Goal: Task Accomplishment & Management: Manage account settings

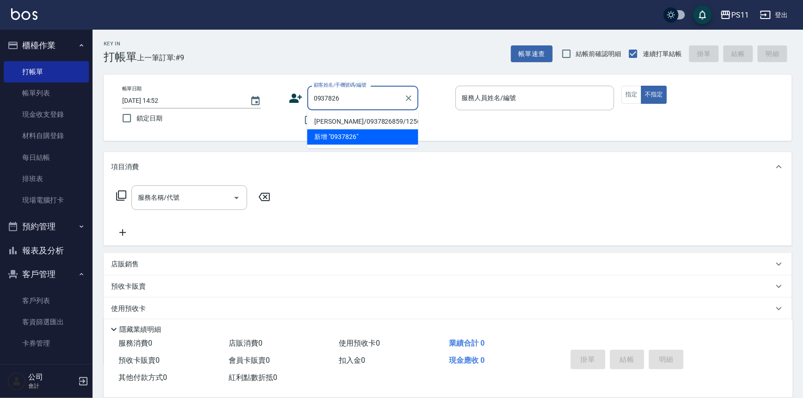
click at [373, 123] on li "[PERSON_NAME]/0937826859/1256" at bounding box center [362, 121] width 111 height 15
type input "[PERSON_NAME]/0937826859/1256"
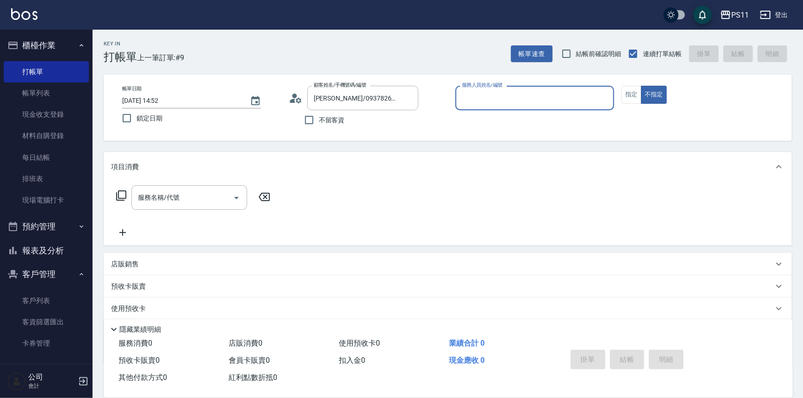
click at [641, 86] on button "不指定" at bounding box center [654, 95] width 26 height 18
type button "false"
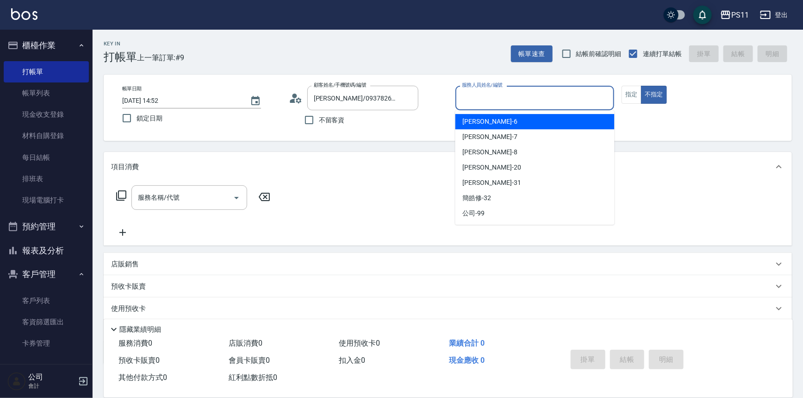
click at [602, 93] on input "服務人員姓名/編號" at bounding box center [535, 98] width 151 height 16
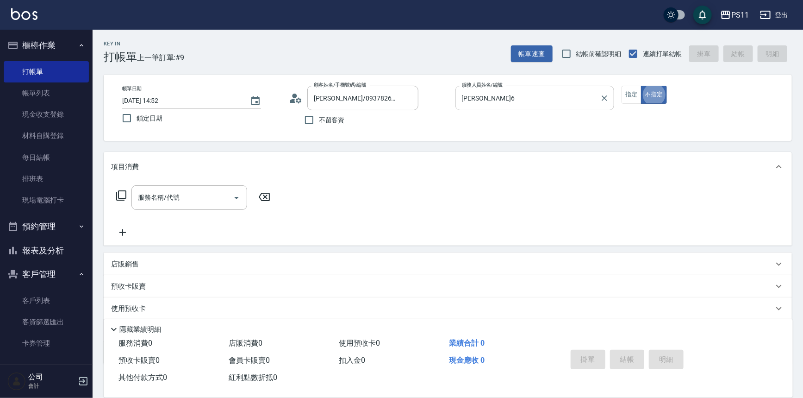
type input "[PERSON_NAME]6"
click at [607, 100] on icon "Clear" at bounding box center [605, 98] width 6 height 6
click at [574, 104] on input "服務人員姓名/編號" at bounding box center [535, 98] width 151 height 16
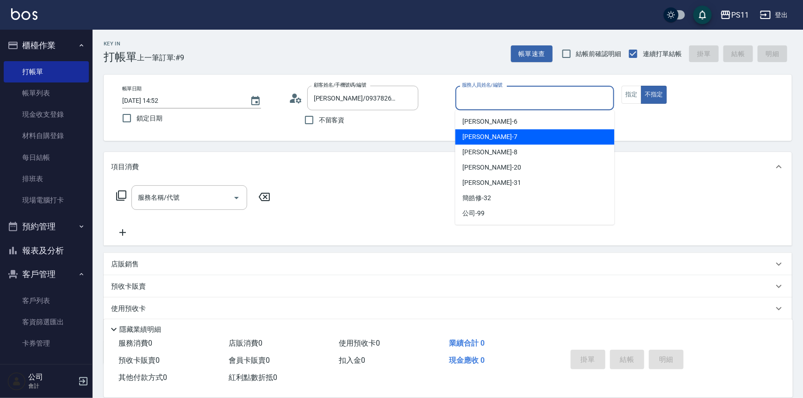
click at [518, 135] on div "[PERSON_NAME]-7" at bounding box center [535, 136] width 159 height 15
type input "[PERSON_NAME]-7"
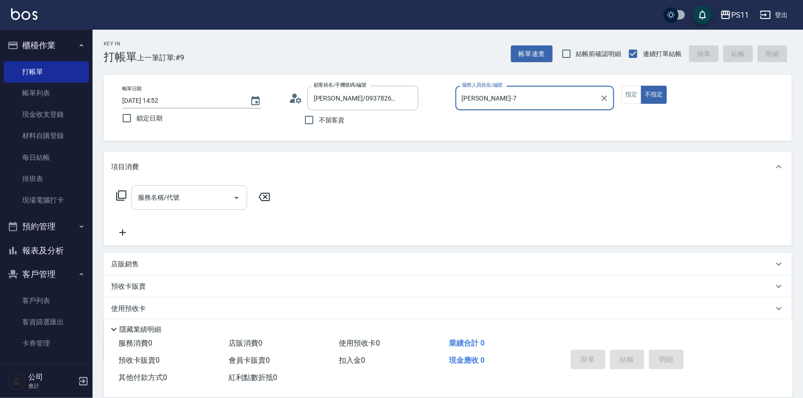
click at [211, 206] on div "服務名稱/代號" at bounding box center [190, 197] width 116 height 25
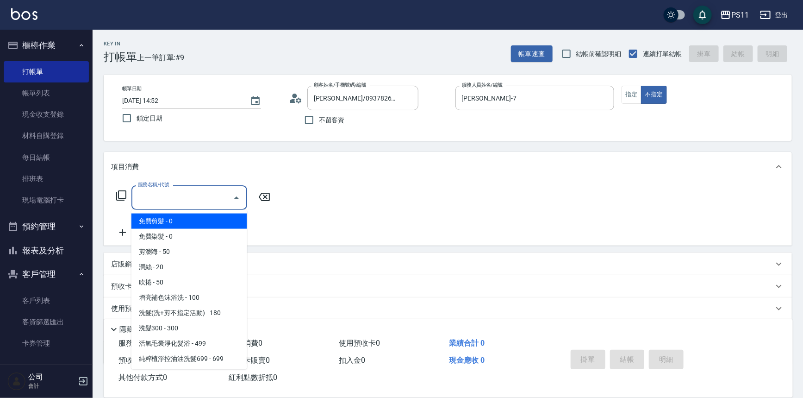
scroll to position [639, 0]
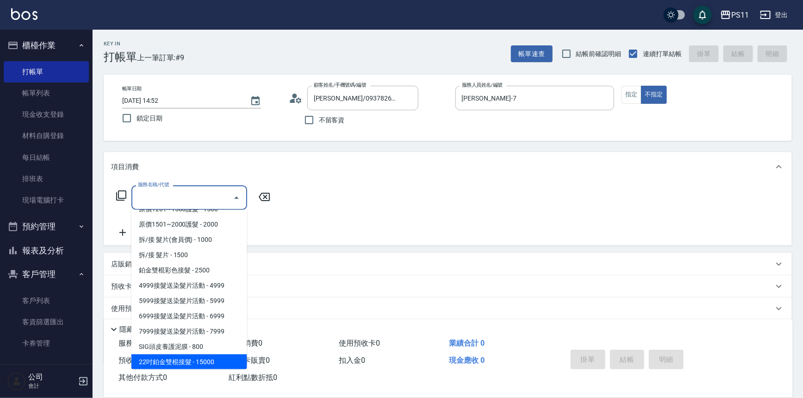
type input "ㄅ"
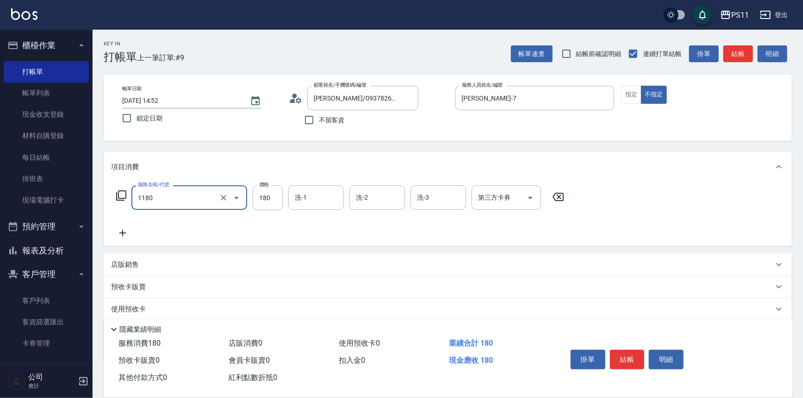
type input "洗髮(洗+剪不指定活動)(1180)"
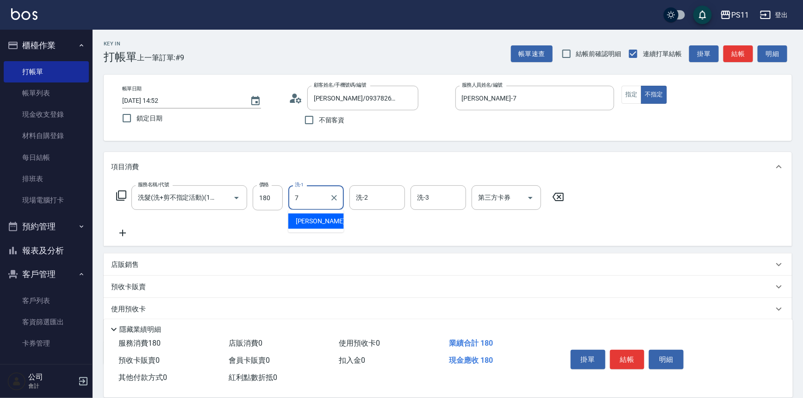
type input "[PERSON_NAME]-7"
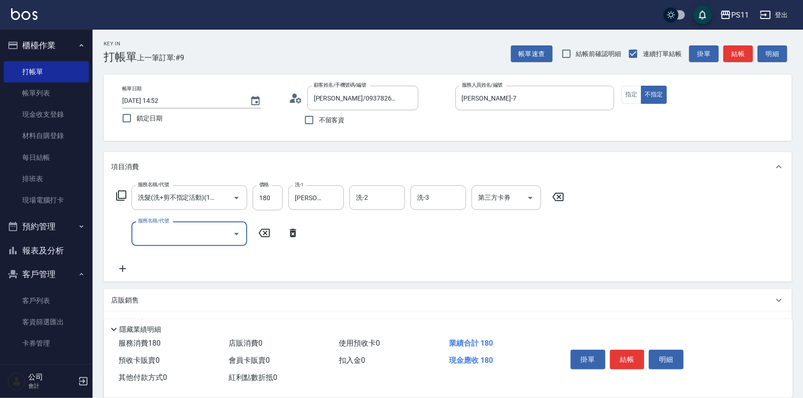
scroll to position [0, 0]
type input "不指定剪髮活動(2199)"
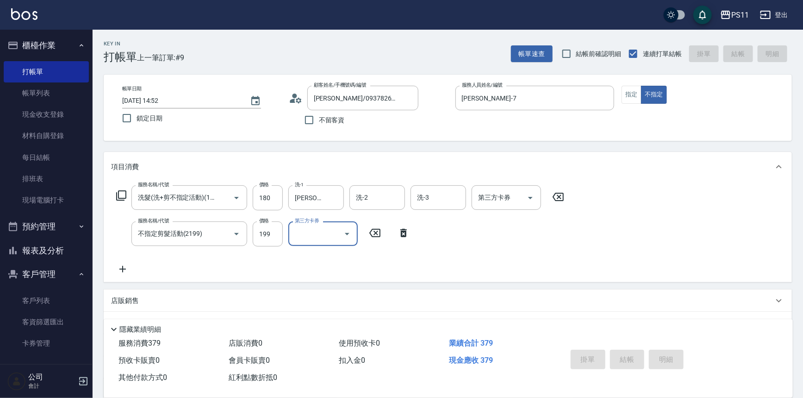
type input "[DATE] 15:26"
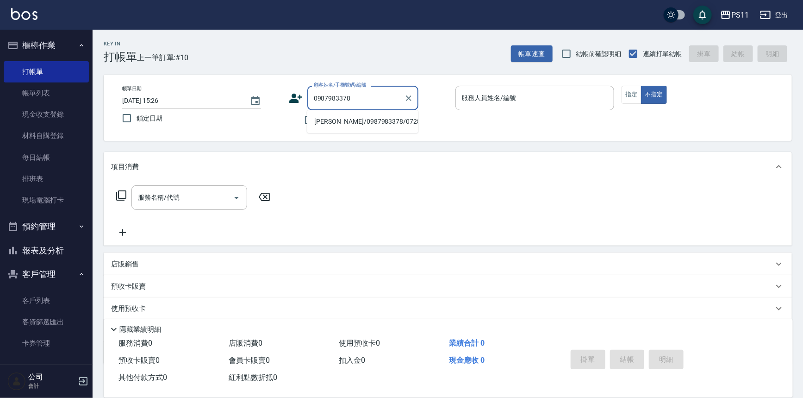
type input "[PERSON_NAME]/0987983378/0728"
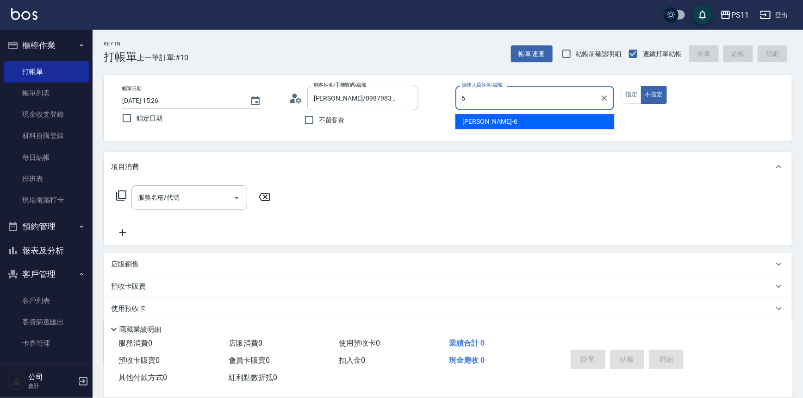
type input "[PERSON_NAME]6"
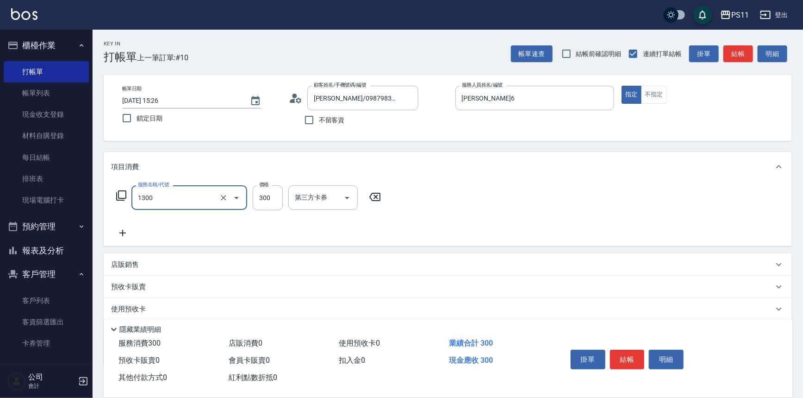
type input "洗髮300(1300)"
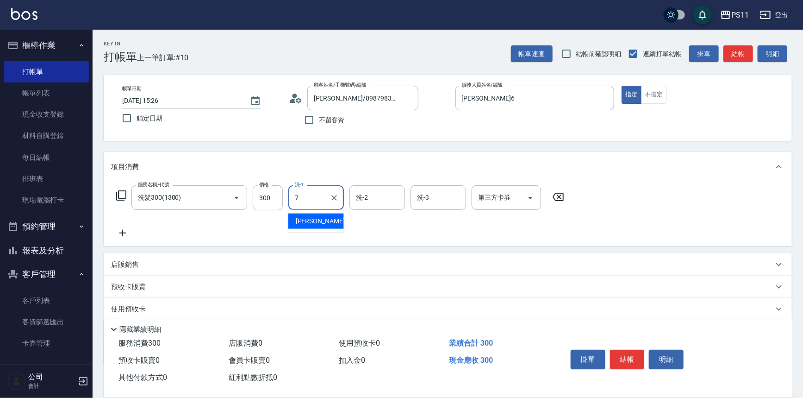
type input "[PERSON_NAME]-7"
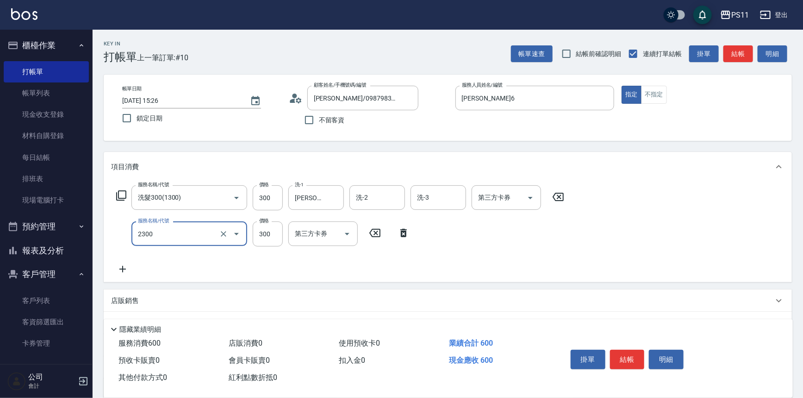
type input "剪髮(2300)"
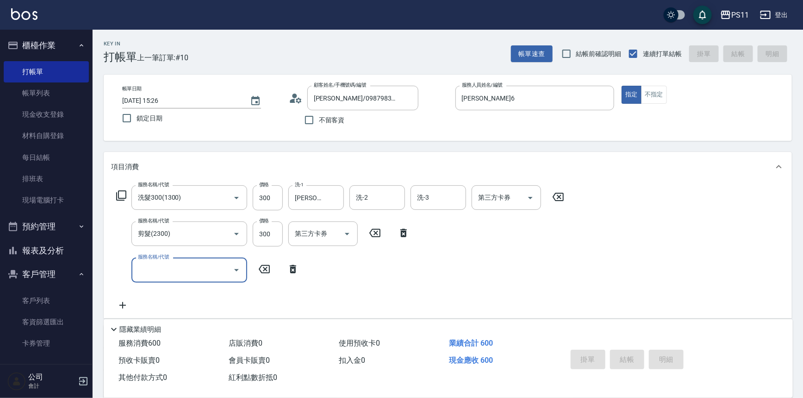
type input "[DATE] 16:50"
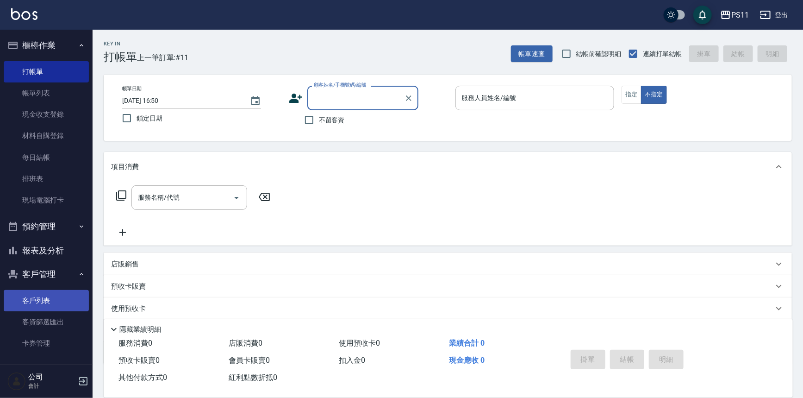
drag, startPoint x: 23, startPoint y: 306, endPoint x: 37, endPoint y: 295, distance: 17.2
click at [23, 306] on link "客戶列表" at bounding box center [46, 300] width 85 height 21
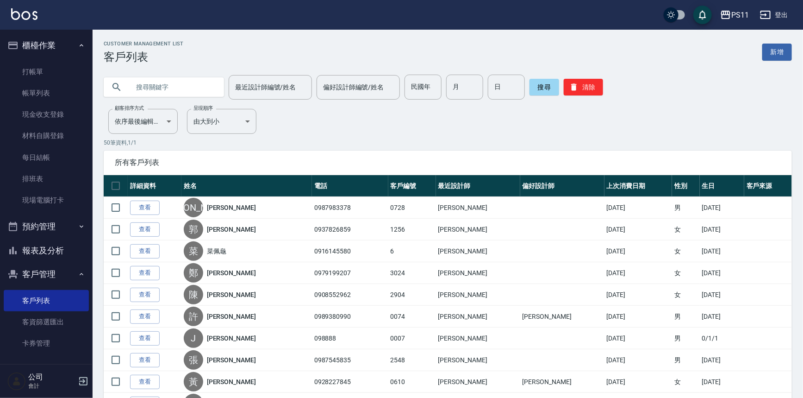
click at [181, 90] on input "text" at bounding box center [173, 87] width 87 height 25
type input "j"
type input "[PERSON_NAME]"
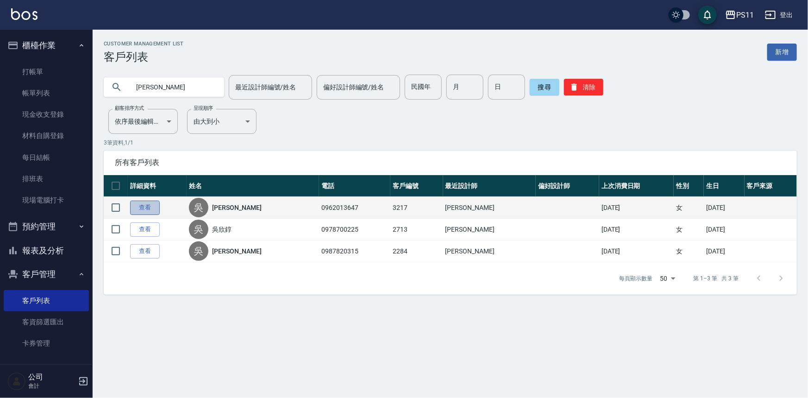
click at [148, 201] on link "查看" at bounding box center [145, 208] width 30 height 14
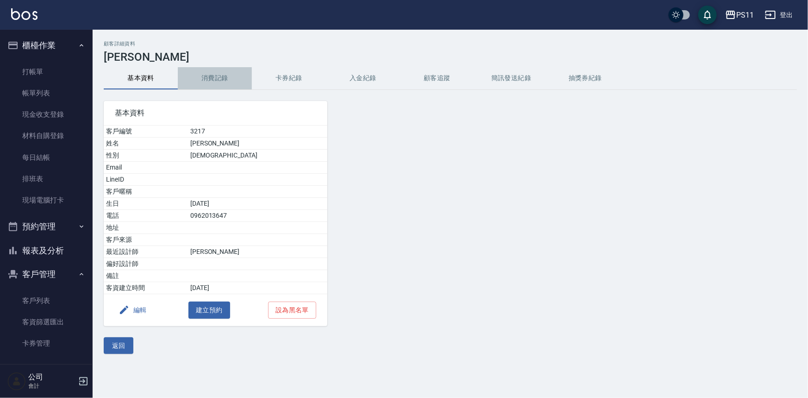
click at [234, 79] on button "消費記錄" at bounding box center [215, 78] width 74 height 22
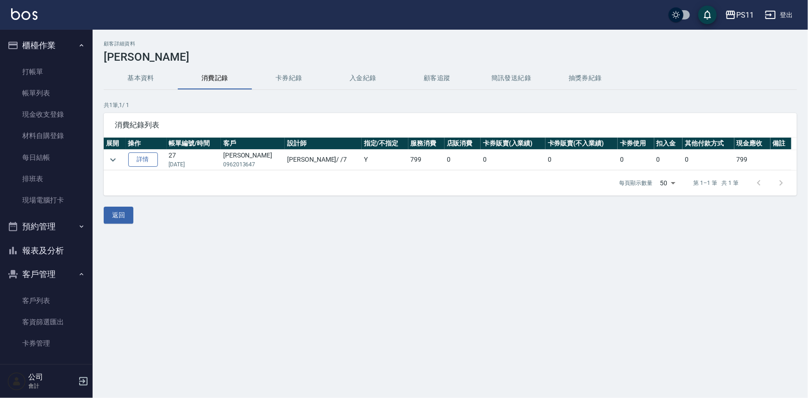
click at [157, 162] on link "詳情" at bounding box center [143, 159] width 30 height 14
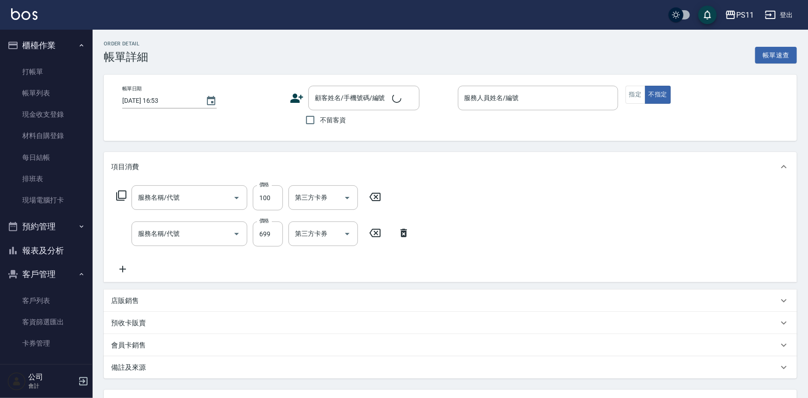
type input "[DATE] 20:21"
type input "[PERSON_NAME]-7"
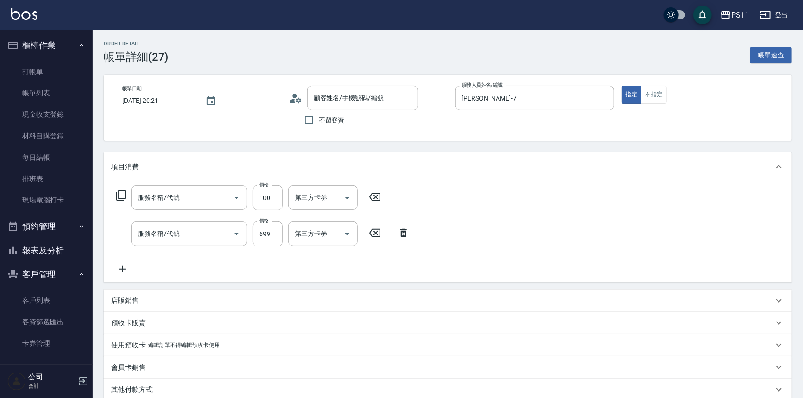
type input "增亮補色沫浴洗(1100)"
type input "純粹植淨控油油洗髮699(1699)"
type input "[PERSON_NAME]/0962013647/3217"
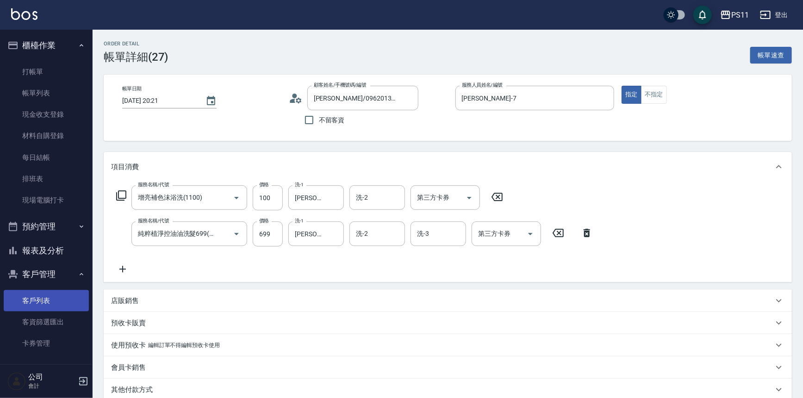
click at [42, 303] on link "客戶列表" at bounding box center [46, 300] width 85 height 21
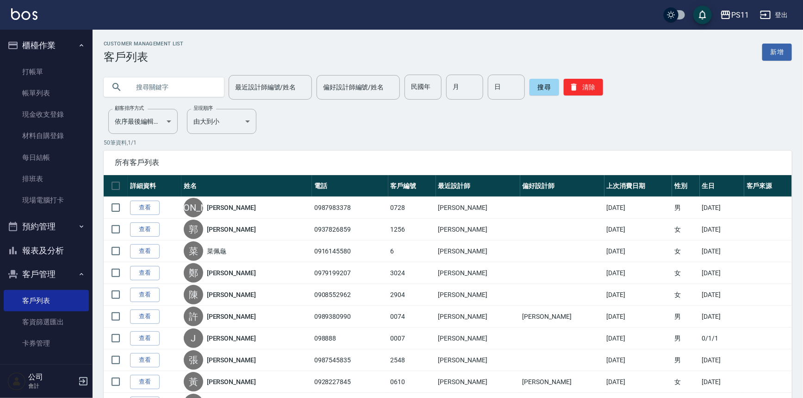
click at [191, 84] on input "text" at bounding box center [173, 87] width 87 height 25
type input "[PERSON_NAME]"
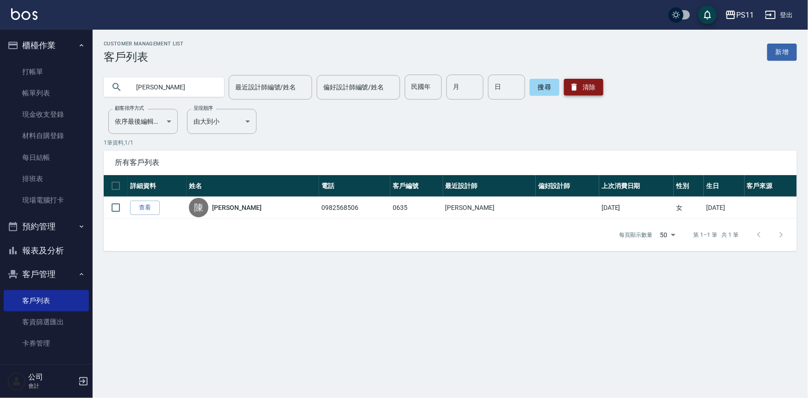
click at [593, 79] on button "清除" at bounding box center [583, 87] width 39 height 17
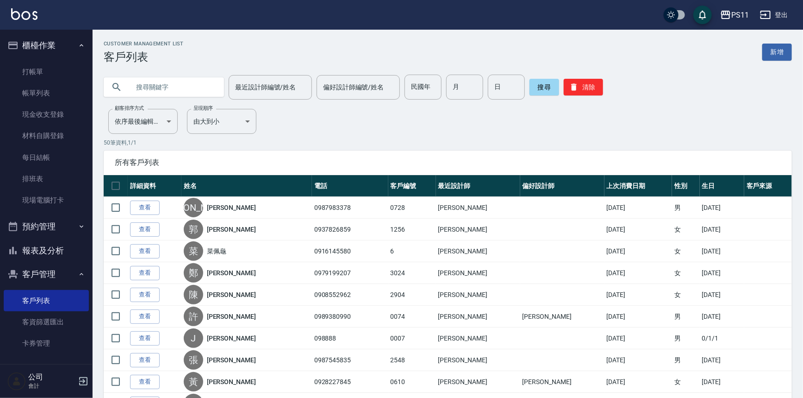
click at [163, 87] on input "text" at bounding box center [173, 87] width 87 height 25
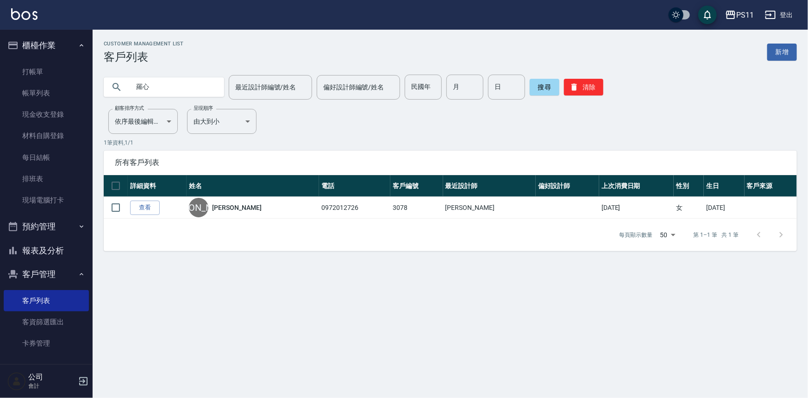
type input "[PERSON_NAME]"
click at [198, 88] on input "[PERSON_NAME]" at bounding box center [173, 87] width 87 height 25
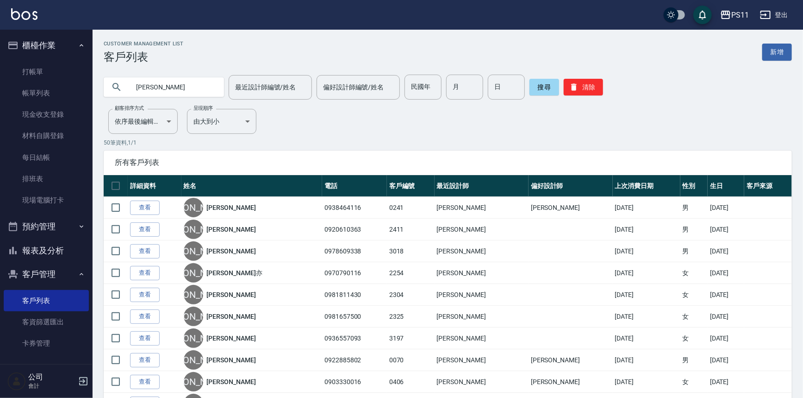
click at [222, 79] on div "[PERSON_NAME]" at bounding box center [164, 86] width 120 height 19
click at [157, 93] on input "[PERSON_NAME]" at bounding box center [173, 87] width 87 height 25
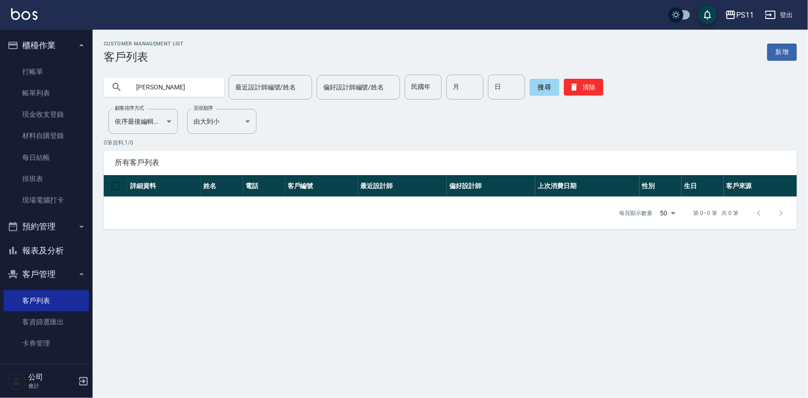
type input "[PERSON_NAME]"
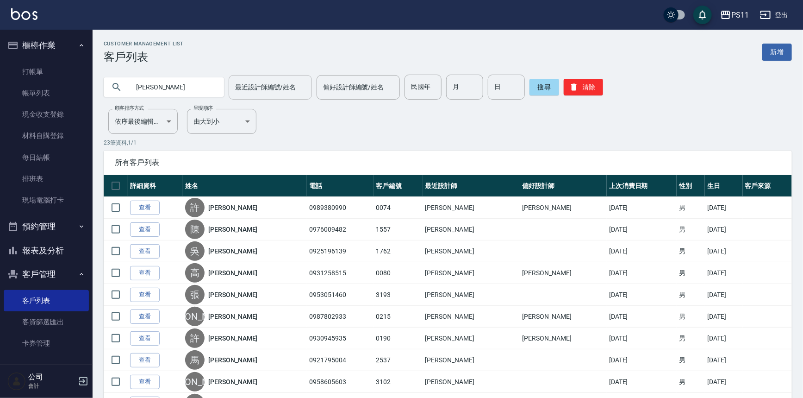
click at [271, 91] on input "最近設計師編號/姓名" at bounding box center [270, 87] width 75 height 16
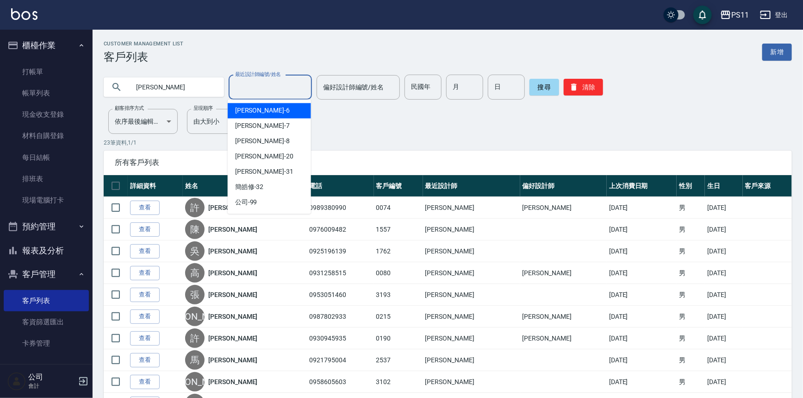
click at [278, 107] on div "[PERSON_NAME]6" at bounding box center [269, 110] width 83 height 15
type input "[PERSON_NAME]6"
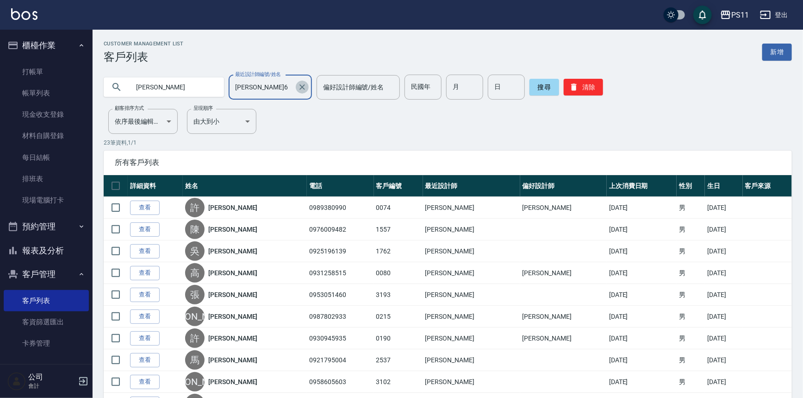
click at [298, 88] on icon "Clear" at bounding box center [302, 86] width 9 height 9
drag, startPoint x: 176, startPoint y: 94, endPoint x: 122, endPoint y: 98, distance: 53.9
click at [122, 98] on div "[PERSON_NAME]" at bounding box center [164, 87] width 120 height 25
type input "0938522566"
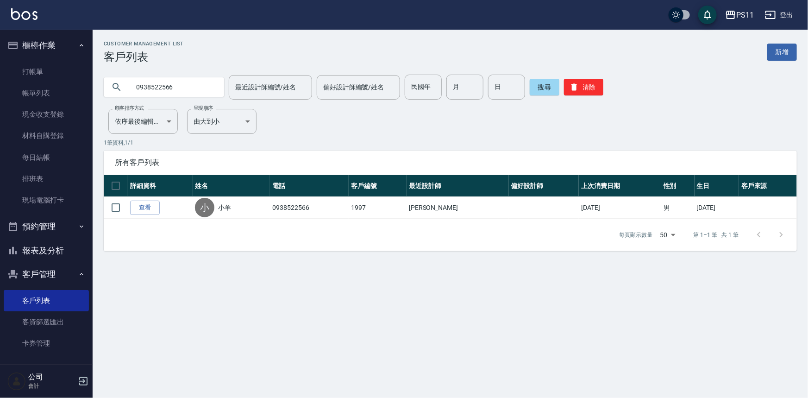
drag, startPoint x: 176, startPoint y: 84, endPoint x: 110, endPoint y: 94, distance: 66.9
click at [111, 88] on div "0938522566" at bounding box center [164, 86] width 120 height 19
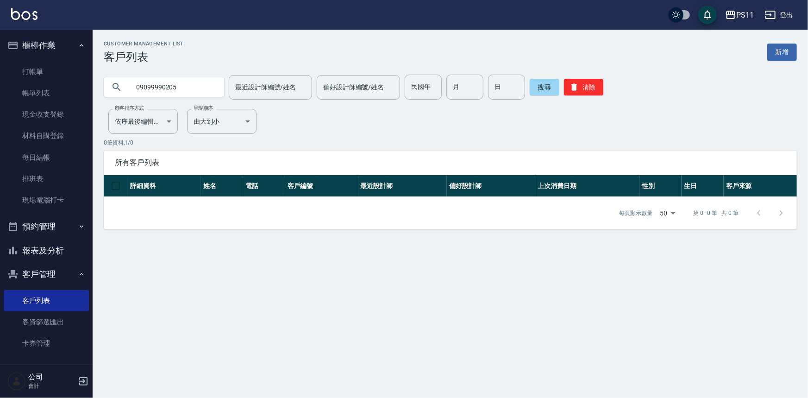
click at [162, 87] on input "09099990205" at bounding box center [173, 87] width 87 height 25
type input "0909990205"
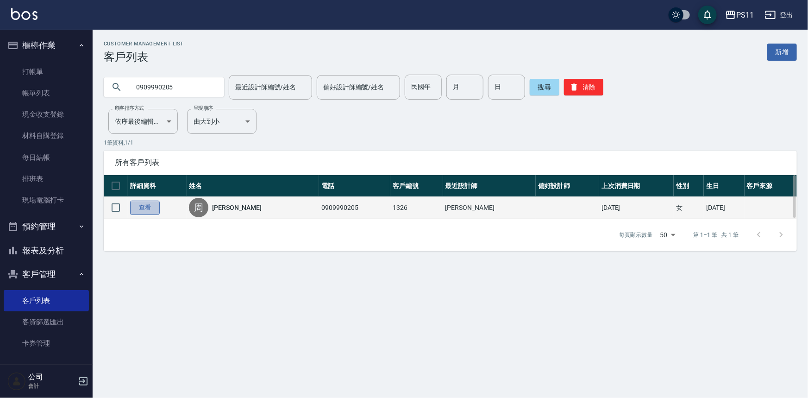
click at [156, 203] on link "查看" at bounding box center [145, 208] width 30 height 14
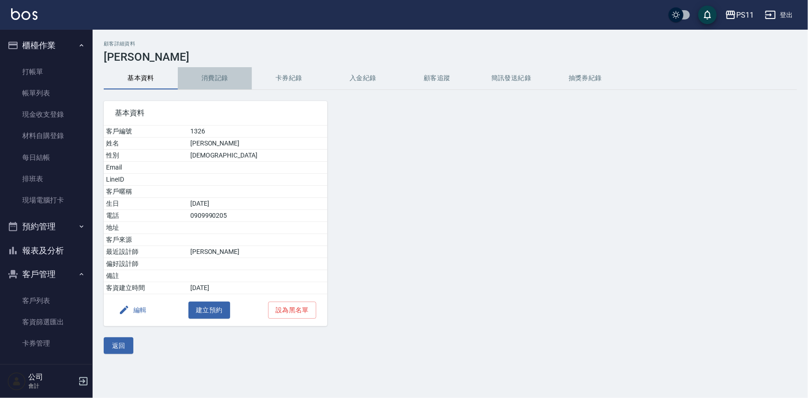
click at [218, 83] on button "消費記錄" at bounding box center [215, 78] width 74 height 22
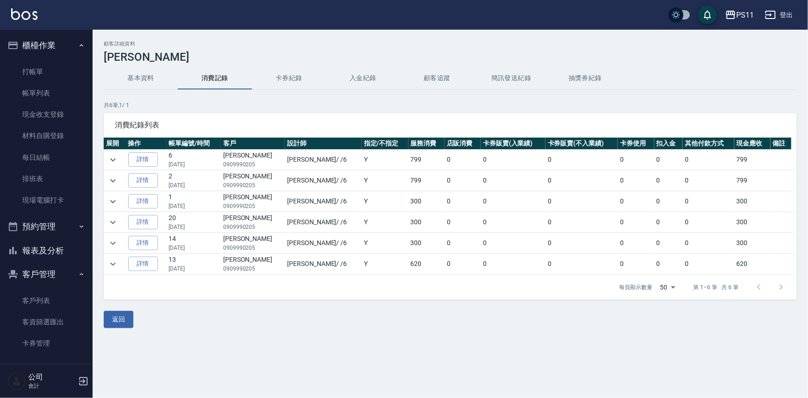
drag, startPoint x: 39, startPoint y: 76, endPoint x: 140, endPoint y: 72, distance: 101.5
click at [39, 76] on link "打帳單" at bounding box center [46, 71] width 85 height 21
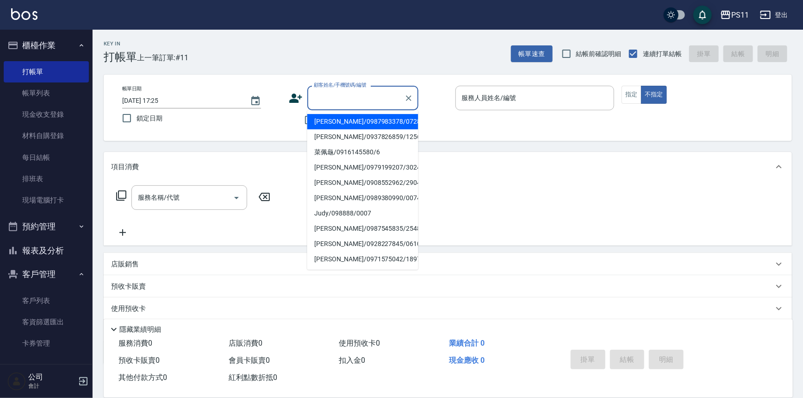
drag, startPoint x: 376, startPoint y: 105, endPoint x: 398, endPoint y: 100, distance: 22.9
click at [385, 103] on input "顧客姓名/手機號碼/編號" at bounding box center [356, 98] width 89 height 16
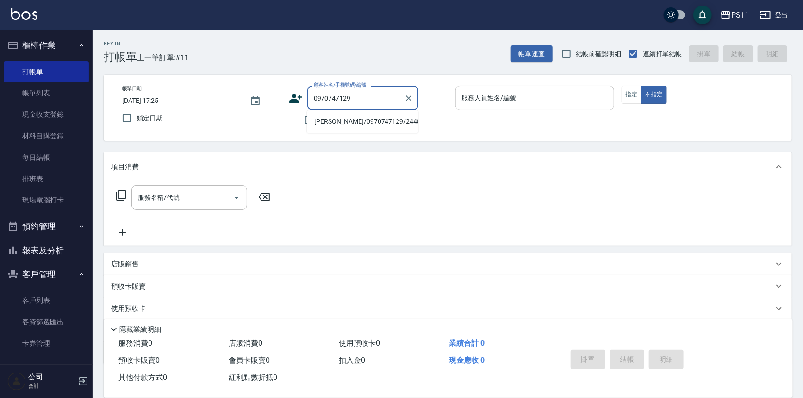
drag, startPoint x: 372, startPoint y: 121, endPoint x: 541, endPoint y: 94, distance: 171.1
click at [376, 120] on li "[PERSON_NAME]/0970747129/2448" at bounding box center [362, 121] width 111 height 15
type input "[PERSON_NAME]/0970747129/2448"
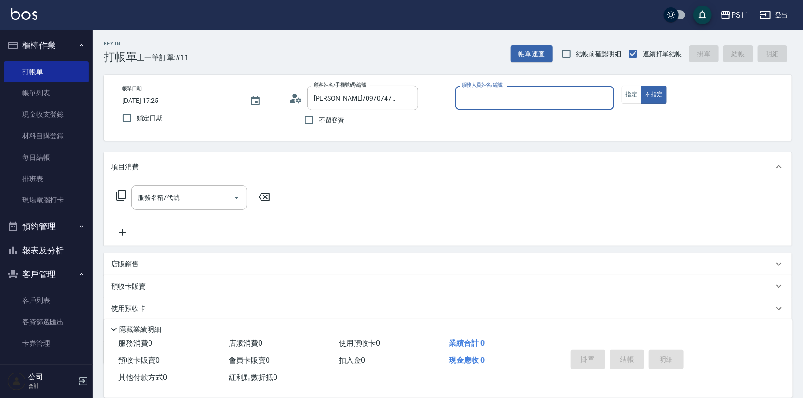
click at [537, 88] on div "服務人員姓名/編號" at bounding box center [535, 98] width 159 height 25
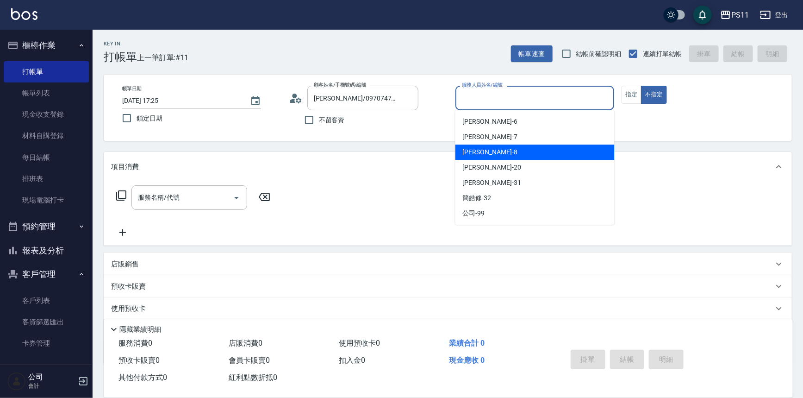
click at [536, 152] on div "[PERSON_NAME]-8" at bounding box center [535, 151] width 159 height 15
type input "[PERSON_NAME]-8"
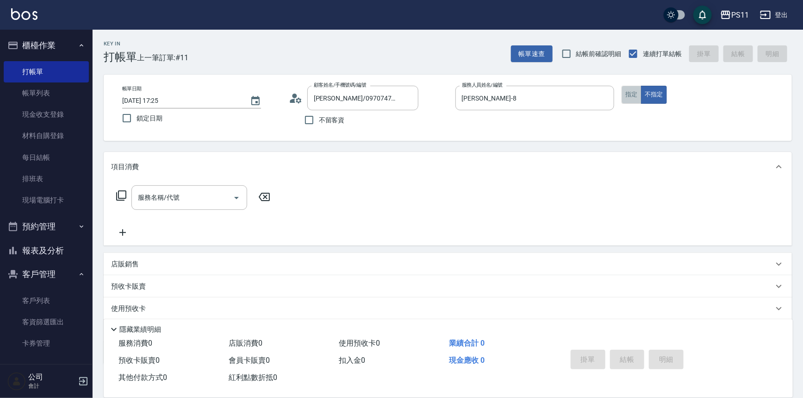
click at [625, 98] on button "指定" at bounding box center [632, 95] width 20 height 18
click at [125, 194] on icon at bounding box center [121, 195] width 10 height 10
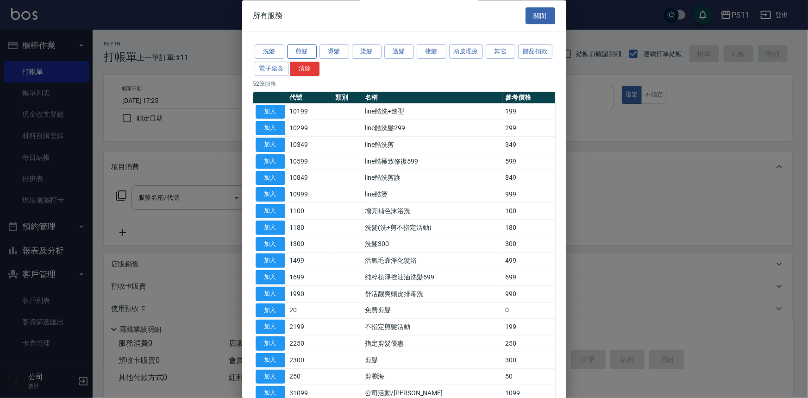
click at [310, 51] on button "剪髮" at bounding box center [302, 52] width 30 height 14
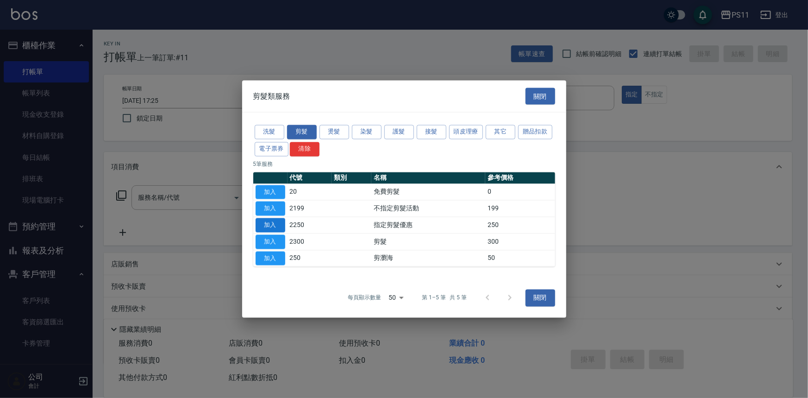
click at [270, 220] on button "加入" at bounding box center [271, 225] width 30 height 14
type input "指定剪髮優惠(2250)"
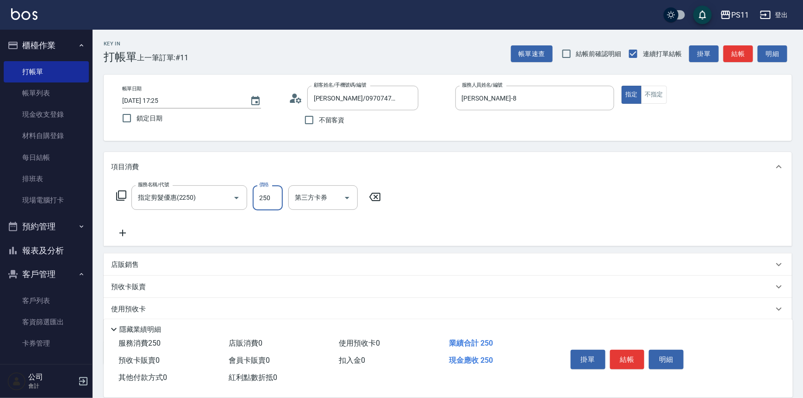
click at [259, 202] on input "250" at bounding box center [268, 197] width 30 height 25
type input "200"
click at [621, 362] on button "結帳" at bounding box center [627, 359] width 35 height 19
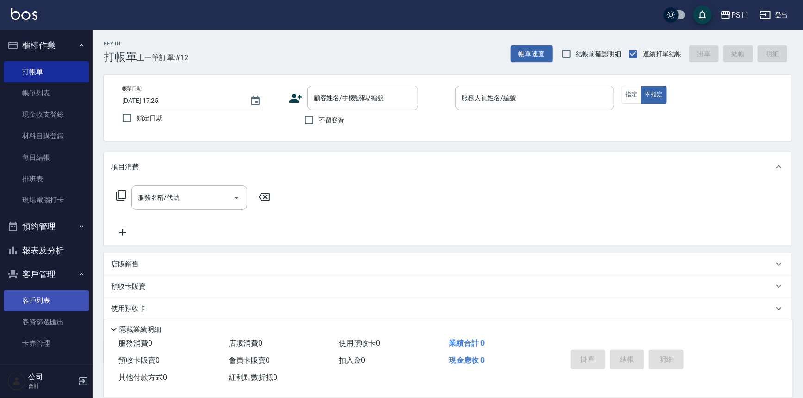
click at [48, 307] on link "客戶列表" at bounding box center [46, 300] width 85 height 21
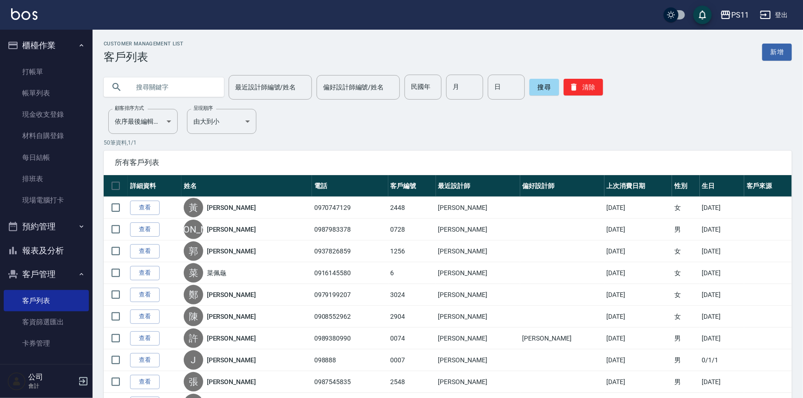
click at [179, 91] on input "text" at bounding box center [173, 87] width 87 height 25
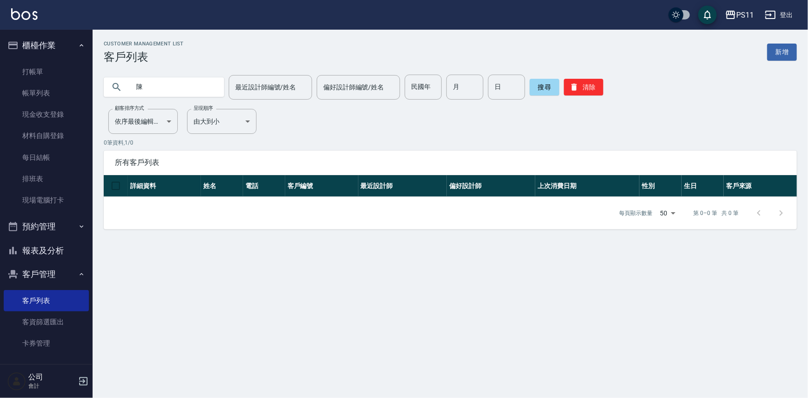
type input "陳"
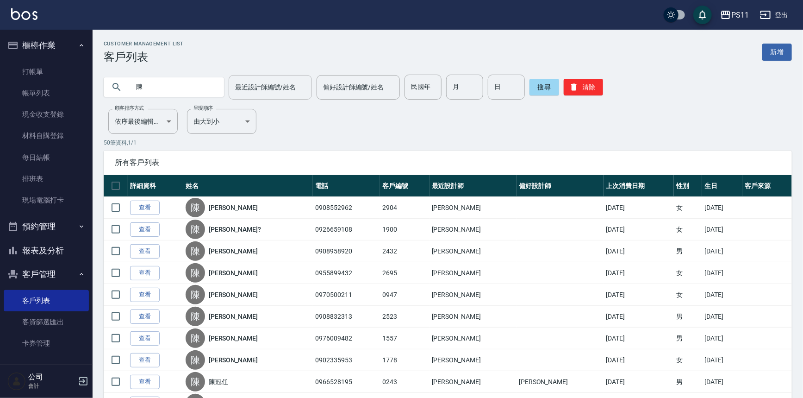
click at [262, 89] on input "最近設計師編號/姓名" at bounding box center [270, 87] width 75 height 16
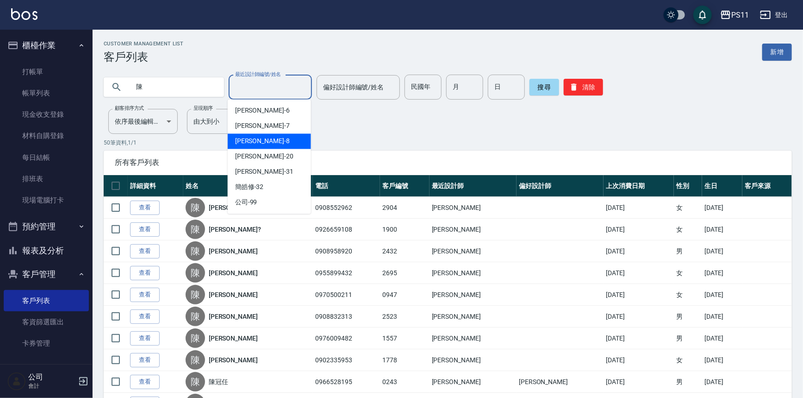
click at [296, 139] on div "[PERSON_NAME]-8" at bounding box center [269, 141] width 83 height 15
type input "[PERSON_NAME]-8"
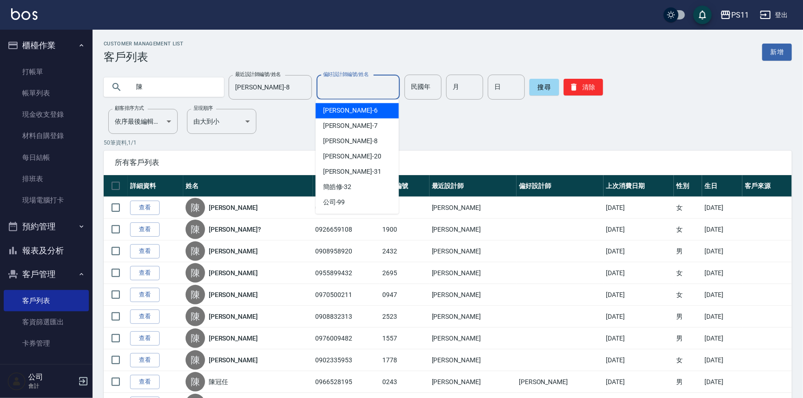
click at [369, 89] on input "偏好設計師編號/姓名" at bounding box center [358, 87] width 75 height 16
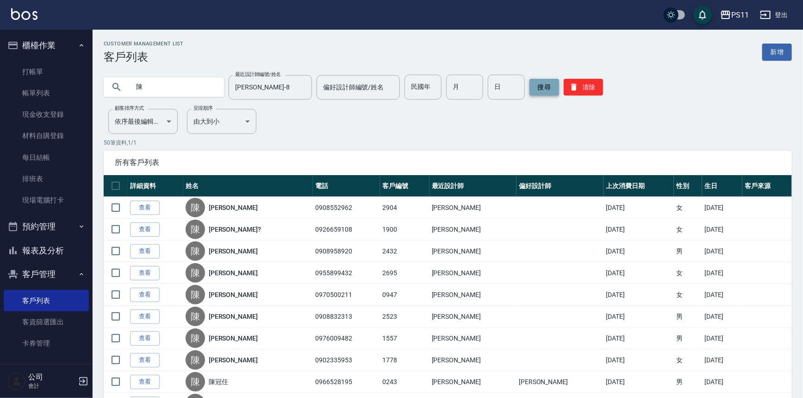
click at [544, 87] on button "搜尋" at bounding box center [545, 87] width 30 height 17
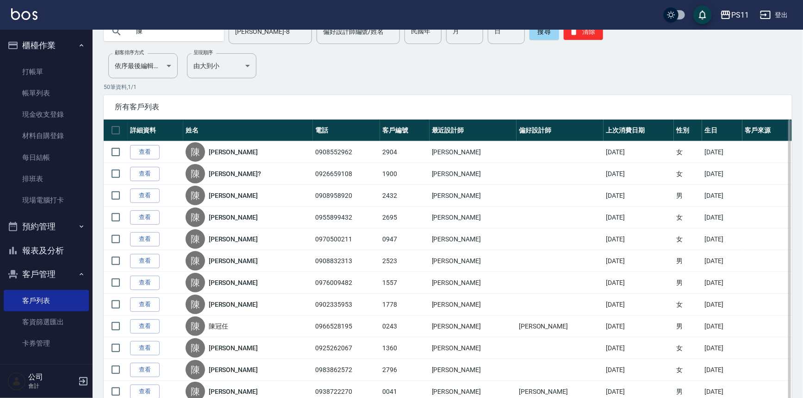
scroll to position [42, 0]
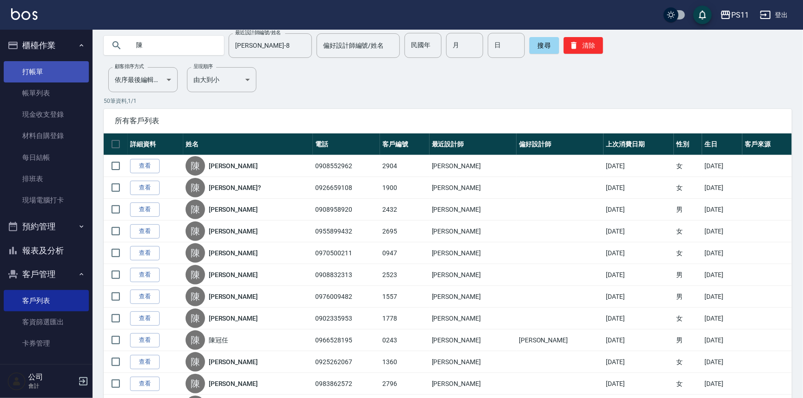
click at [56, 66] on link "打帳單" at bounding box center [46, 71] width 85 height 21
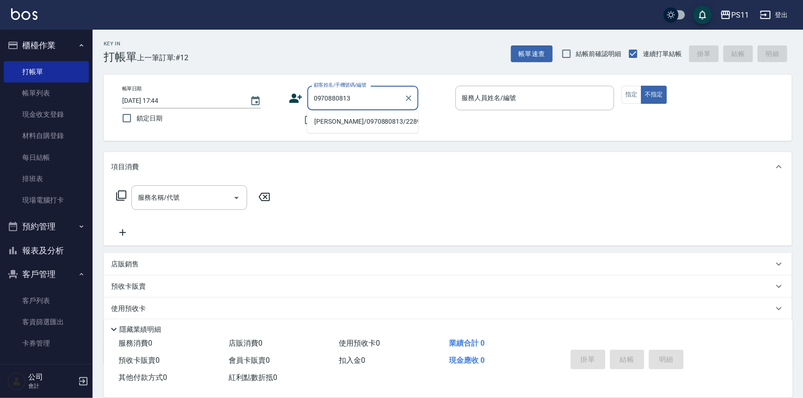
click at [386, 120] on li "[PERSON_NAME]/0970880813/2289" at bounding box center [362, 121] width 111 height 15
type input "[PERSON_NAME]/0970880813/2289"
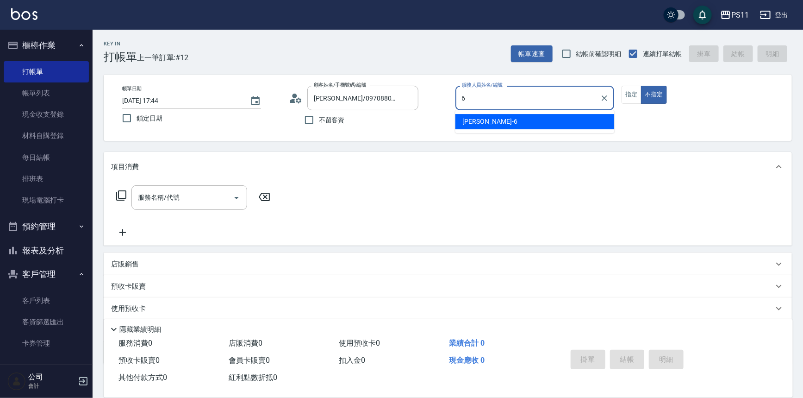
type input "[PERSON_NAME]6"
type button "false"
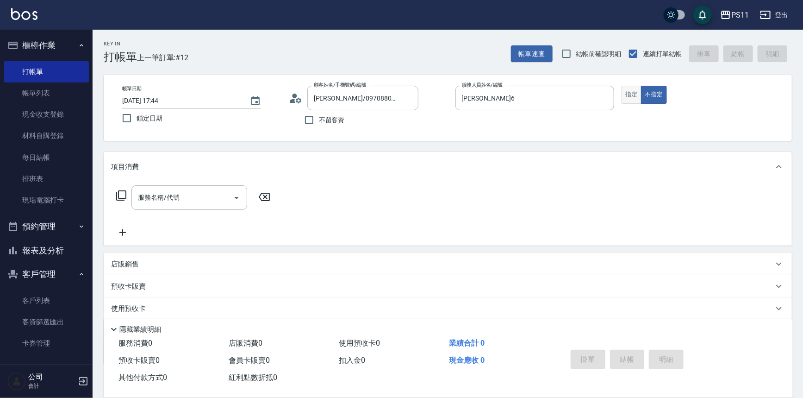
click at [640, 93] on button "指定" at bounding box center [632, 95] width 20 height 18
click at [118, 201] on div "服務名稱/代號 服務名稱/代號" at bounding box center [193, 197] width 165 height 25
click at [125, 197] on icon at bounding box center [121, 195] width 10 height 10
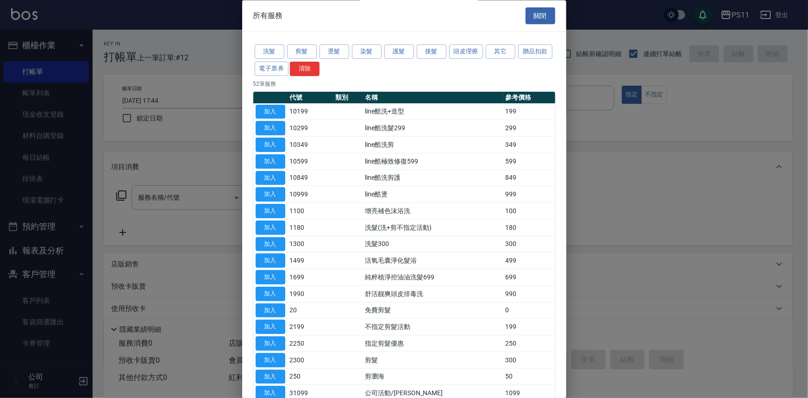
click at [648, 211] on div at bounding box center [404, 199] width 808 height 398
click at [533, 20] on button "關閉" at bounding box center [541, 15] width 30 height 17
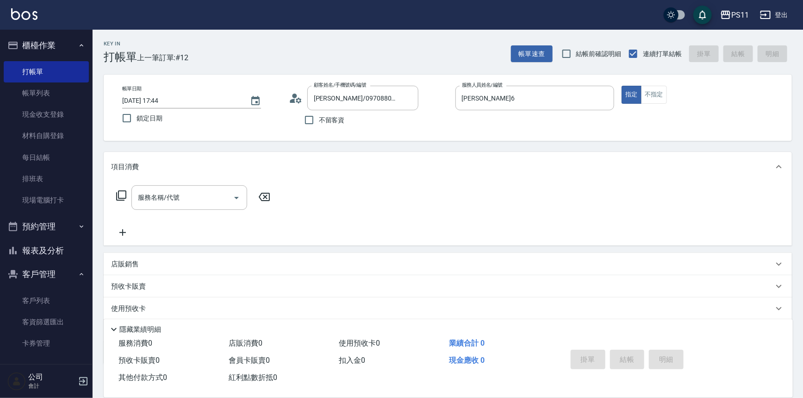
click at [126, 199] on icon at bounding box center [121, 195] width 11 height 11
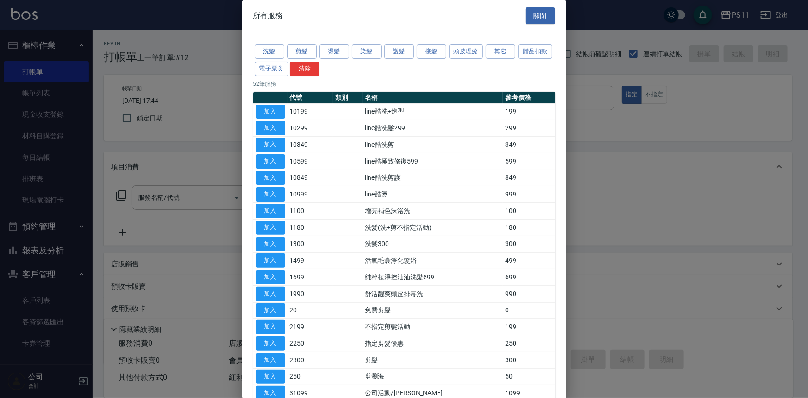
click at [660, 203] on div at bounding box center [404, 199] width 808 height 398
click at [534, 21] on button "關閉" at bounding box center [541, 15] width 30 height 17
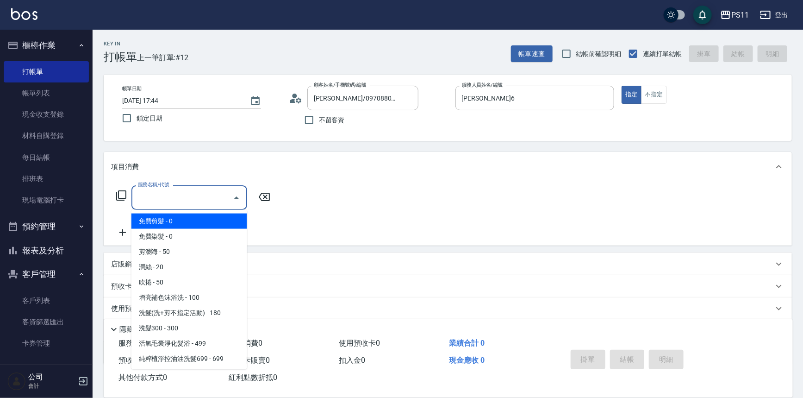
click at [140, 193] on div "服務名稱/代號 服務名稱/代號" at bounding box center [190, 197] width 116 height 25
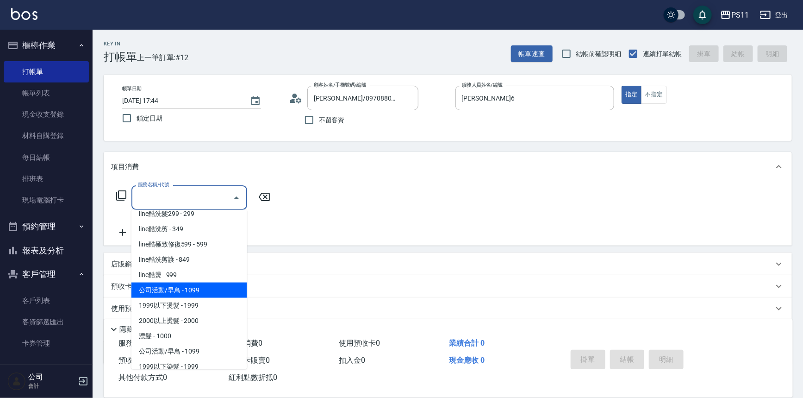
scroll to position [379, 0]
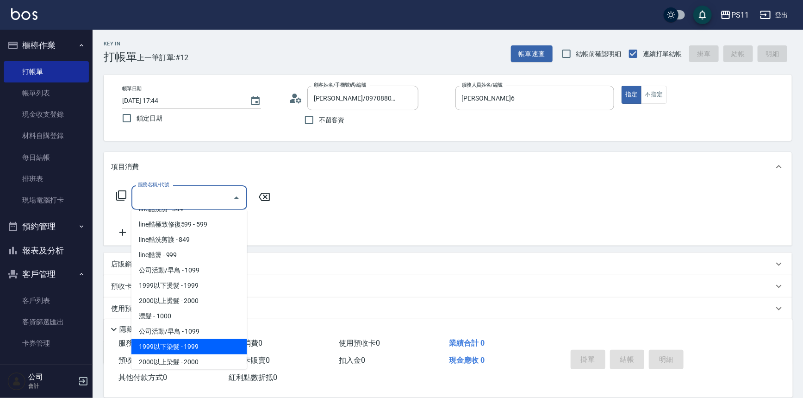
click at [199, 341] on span "1999以下染髮 - 1999" at bounding box center [190, 346] width 116 height 15
type input "1999以下染髮(41999)"
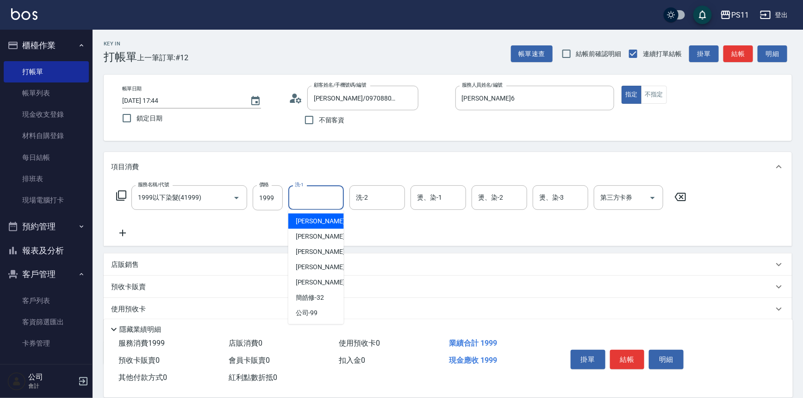
click at [314, 200] on input "洗-1" at bounding box center [316, 197] width 47 height 16
click at [312, 281] on span "[PERSON_NAME]-31" at bounding box center [325, 282] width 58 height 10
type input "[PERSON_NAME]-31"
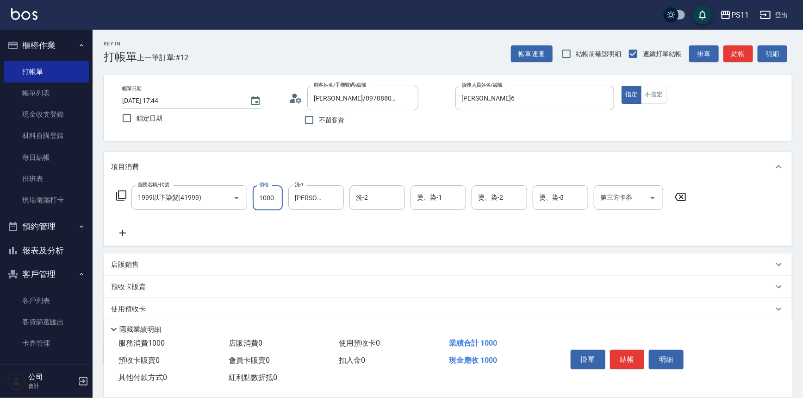
type input "1000"
click at [128, 233] on icon at bounding box center [122, 232] width 23 height 11
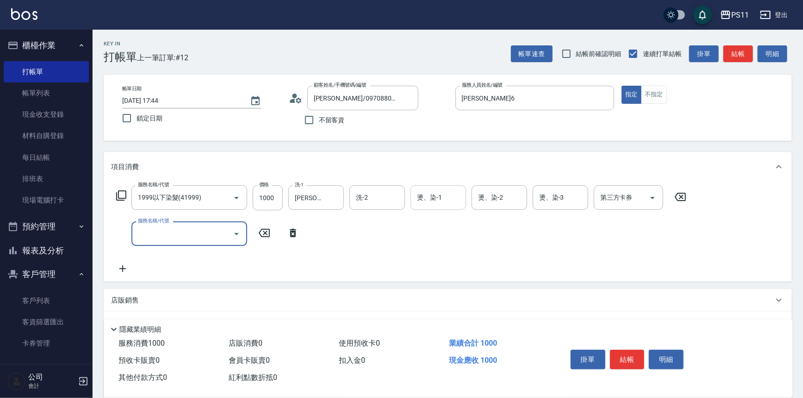
click at [464, 195] on div "燙、染-1" at bounding box center [439, 197] width 56 height 25
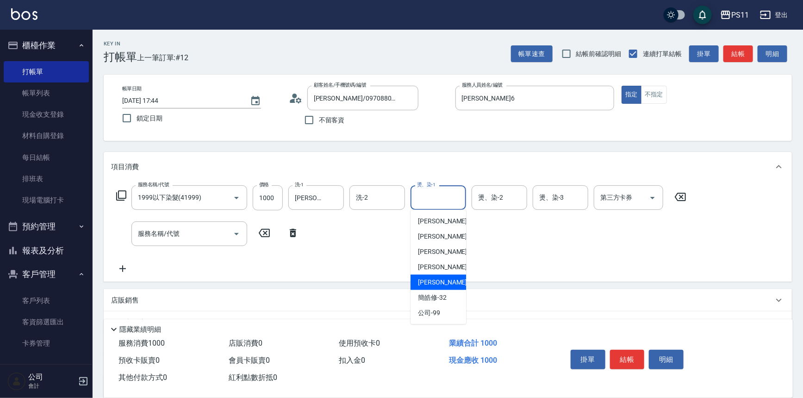
click at [430, 280] on span "[PERSON_NAME]-31" at bounding box center [447, 282] width 58 height 10
type input "[PERSON_NAME]-31"
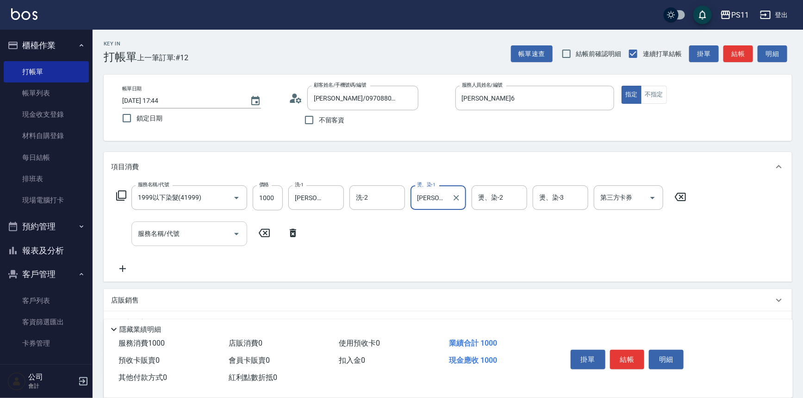
click at [185, 245] on div "服務名稱/代號 1999以下染髮(41999) 服務名稱/代號 價格 1000 價格 洗-1 [PERSON_NAME]-31 洗-1 洗-2 洗-2 燙、染…" at bounding box center [401, 229] width 581 height 89
click at [186, 244] on div "服務名稱/代號" at bounding box center [190, 233] width 116 height 25
click at [209, 232] on input "服務名稱/代號" at bounding box center [183, 234] width 94 height 16
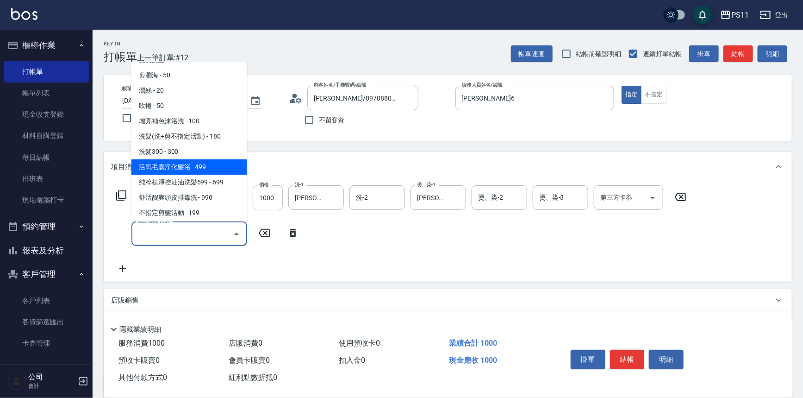
scroll to position [84, 0]
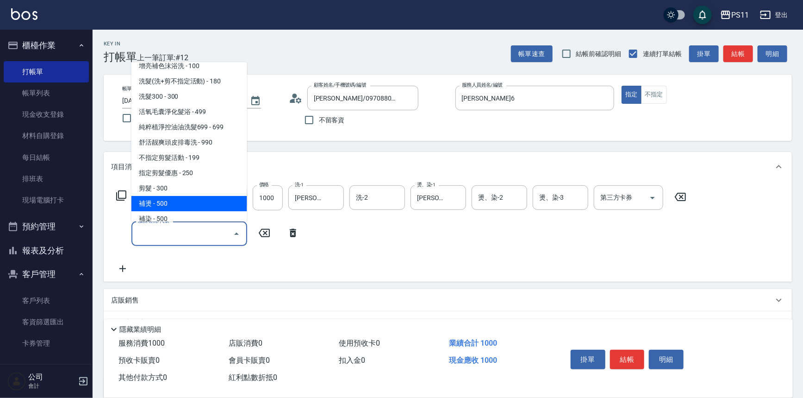
click at [187, 188] on span "剪髮 - 300" at bounding box center [190, 188] width 116 height 15
type input "剪髮(2300)"
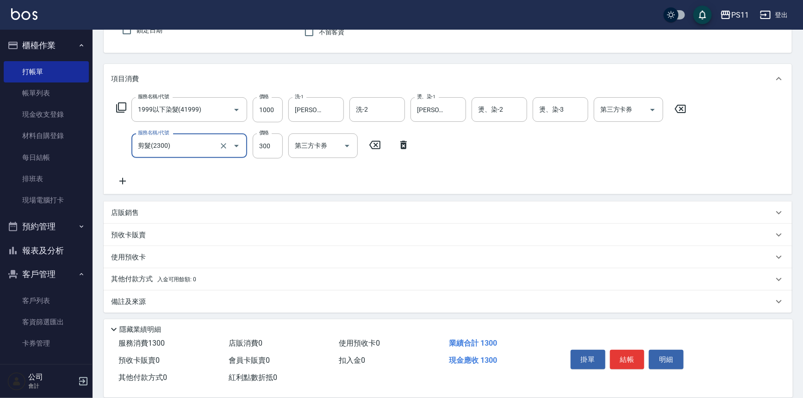
scroll to position [89, 0]
click at [150, 270] on div "其他付款方式 入金可用餘額: 0" at bounding box center [448, 278] width 689 height 22
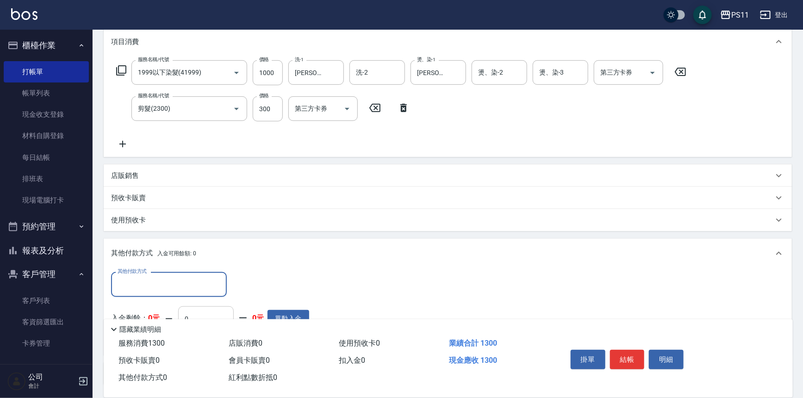
scroll to position [174, 0]
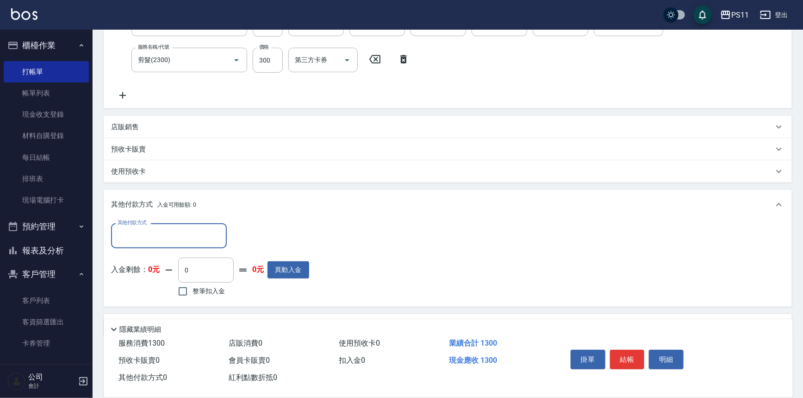
click at [180, 224] on div "其他付款方式" at bounding box center [169, 235] width 116 height 25
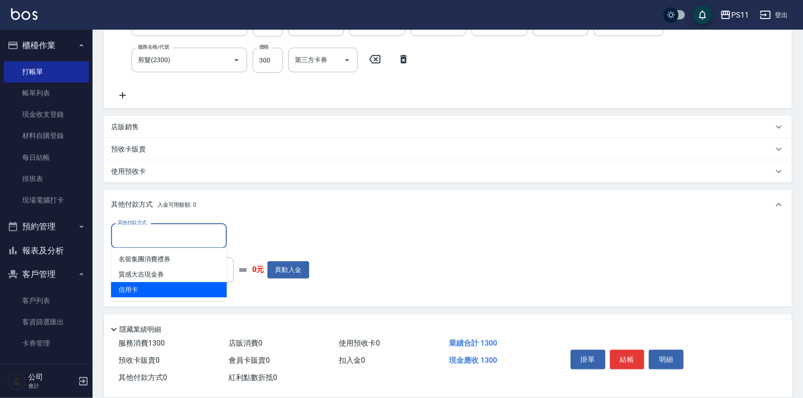
click at [148, 282] on span "信用卡" at bounding box center [169, 289] width 116 height 15
type input "信用卡"
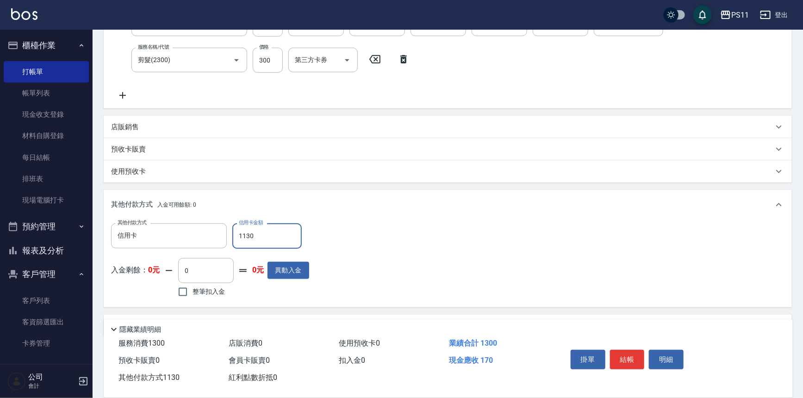
click at [254, 236] on input "1130" at bounding box center [266, 235] width 69 height 25
type input "1300"
click at [336, 238] on div "其他付款方式 信用卡 其他付款方式 信用卡金額 1300 信用卡金額 入金剩餘： 0元 0 ​ 整筆扣入金 0元 異動入金" at bounding box center [448, 261] width 674 height 76
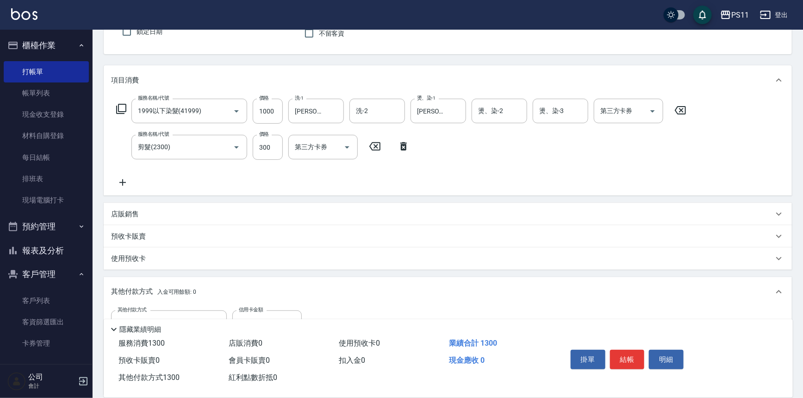
scroll to position [0, 0]
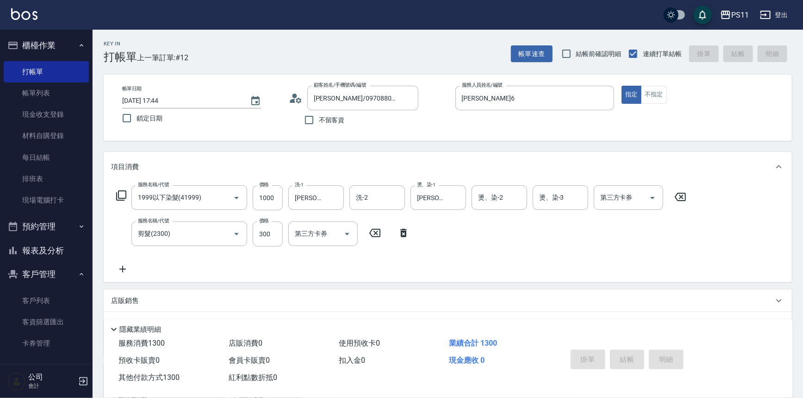
type input "[DATE] 17:49"
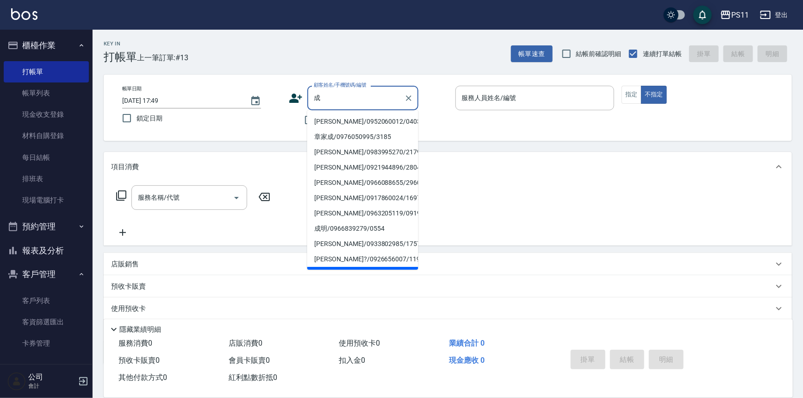
type input "裎"
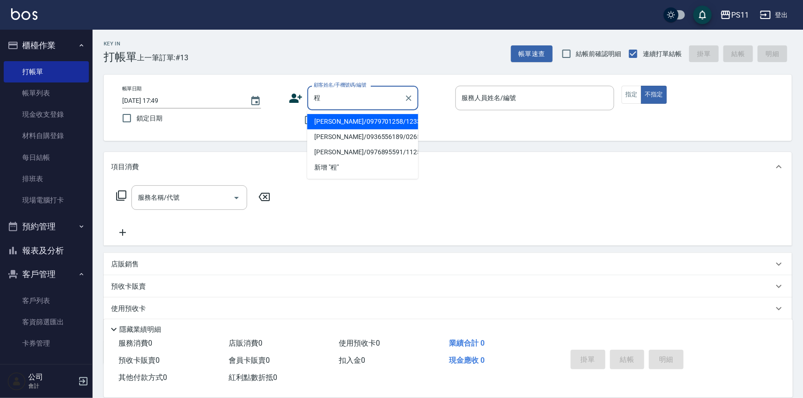
drag, startPoint x: 341, startPoint y: 120, endPoint x: 438, endPoint y: 101, distance: 98.6
click at [341, 120] on li "[PERSON_NAME]/0979701258/1233" at bounding box center [362, 121] width 111 height 15
type input "[PERSON_NAME]/0979701258/1233"
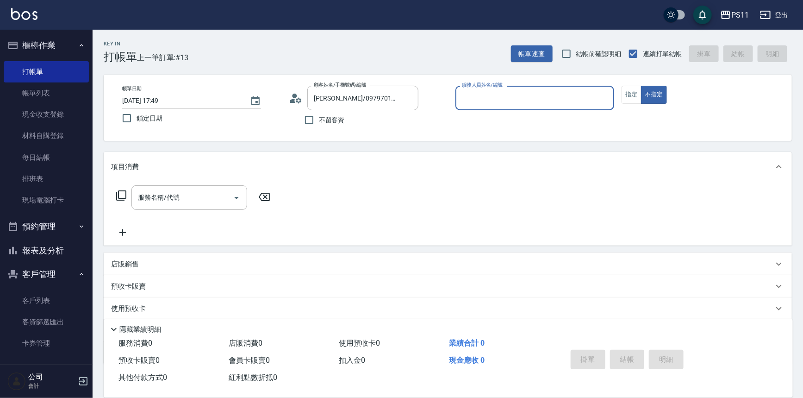
drag, startPoint x: 537, startPoint y: 87, endPoint x: 537, endPoint y: 92, distance: 5.1
click at [537, 87] on div "服務人員姓名/編號" at bounding box center [535, 98] width 159 height 25
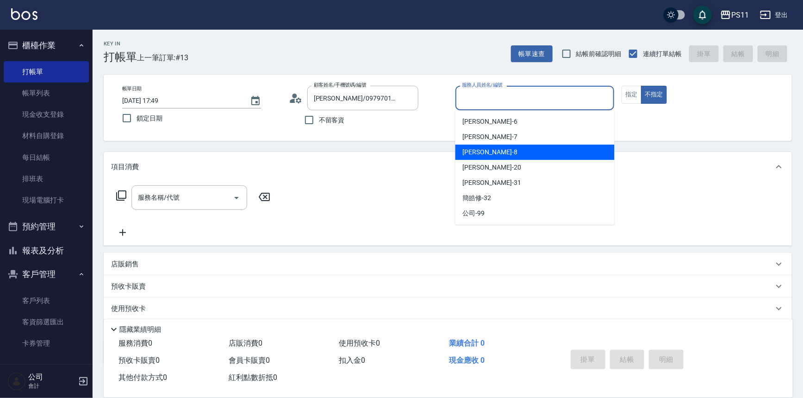
click at [543, 150] on div "[PERSON_NAME]-8" at bounding box center [535, 151] width 159 height 15
type input "[PERSON_NAME]-8"
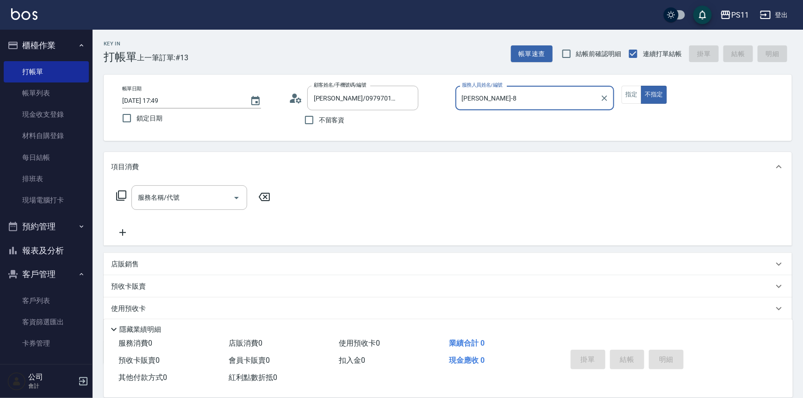
click at [621, 97] on div "帳單日期 [DATE] 17:49 鎖定日期 顧客姓名/手機號碼/編號 [PERSON_NAME]/0979701258/1233 顧客姓名/手機號碼/編號 …" at bounding box center [448, 108] width 666 height 44
click at [637, 97] on button "指定" at bounding box center [632, 95] width 20 height 18
click at [119, 189] on div "服務名稱/代號 服務名稱/代號" at bounding box center [193, 197] width 165 height 25
click at [125, 194] on icon at bounding box center [121, 195] width 11 height 11
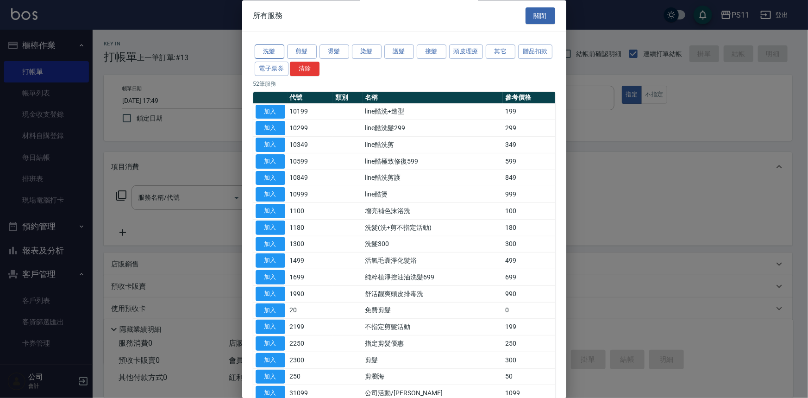
click at [273, 50] on button "洗髮" at bounding box center [270, 52] width 30 height 14
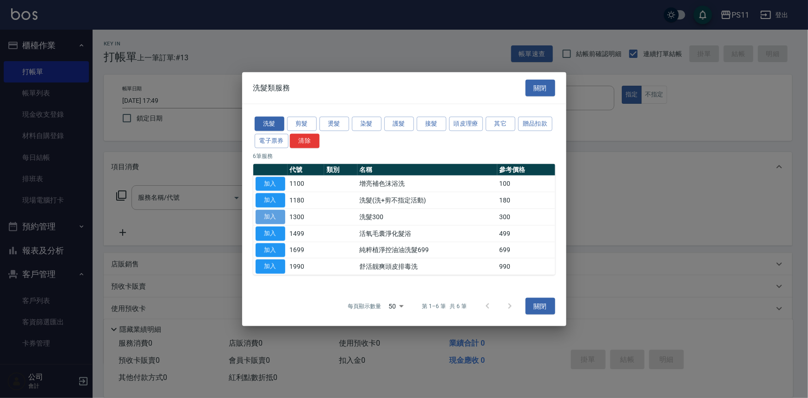
click at [267, 216] on button "加入" at bounding box center [271, 217] width 30 height 14
type input "洗髮300(1300)"
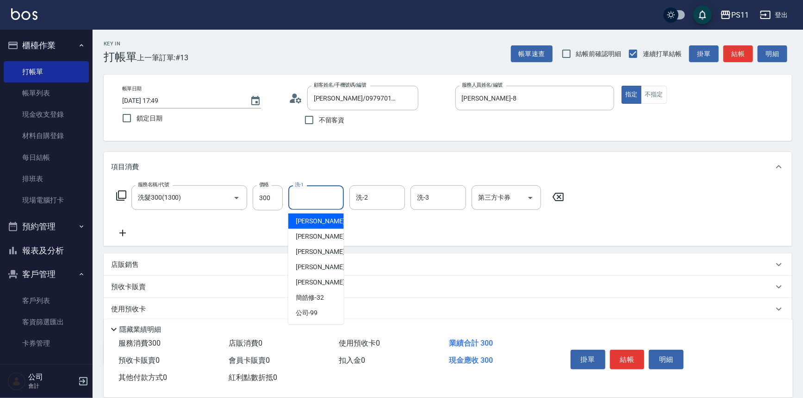
click at [298, 197] on input "洗-1" at bounding box center [316, 197] width 47 height 16
type input "[PERSON_NAME]-8"
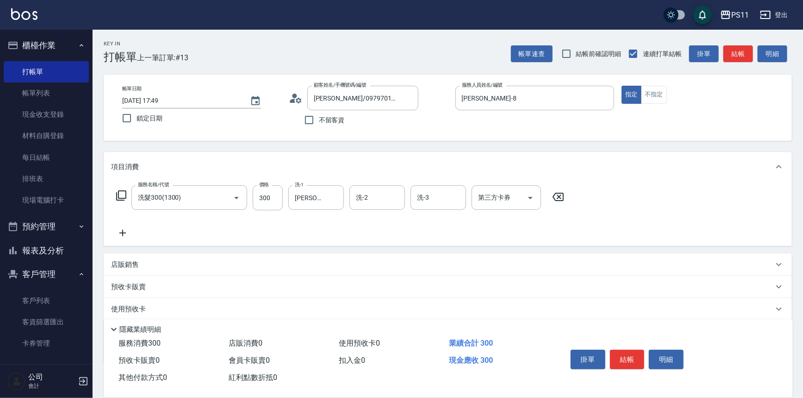
click at [119, 231] on icon at bounding box center [122, 232] width 23 height 11
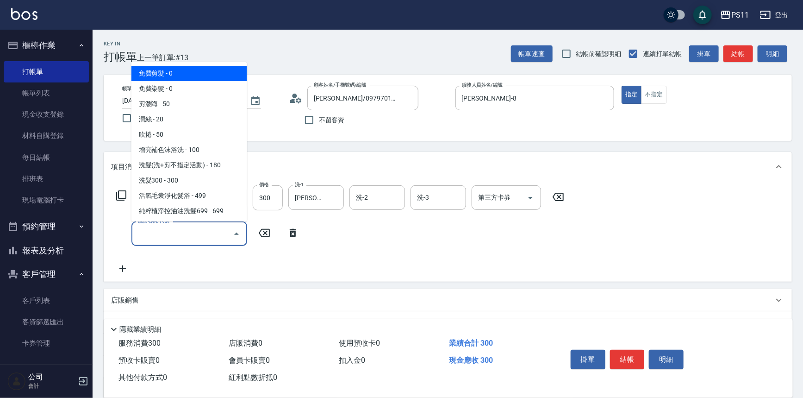
click at [147, 235] on input "服務名稱/代號" at bounding box center [183, 234] width 94 height 16
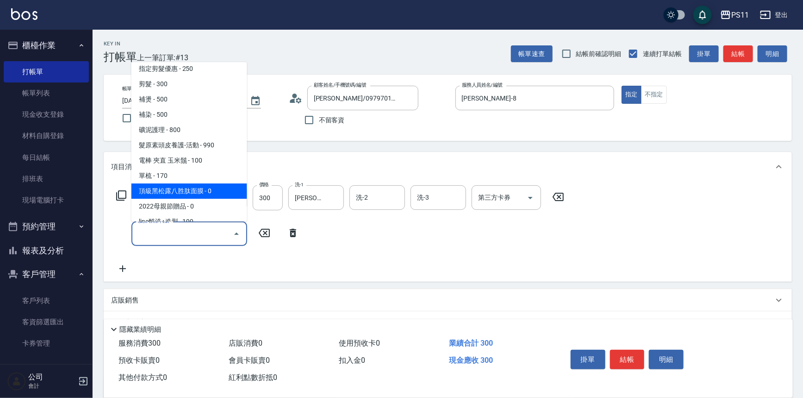
scroll to position [168, 0]
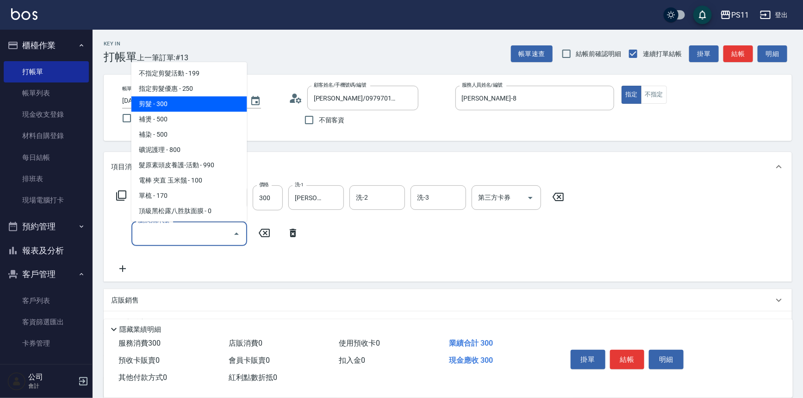
click at [192, 104] on span "剪髮 - 300" at bounding box center [190, 103] width 116 height 15
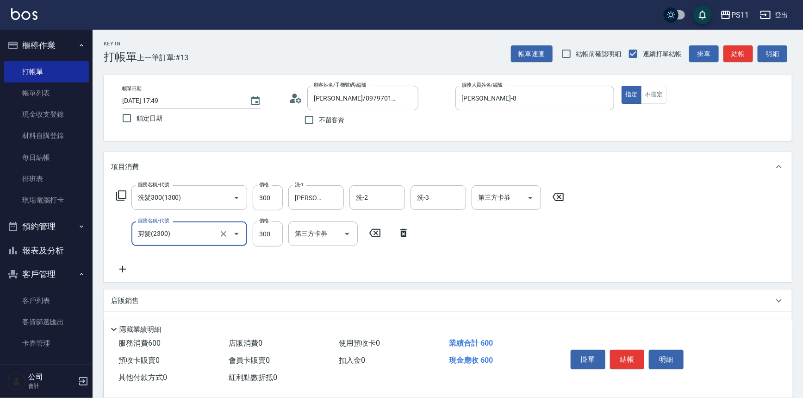
type input "剪髮(2300)"
click at [627, 365] on button "結帳" at bounding box center [627, 359] width 35 height 19
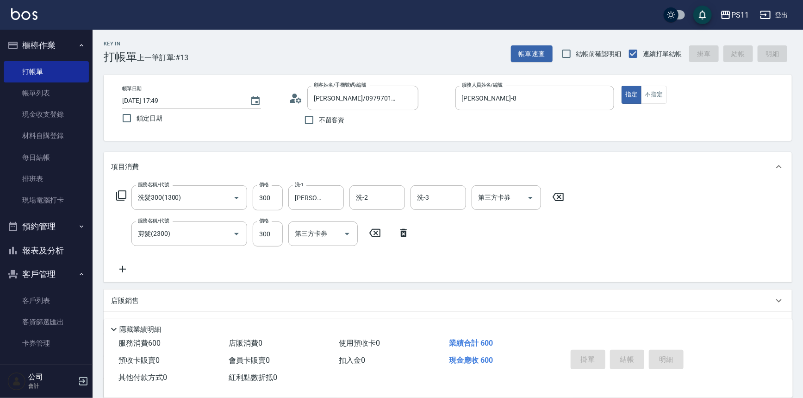
type input "[DATE] 17:59"
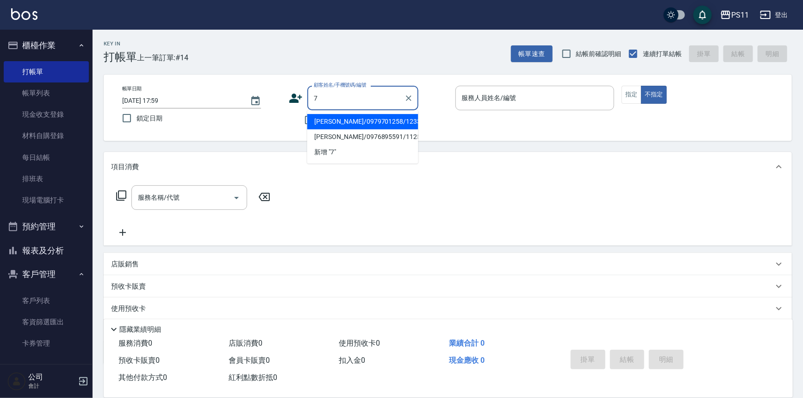
type input "[PERSON_NAME]/0979701258/1233"
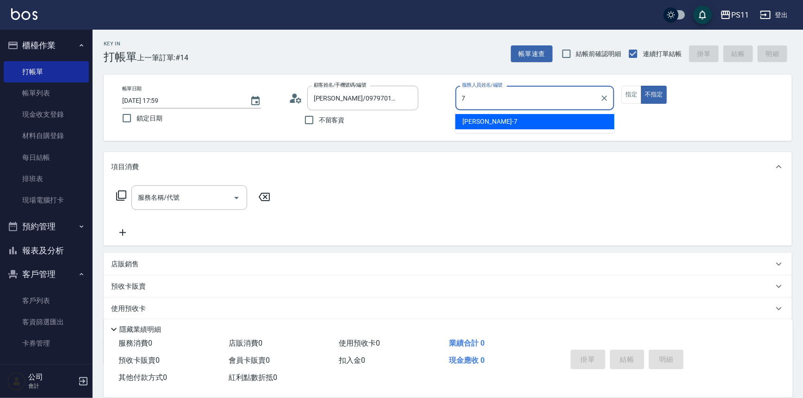
type input "[PERSON_NAME]-7"
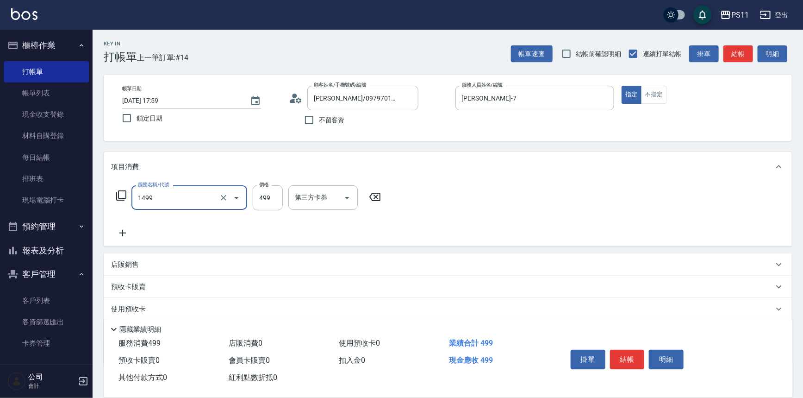
type input "活氧毛囊淨化髮浴(1499)"
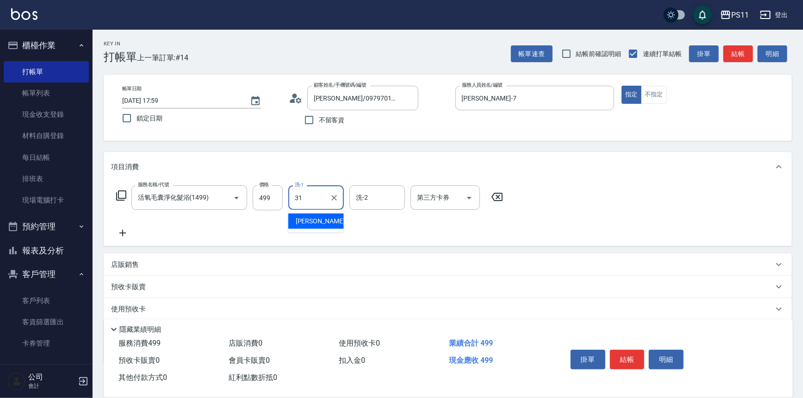
type input "[PERSON_NAME]-31"
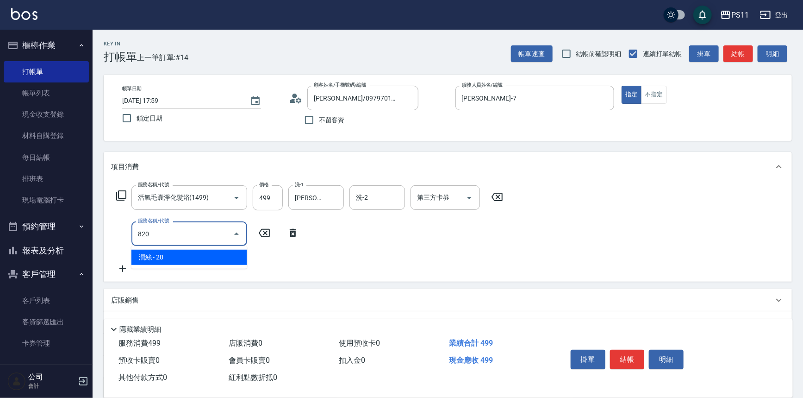
type input "潤絲(820)"
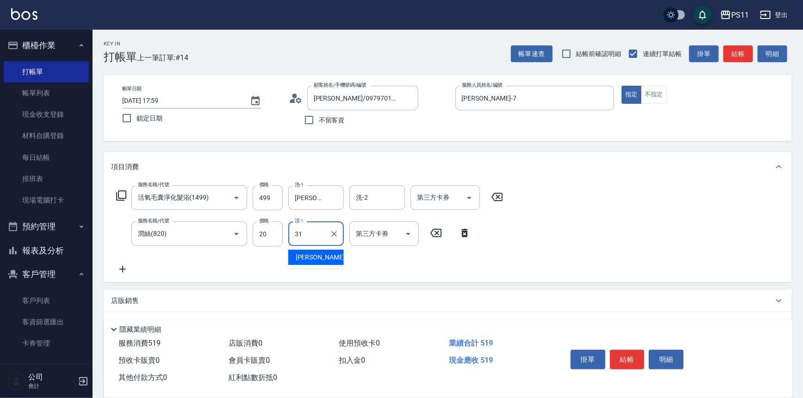
type input "[PERSON_NAME]-31"
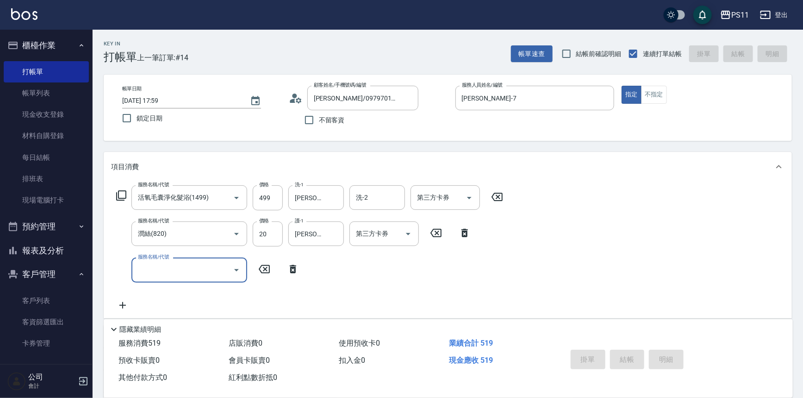
type input "[DATE] 18:41"
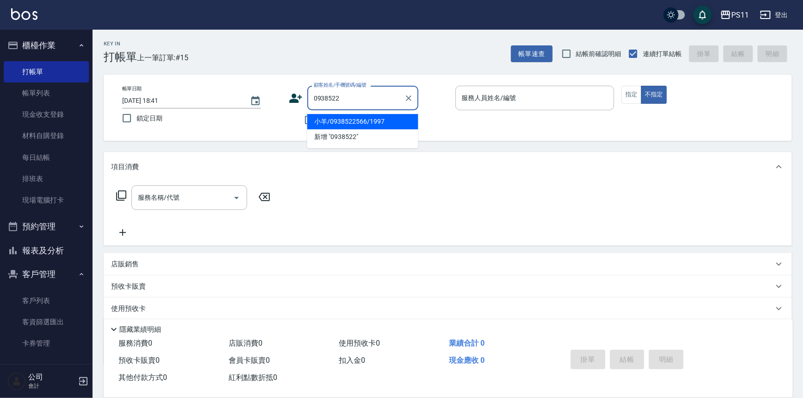
click at [401, 122] on li "小羊/0938522566/1997" at bounding box center [362, 121] width 111 height 15
type input "小羊/0938522566/1997"
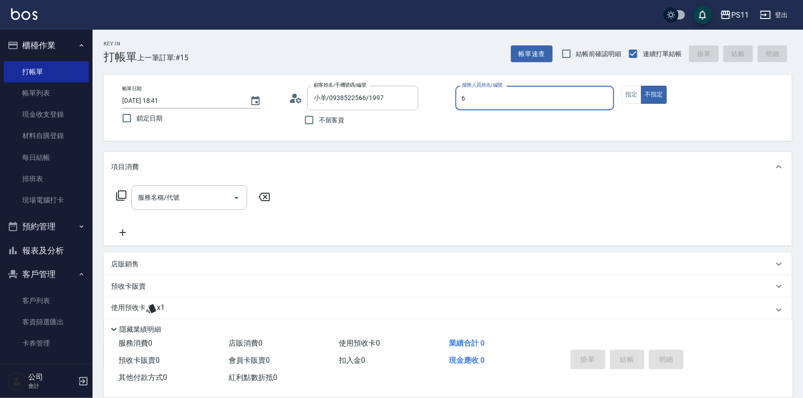
type input "[PERSON_NAME]6"
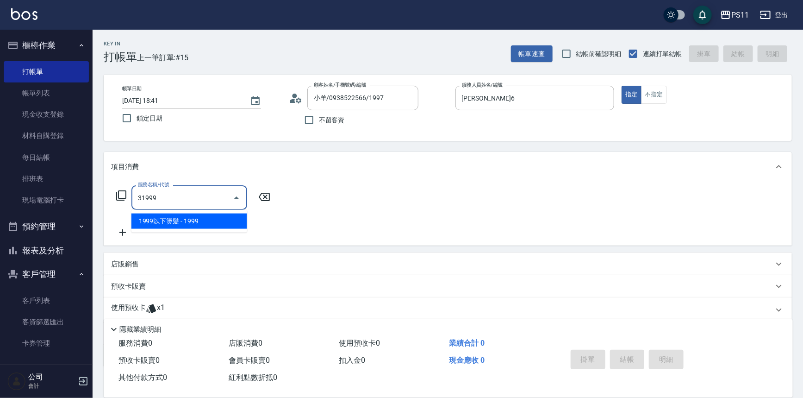
type input "1999以下燙髮(31999)"
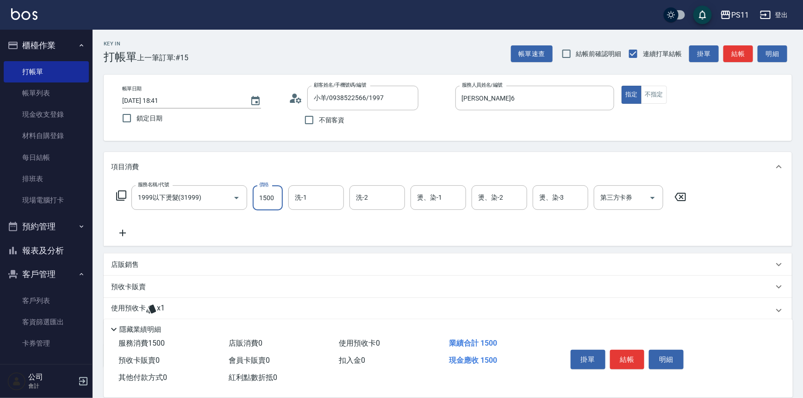
type input "1500"
type input "[PERSON_NAME]-20"
type input "[PERSON_NAME]-7"
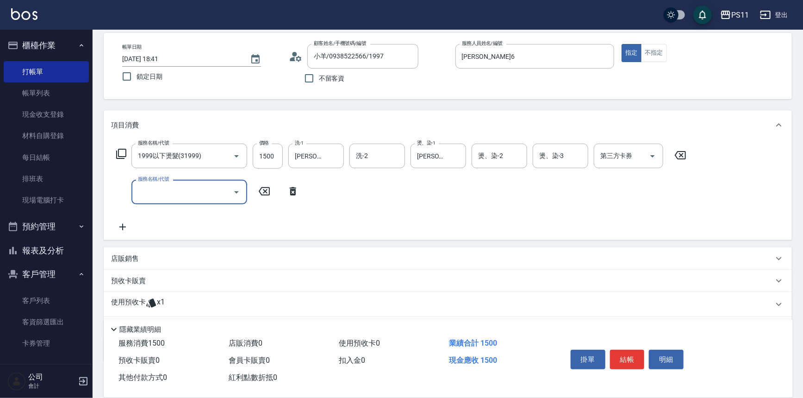
scroll to position [92, 0]
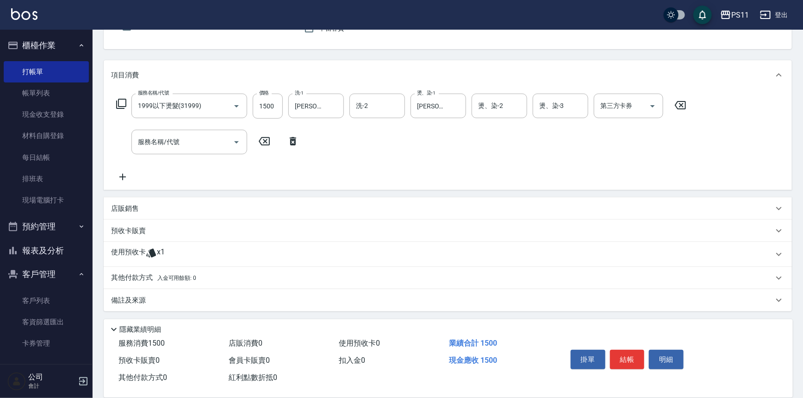
click at [132, 276] on p "其他付款方式 入金可用餘額: 0" at bounding box center [153, 278] width 85 height 10
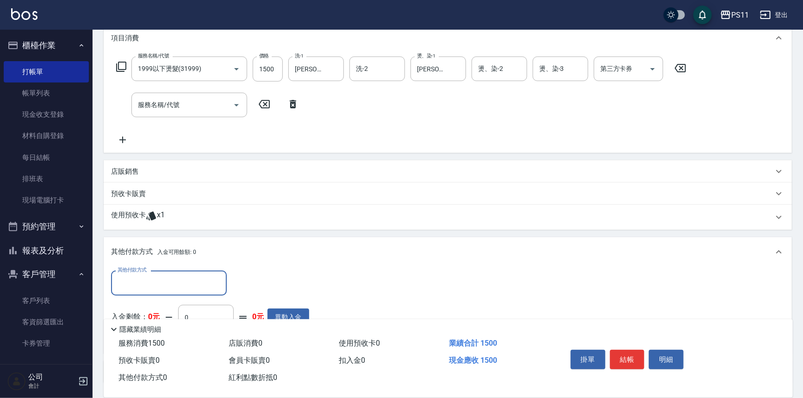
scroll to position [0, 0]
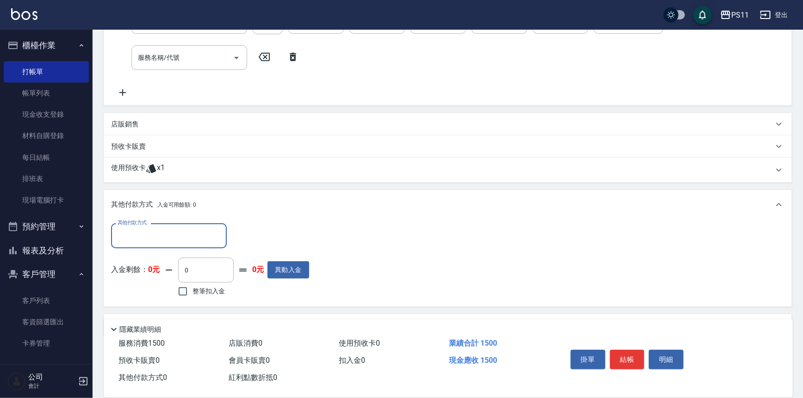
click at [160, 241] on input "其他付款方式" at bounding box center [168, 235] width 107 height 16
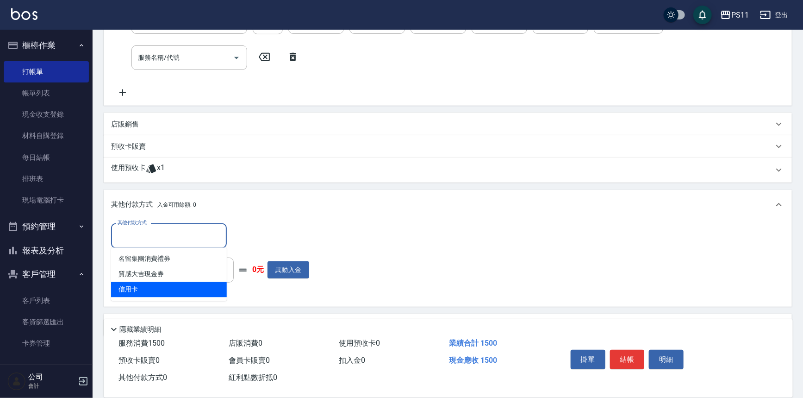
click at [161, 283] on span "信用卡" at bounding box center [169, 289] width 116 height 15
type input "信用卡"
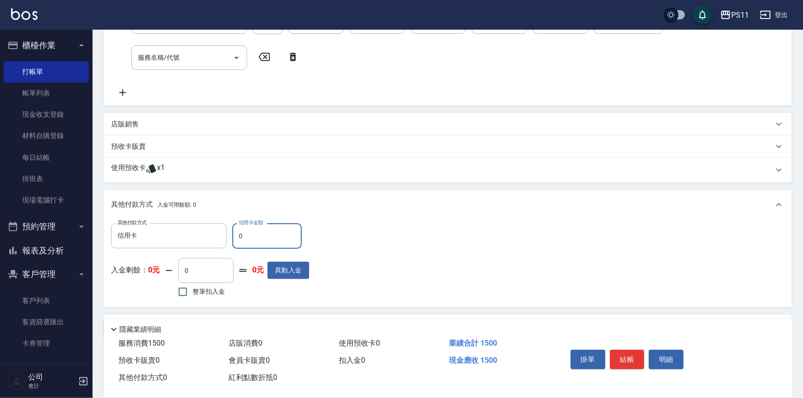
drag, startPoint x: 243, startPoint y: 236, endPoint x: 229, endPoint y: 238, distance: 14.2
click at [229, 238] on div "其他付款方式 信用卡 其他付款方式 信用卡金額 0 信用卡金額" at bounding box center [210, 235] width 198 height 25
type input "1500"
type input "[DATE] 18:55"
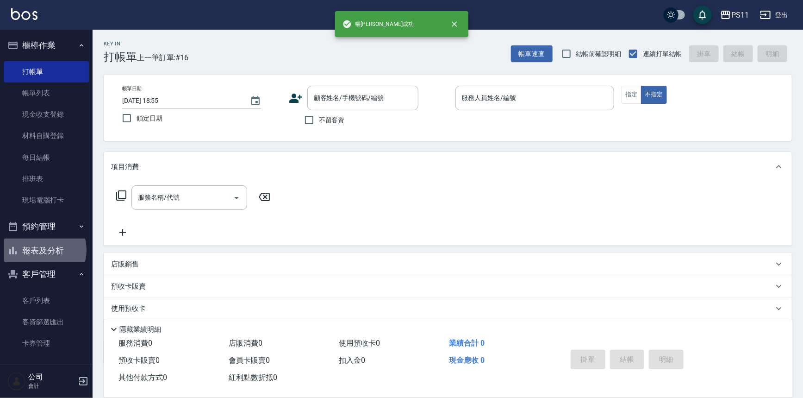
click at [40, 250] on button "報表及分析" at bounding box center [46, 250] width 85 height 24
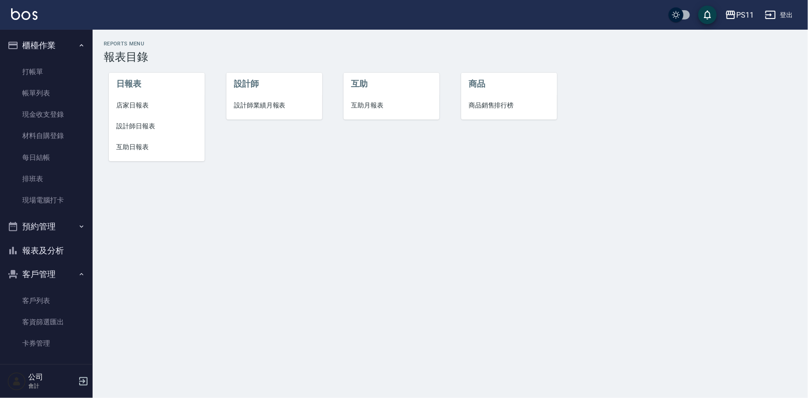
click at [150, 120] on li "設計師日報表" at bounding box center [157, 126] width 96 height 21
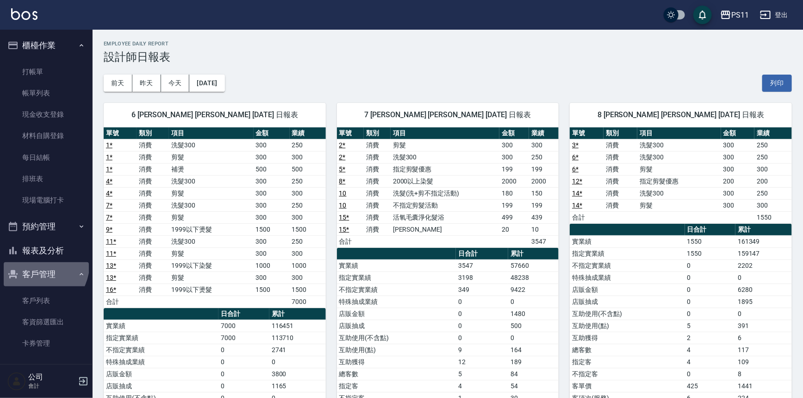
click at [32, 262] on button "客戶管理" at bounding box center [46, 274] width 85 height 24
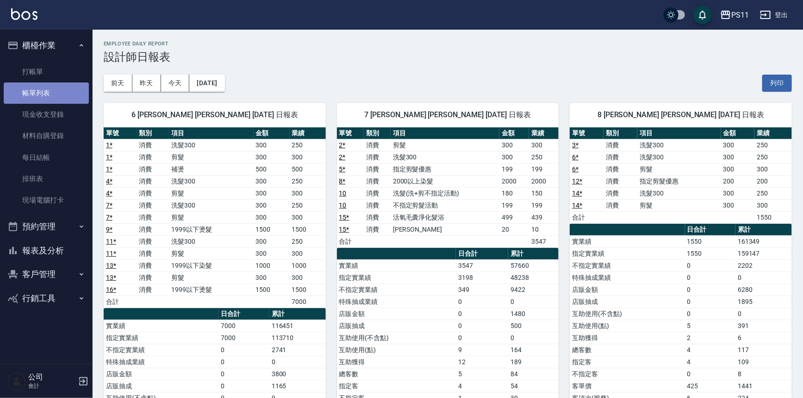
click at [71, 98] on link "帳單列表" at bounding box center [46, 92] width 85 height 21
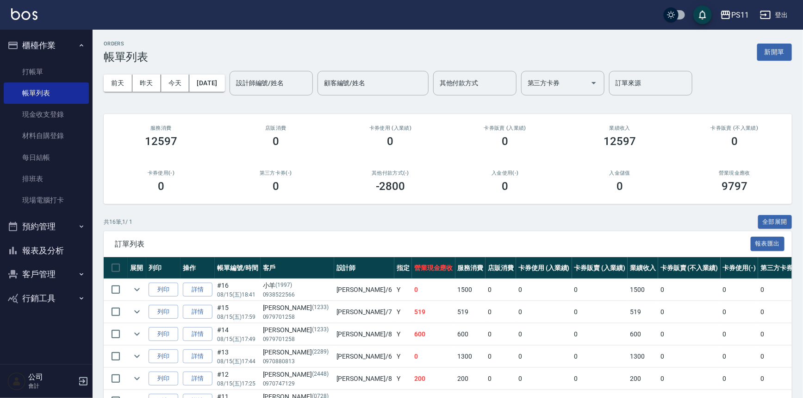
scroll to position [42, 0]
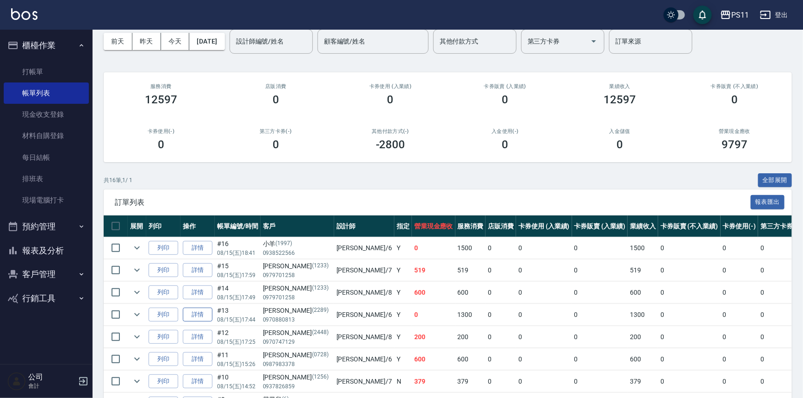
click at [206, 311] on link "詳情" at bounding box center [198, 314] width 30 height 14
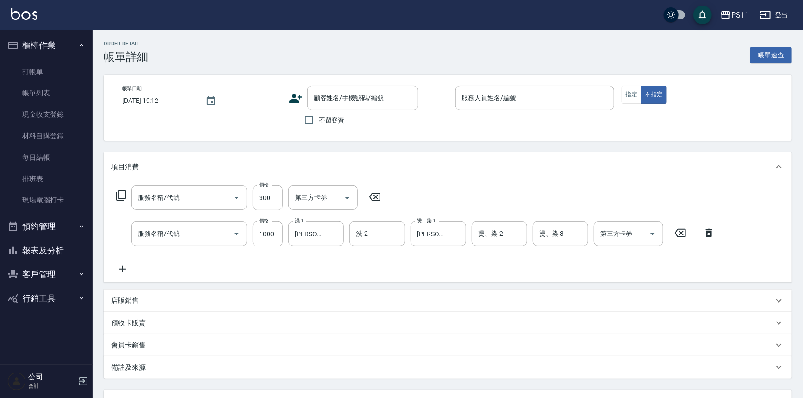
type input "[DATE] 17:44"
type input "[PERSON_NAME]6"
type input "剪髮(2300)"
type input "1999以下染髮(41999)"
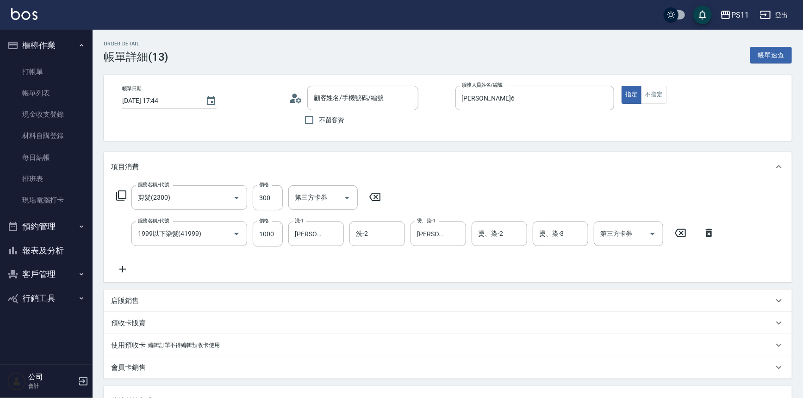
type input "[PERSON_NAME]/0970880813/2289"
click at [39, 66] on link "打帳單" at bounding box center [46, 71] width 85 height 21
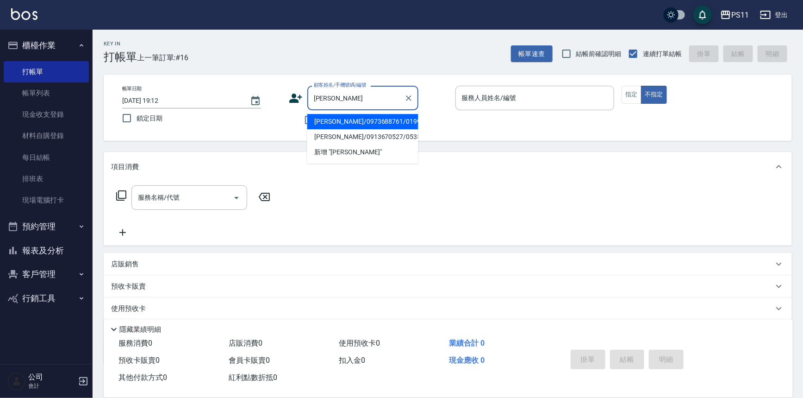
click at [389, 119] on li "[PERSON_NAME]/0973688761/0199" at bounding box center [362, 121] width 111 height 15
type input "[PERSON_NAME]/0973688761/0199"
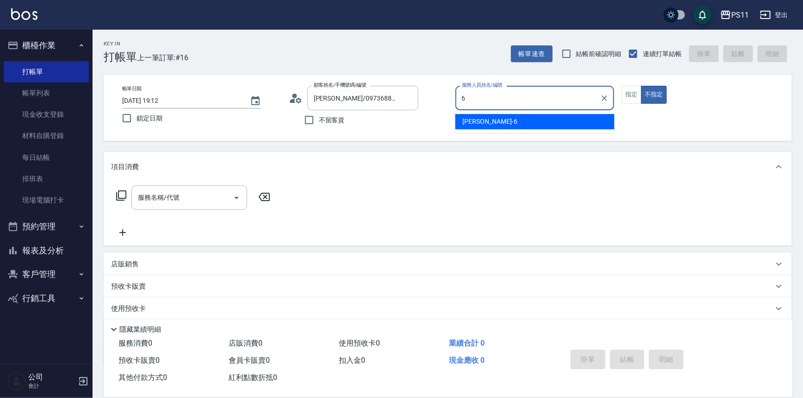
type input "[PERSON_NAME]6"
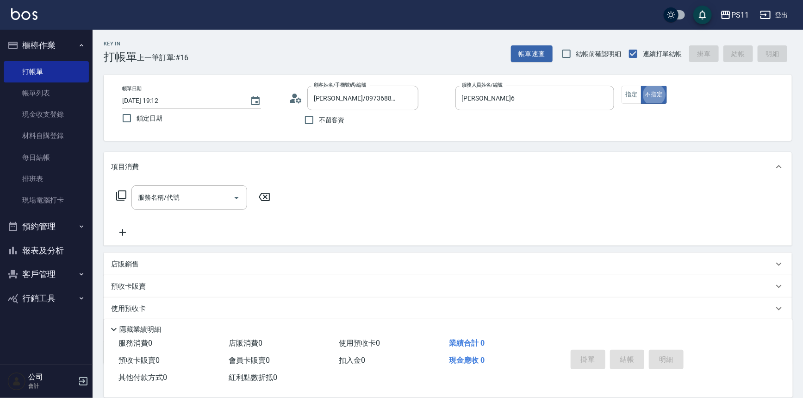
type button "false"
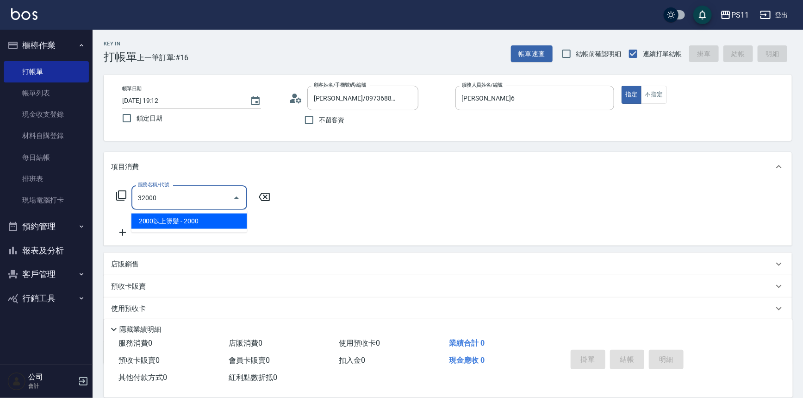
type input "2000以上燙髮(32000)"
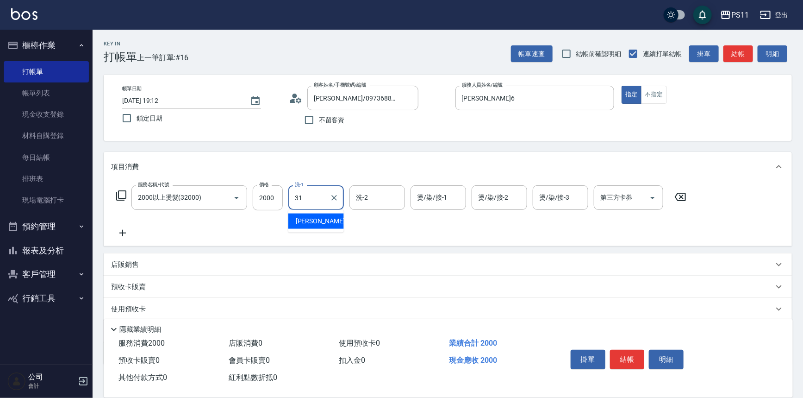
type input "[PERSON_NAME]-31"
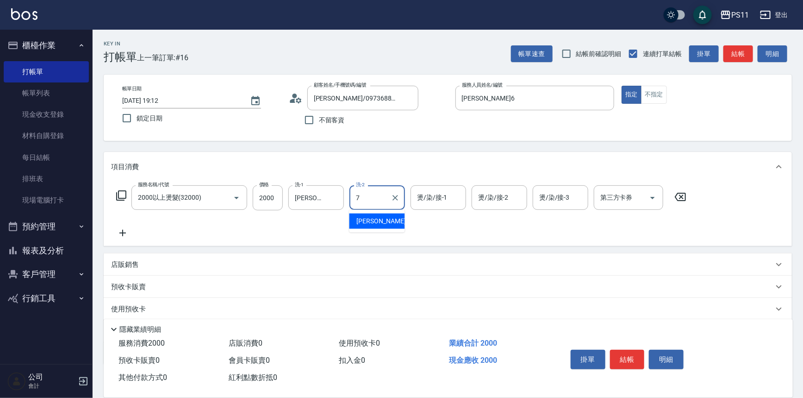
type input "[PERSON_NAME]-7"
click at [392, 193] on icon "Clear" at bounding box center [395, 197] width 9 height 9
click at [439, 192] on input "燙/染/接-1" at bounding box center [438, 197] width 47 height 16
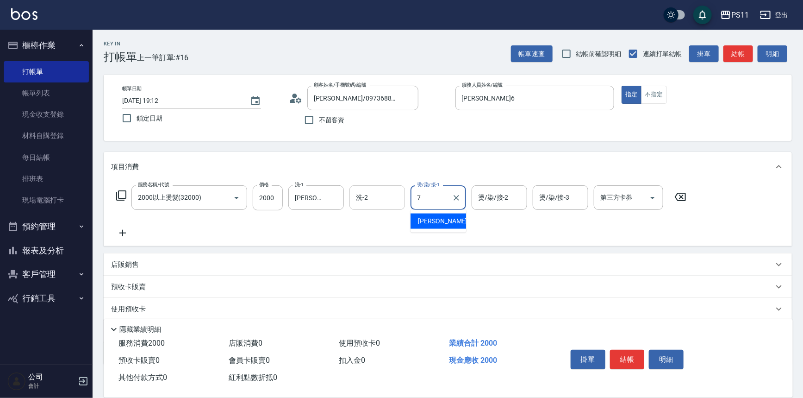
type input "[PERSON_NAME]-7"
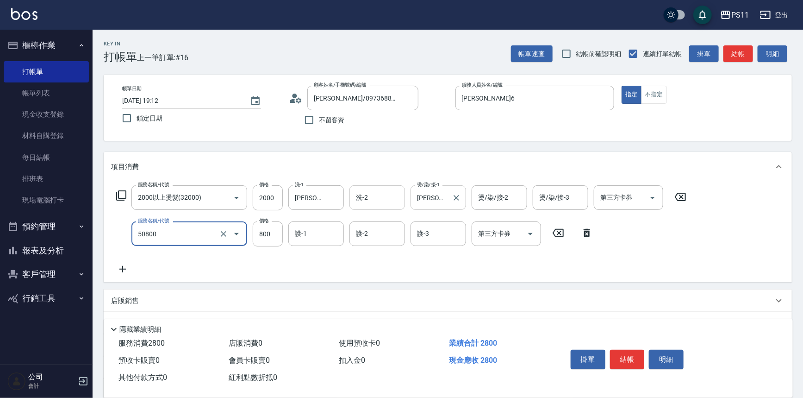
type input "原價401~800護髮(50800)"
type input "7"
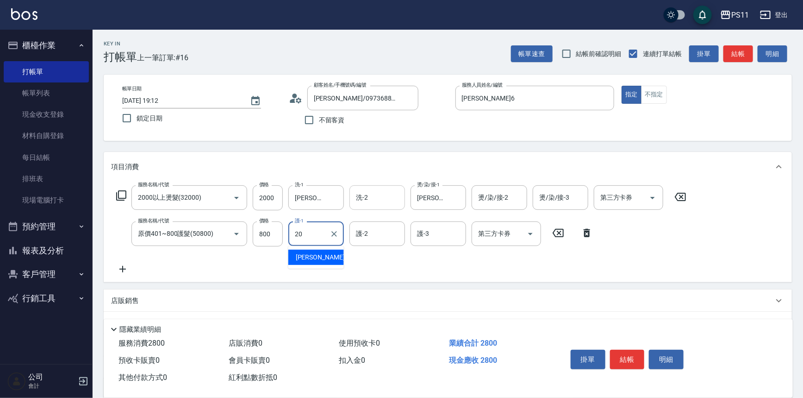
type input "[PERSON_NAME]-20"
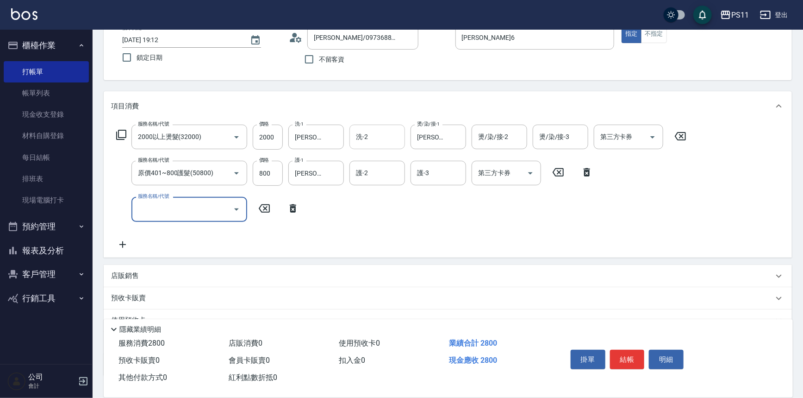
scroll to position [125, 0]
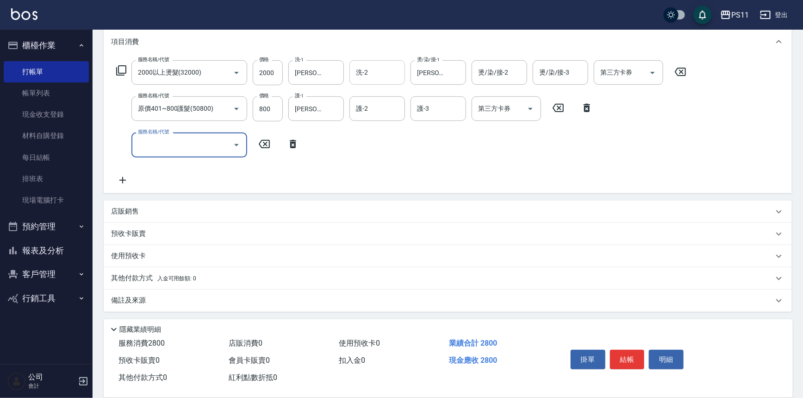
drag, startPoint x: 138, startPoint y: 276, endPoint x: 167, endPoint y: 265, distance: 30.2
click at [142, 276] on p "其他付款方式 入金可用餘額: 0" at bounding box center [153, 278] width 85 height 10
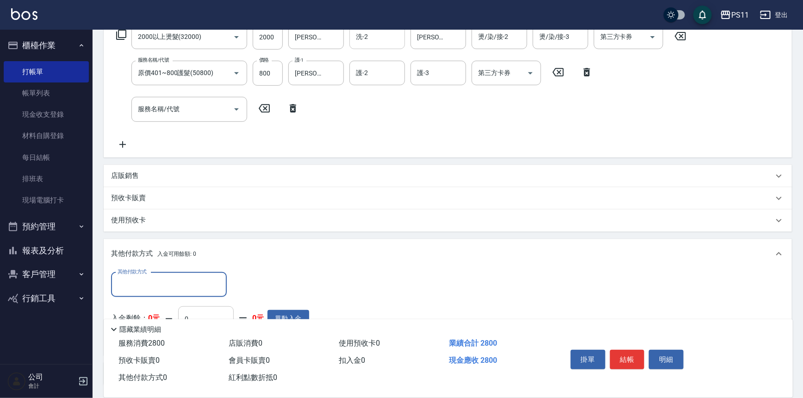
scroll to position [0, 0]
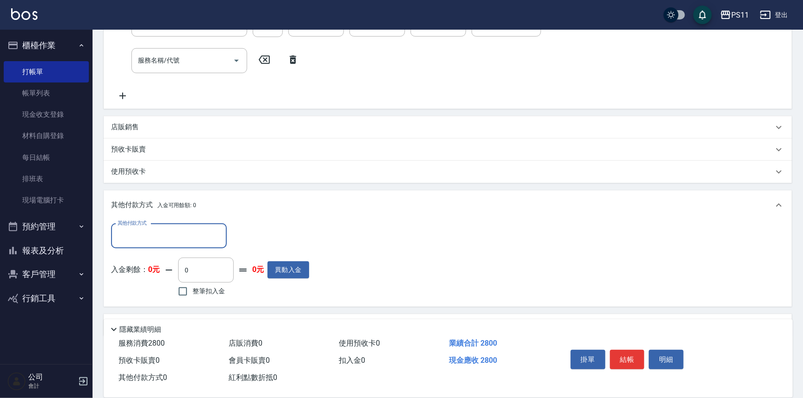
click at [190, 237] on input "其他付款方式" at bounding box center [168, 236] width 107 height 16
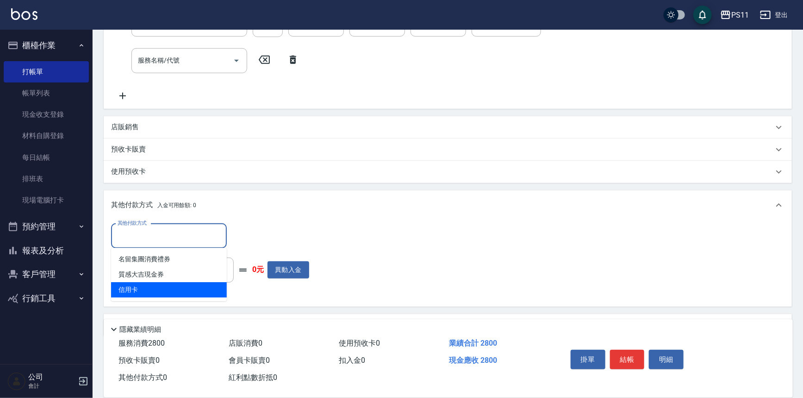
click at [183, 286] on span "信用卡" at bounding box center [169, 289] width 116 height 15
type input "信用卡"
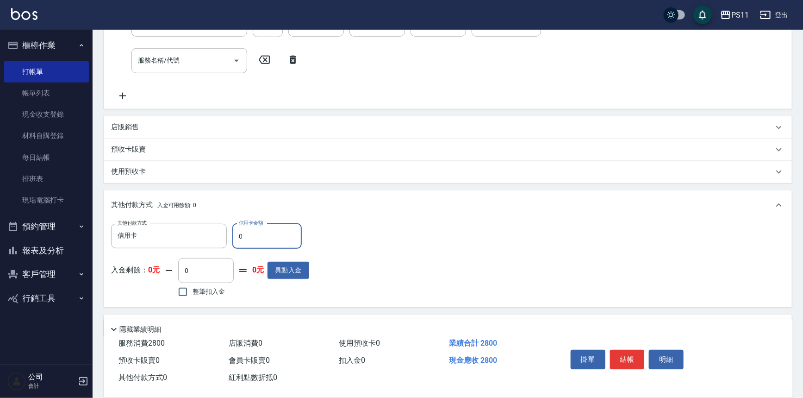
drag, startPoint x: 247, startPoint y: 238, endPoint x: 234, endPoint y: 235, distance: 13.6
click at [233, 236] on input "0" at bounding box center [266, 236] width 69 height 25
type input "2800"
type input "[DATE] 19:14"
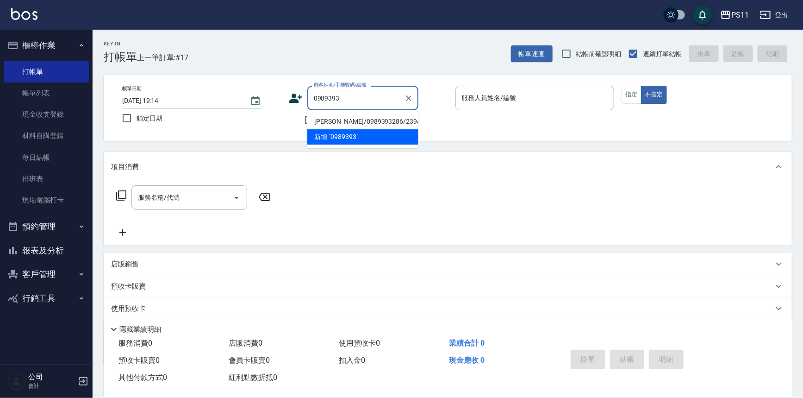
drag, startPoint x: 366, startPoint y: 121, endPoint x: 367, endPoint y: 115, distance: 6.1
click at [366, 120] on li "[PERSON_NAME]/0989393286/2394" at bounding box center [362, 121] width 111 height 15
type input "[PERSON_NAME]/0989393286/2394"
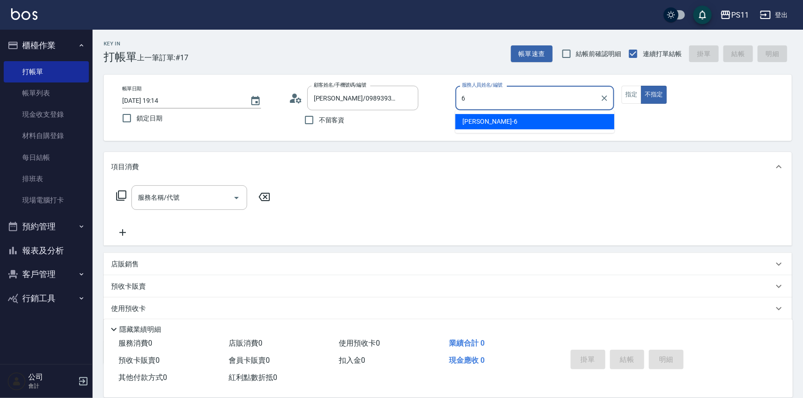
type input "[PERSON_NAME]6"
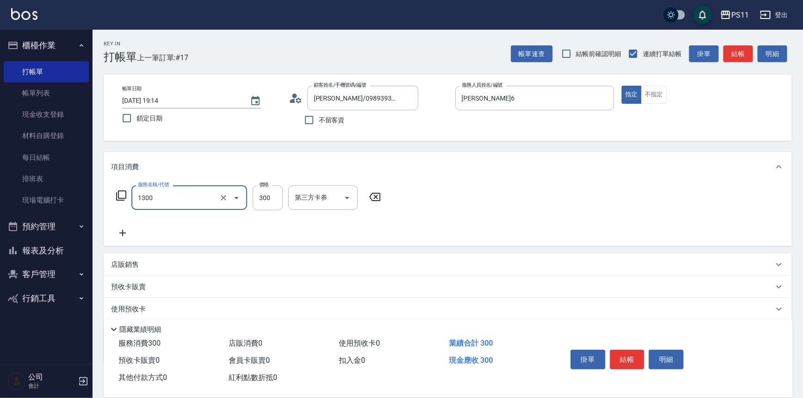
type input "洗髮300(1300)"
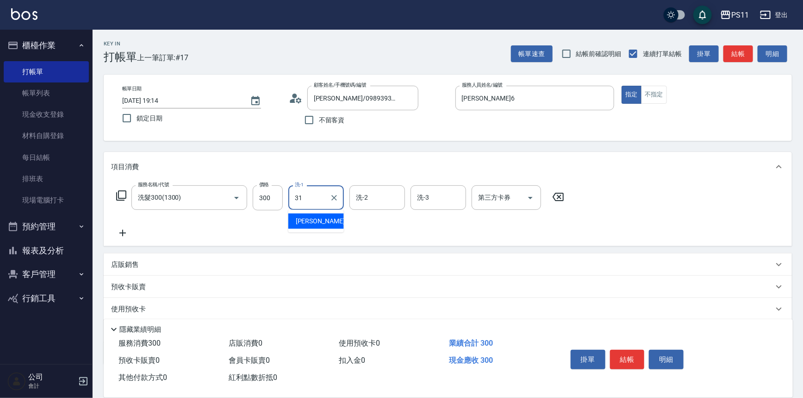
type input "[PERSON_NAME]-31"
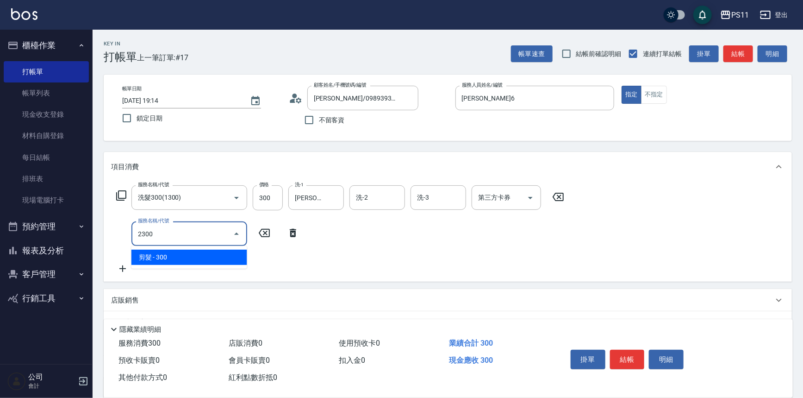
type input "剪髮(2300)"
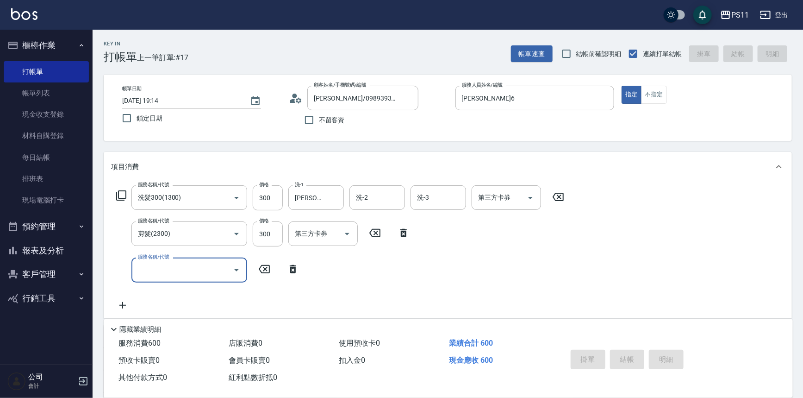
type input "[DATE] 19:21"
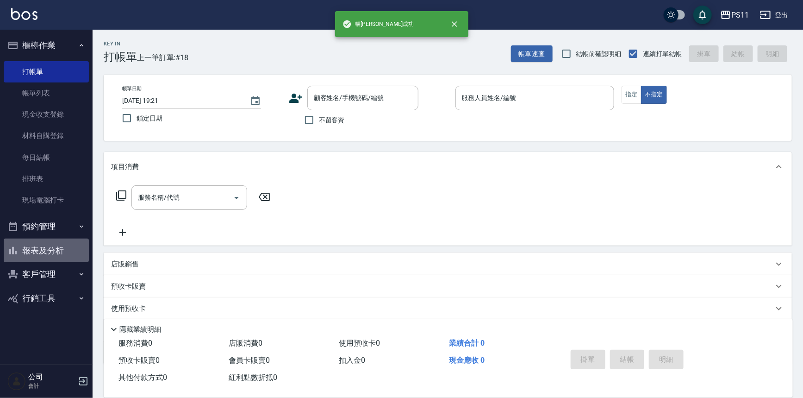
drag, startPoint x: 69, startPoint y: 247, endPoint x: 84, endPoint y: 198, distance: 51.6
click at [69, 246] on button "報表及分析" at bounding box center [46, 250] width 85 height 24
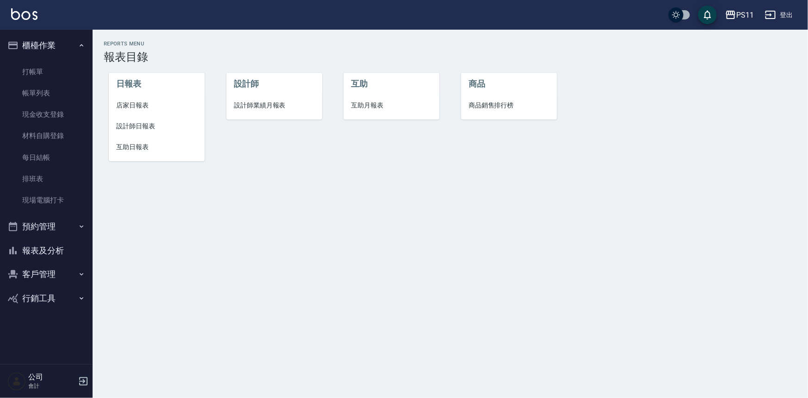
click at [143, 119] on li "設計師日報表" at bounding box center [157, 126] width 96 height 21
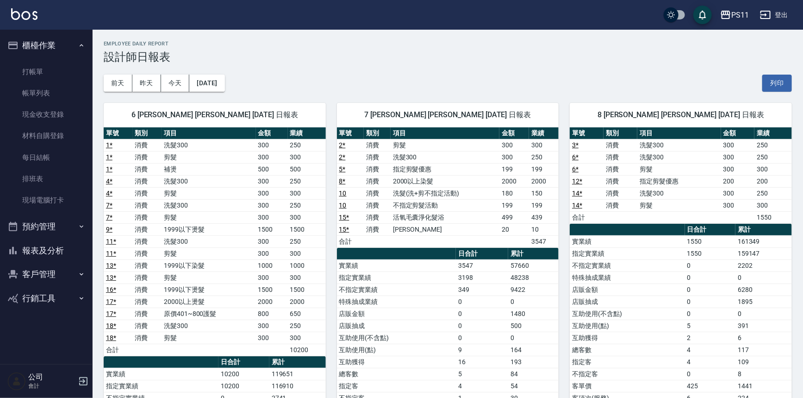
click at [56, 241] on button "報表及分析" at bounding box center [46, 250] width 85 height 24
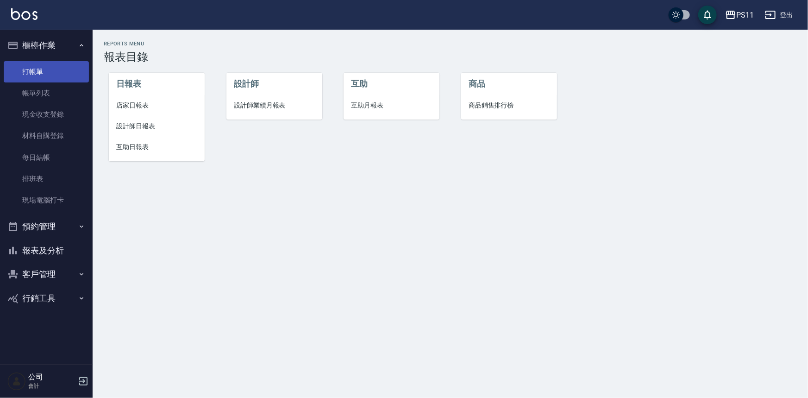
click at [50, 74] on link "打帳單" at bounding box center [46, 71] width 85 height 21
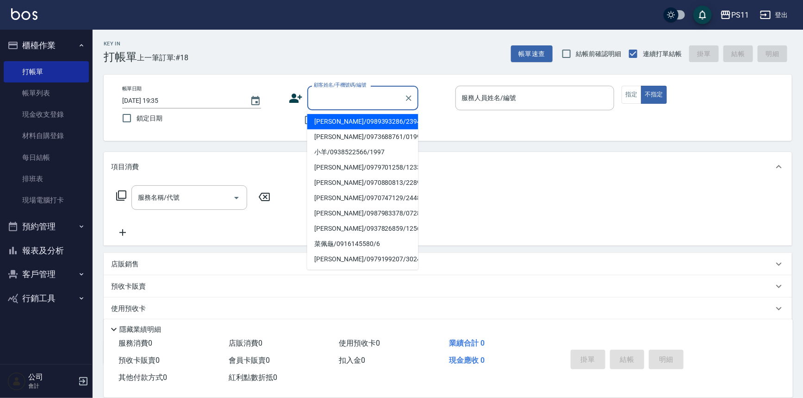
click at [316, 99] on input "顧客姓名/手機號碼/編號" at bounding box center [356, 98] width 89 height 16
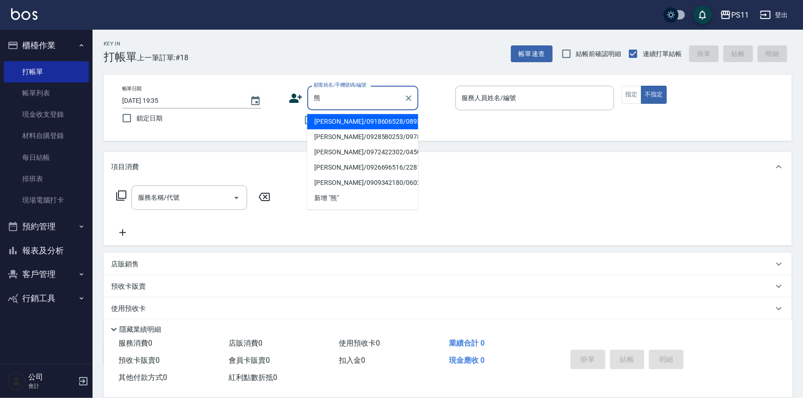
click at [394, 158] on li "[PERSON_NAME]/0972422302/0450" at bounding box center [362, 151] width 111 height 15
type input "[PERSON_NAME]/0972422302/0450"
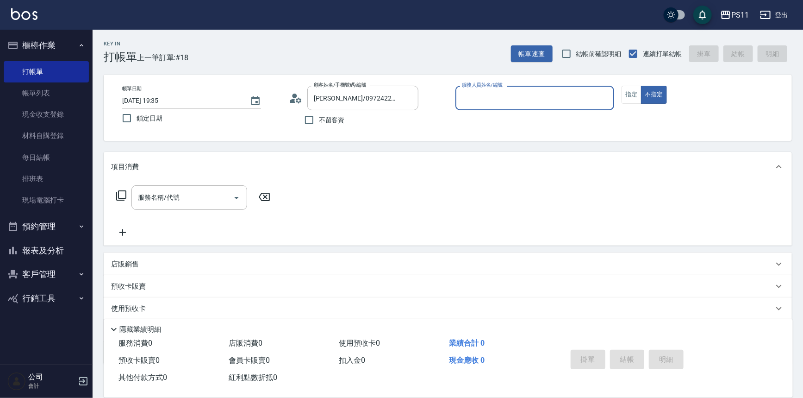
click at [513, 97] on input "服務人員姓名/編號" at bounding box center [535, 98] width 151 height 16
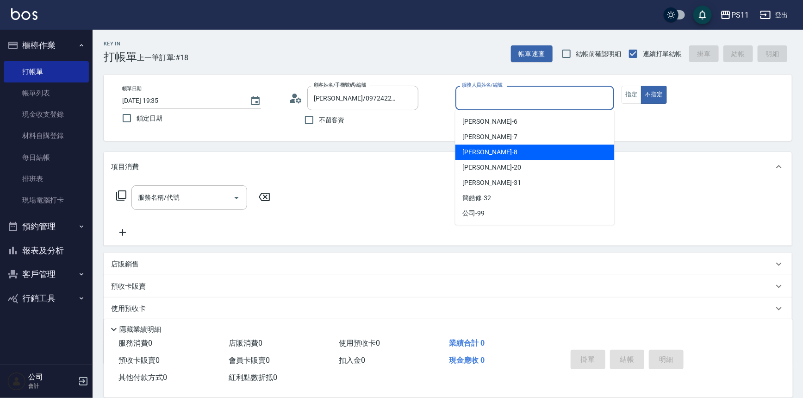
drag, startPoint x: 514, startPoint y: 151, endPoint x: 611, endPoint y: 123, distance: 101.3
click at [516, 151] on div "[PERSON_NAME]-8" at bounding box center [535, 151] width 159 height 15
type input "[PERSON_NAME]-8"
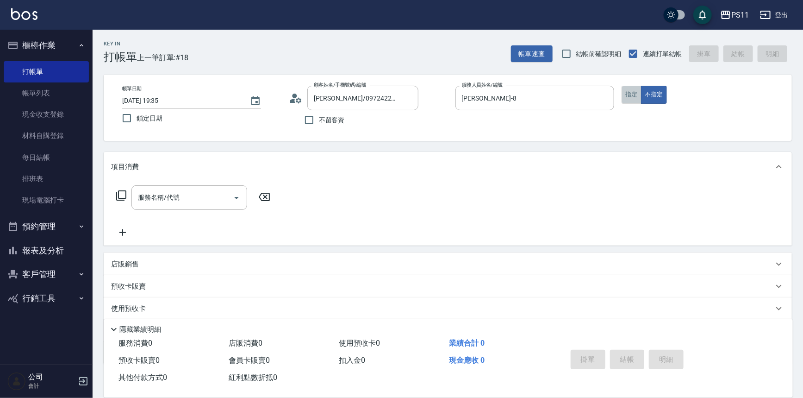
drag, startPoint x: 640, startPoint y: 94, endPoint x: 709, endPoint y: 153, distance: 90.0
click at [640, 94] on button "指定" at bounding box center [632, 95] width 20 height 18
click at [125, 195] on icon at bounding box center [121, 195] width 11 height 11
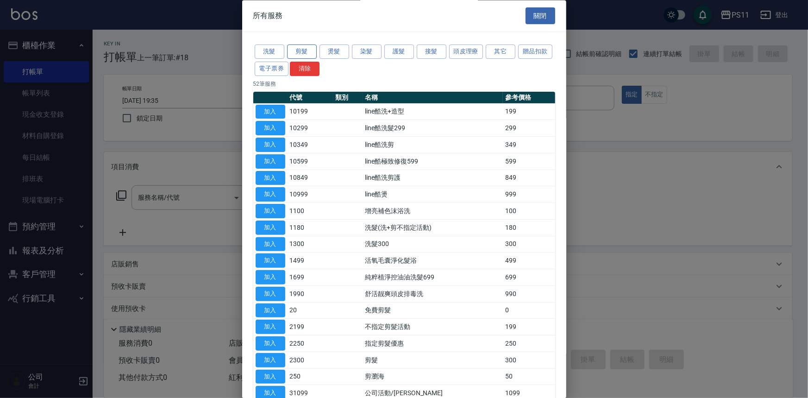
click at [304, 50] on button "剪髮" at bounding box center [302, 52] width 30 height 14
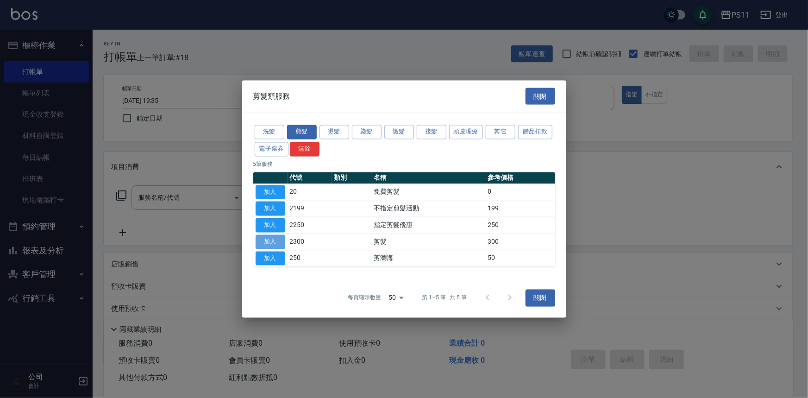
drag, startPoint x: 277, startPoint y: 242, endPoint x: 495, endPoint y: 228, distance: 218.6
click at [277, 242] on button "加入" at bounding box center [271, 241] width 30 height 14
type input "剪髮(2300)"
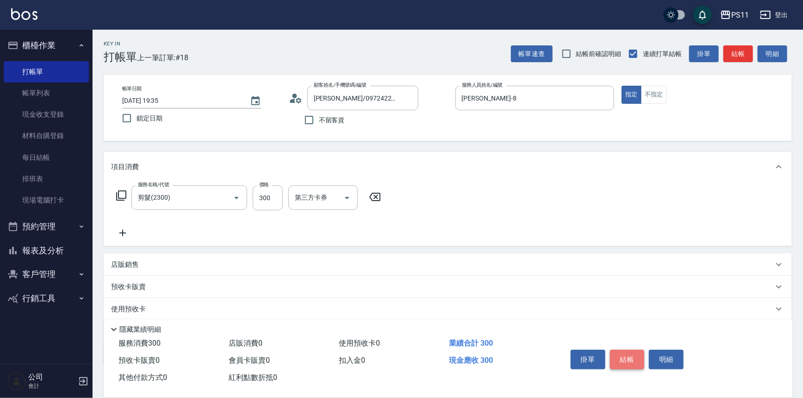
click at [632, 360] on button "結帳" at bounding box center [627, 359] width 35 height 19
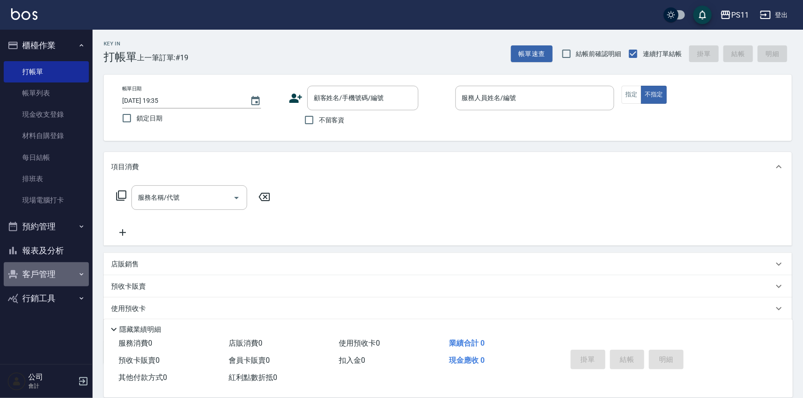
click at [65, 275] on button "客戶管理" at bounding box center [46, 274] width 85 height 24
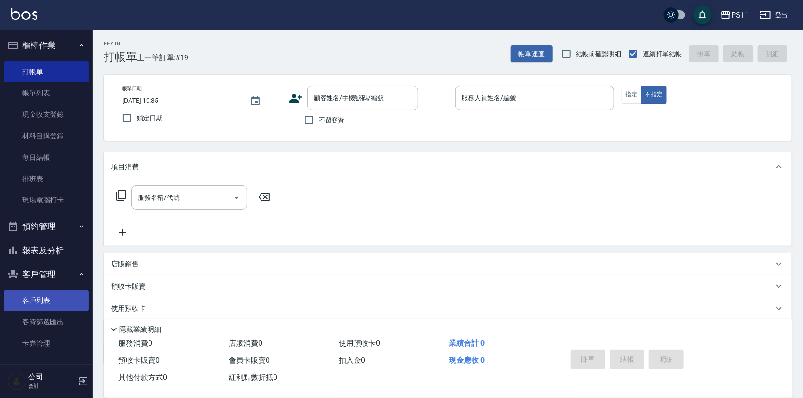
click at [55, 300] on link "客戶列表" at bounding box center [46, 300] width 85 height 21
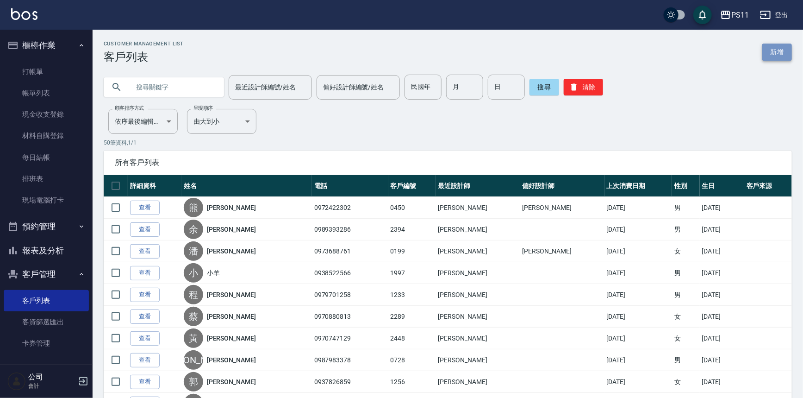
click at [773, 55] on link "新增" at bounding box center [778, 52] width 30 height 17
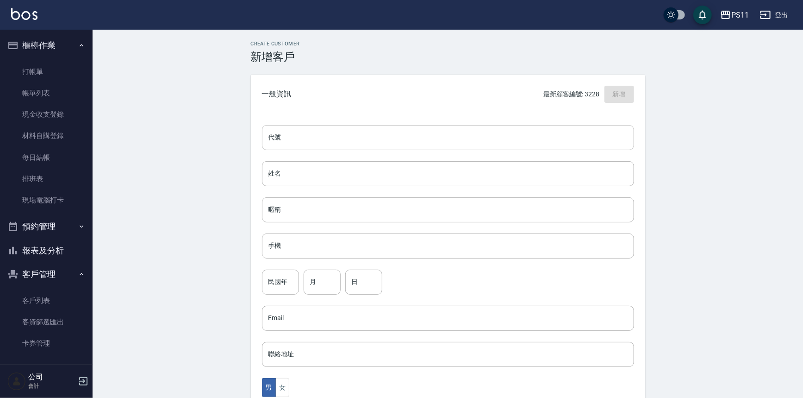
drag, startPoint x: 425, startPoint y: 129, endPoint x: 440, endPoint y: 132, distance: 16.0
click at [425, 130] on input "代號" at bounding box center [448, 137] width 372 height 25
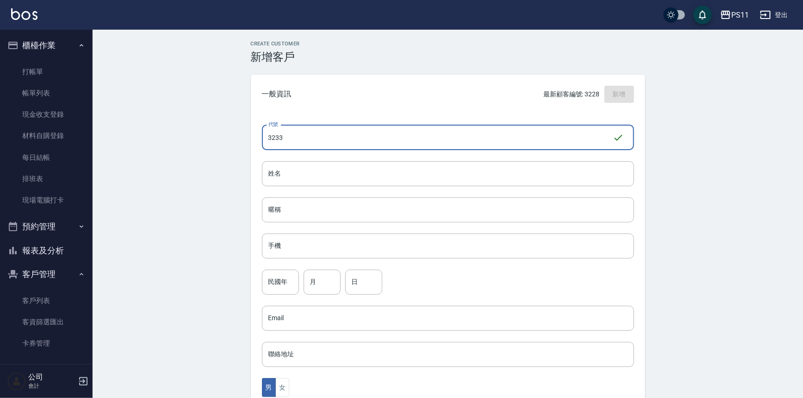
type input "3233"
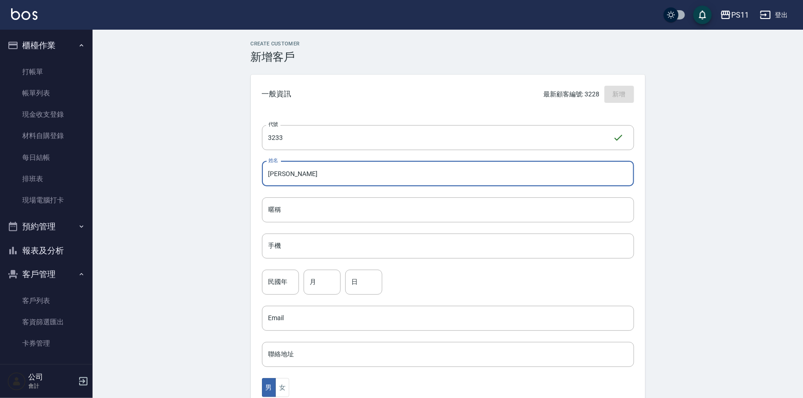
type input "[PERSON_NAME]"
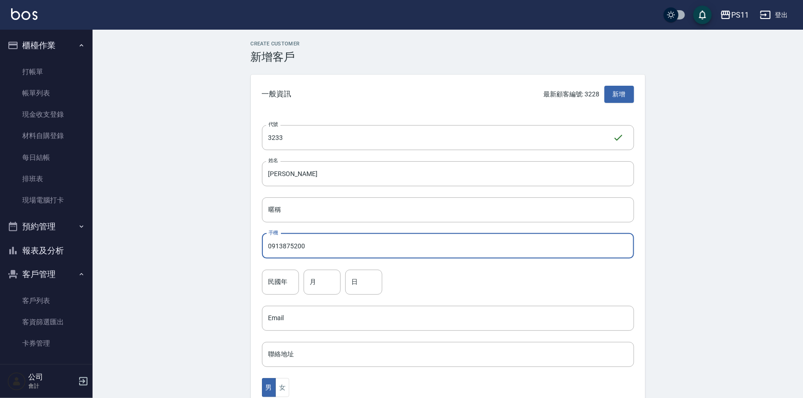
type input "0913875200"
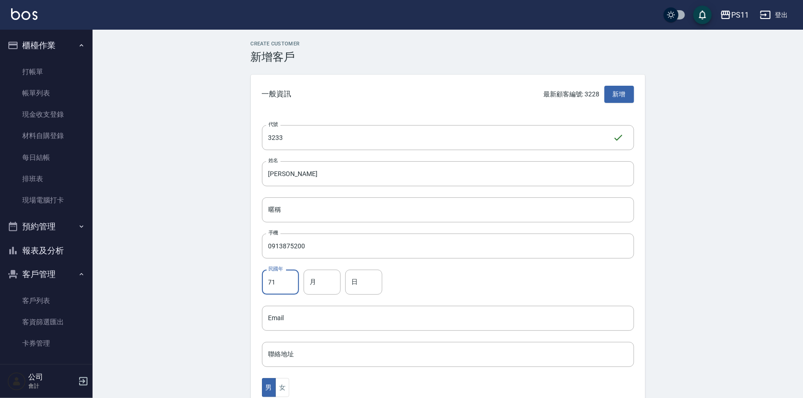
type input "71"
type input "11"
type input "9"
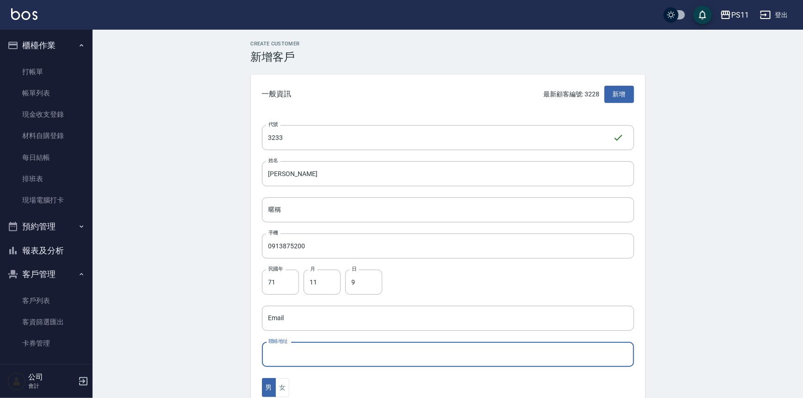
type button "[DEMOGRAPHIC_DATA]"
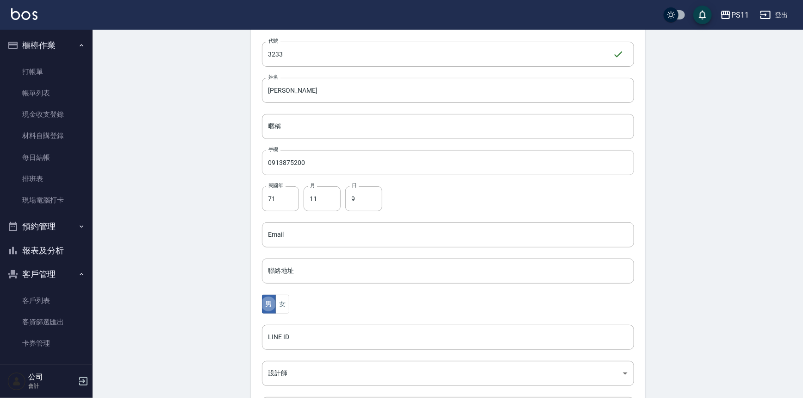
scroll to position [84, 0]
click at [282, 296] on button "女" at bounding box center [283, 303] width 14 height 19
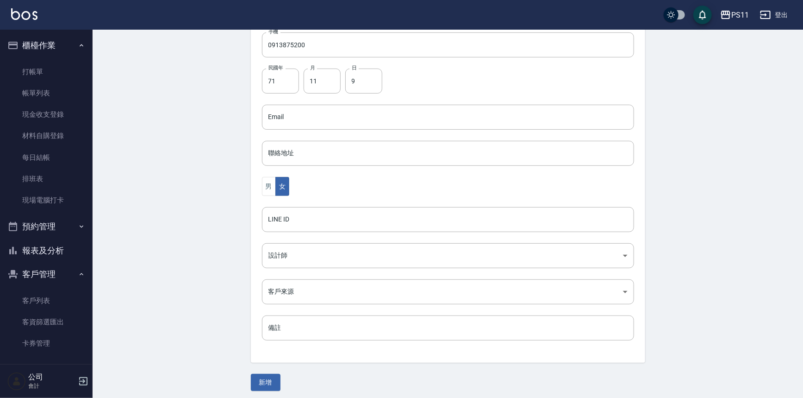
scroll to position [204, 0]
click at [257, 376] on button "新增" at bounding box center [266, 378] width 30 height 17
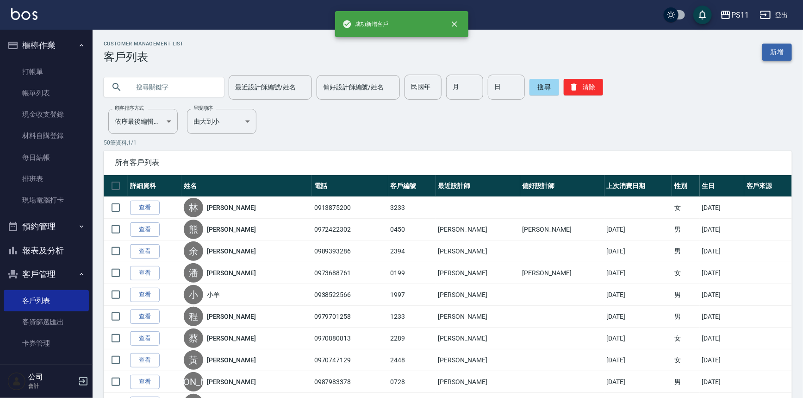
click at [779, 52] on link "新增" at bounding box center [778, 52] width 30 height 17
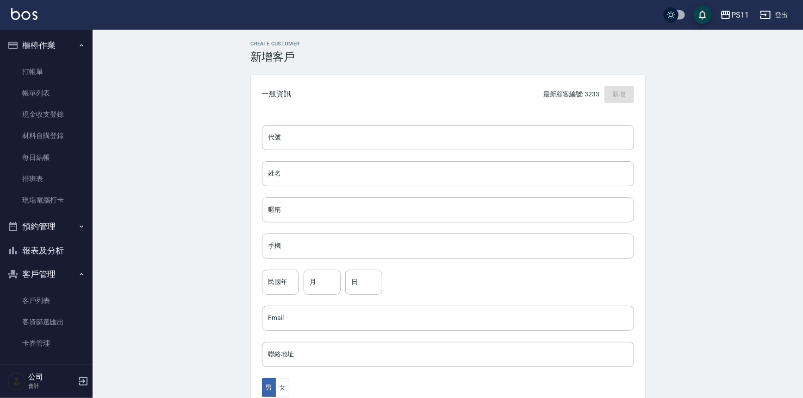
click at [390, 152] on div "代號 代號 姓名 姓名 暱稱 暱稱 手機 手機 民國年 民國年 月 月 日 日 Email Email 聯絡地址 聯絡地址 男 女 LINE ID LINE …" at bounding box center [448, 339] width 395 height 450
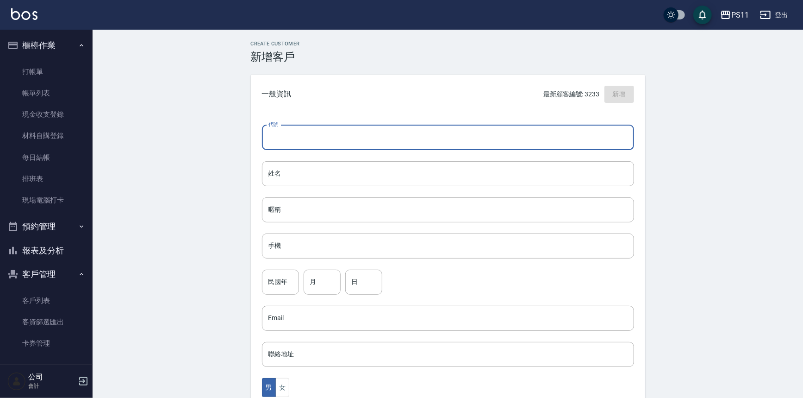
drag, startPoint x: 392, startPoint y: 147, endPoint x: 409, endPoint y: 149, distance: 17.2
click at [392, 147] on input "代號" at bounding box center [448, 137] width 372 height 25
type input "3232"
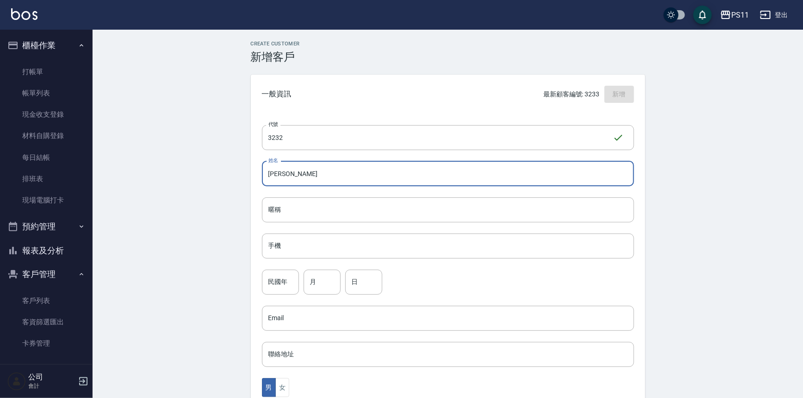
type input "[PERSON_NAME]"
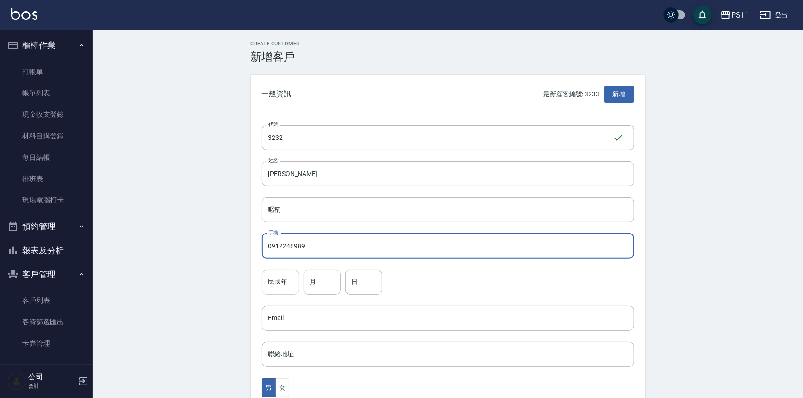
type input "0912248989"
click at [284, 289] on input "民國年" at bounding box center [280, 282] width 37 height 25
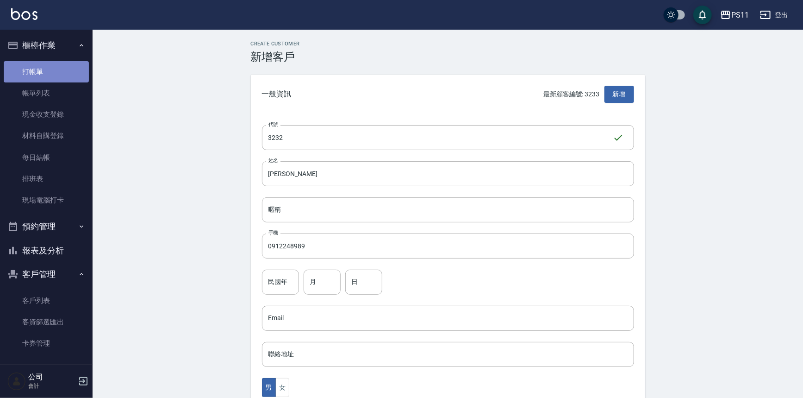
click at [54, 73] on link "打帳單" at bounding box center [46, 71] width 85 height 21
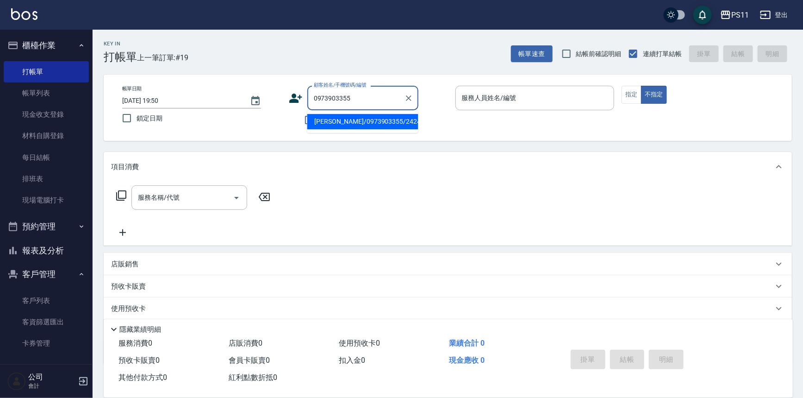
type input "[PERSON_NAME]/0973903355/2424"
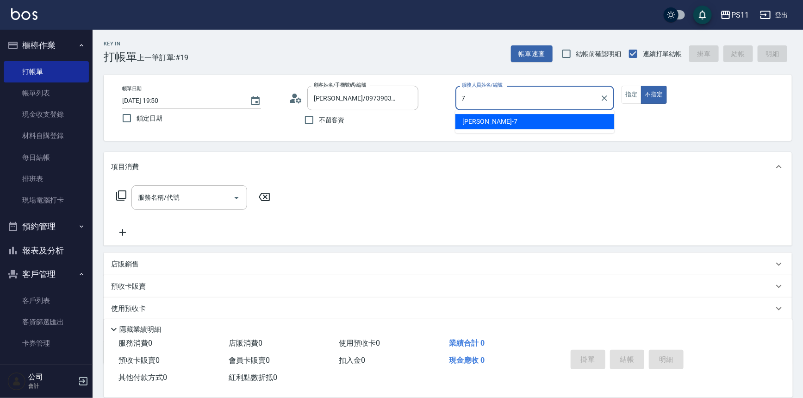
type input "[PERSON_NAME]-7"
type button "false"
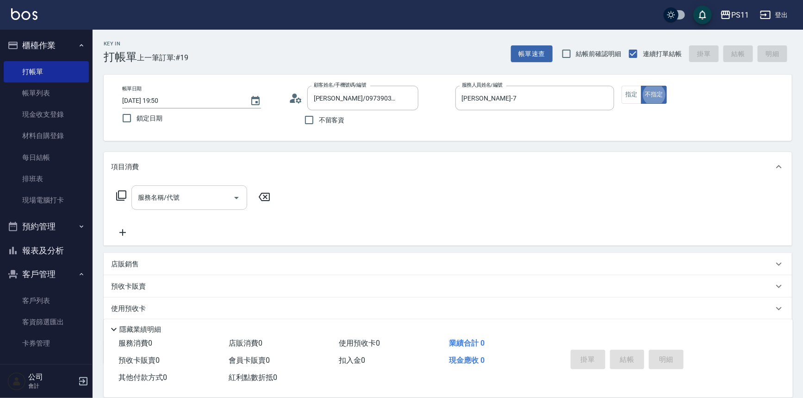
click at [235, 195] on icon "Open" at bounding box center [236, 197] width 11 height 11
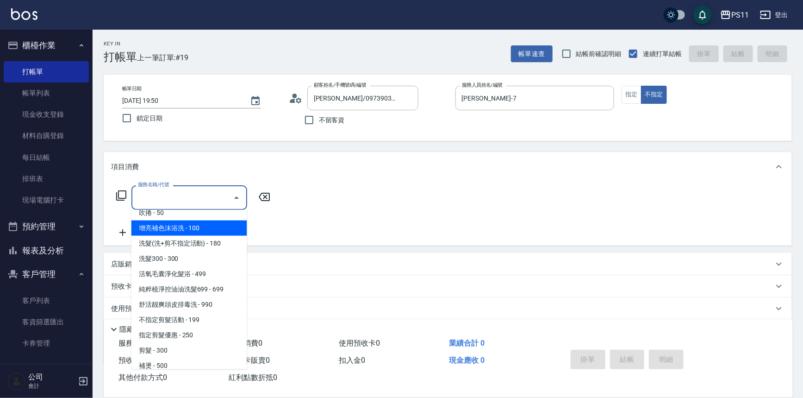
scroll to position [84, 0]
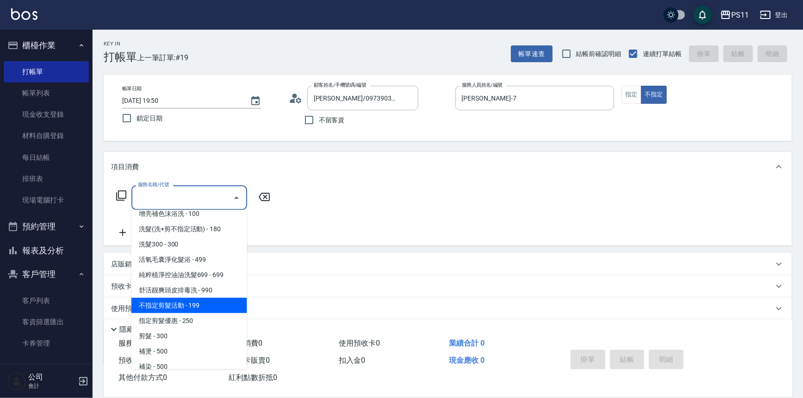
click at [220, 300] on span "不指定剪髮活動 - 199" at bounding box center [190, 305] width 116 height 15
type input "不指定剪髮活動(2199)"
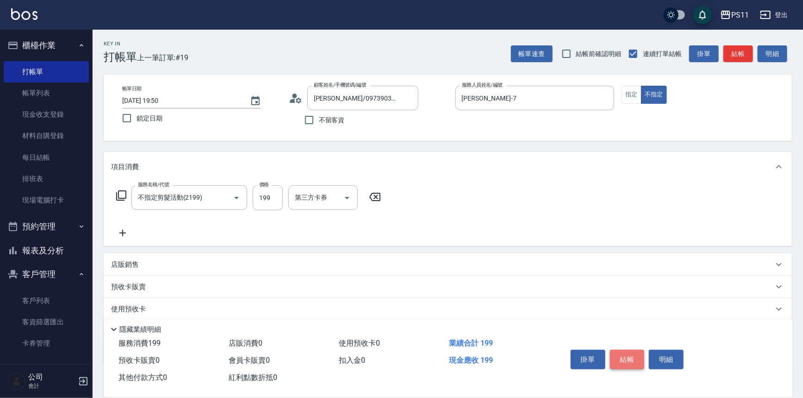
click at [627, 350] on button "結帳" at bounding box center [627, 359] width 35 height 19
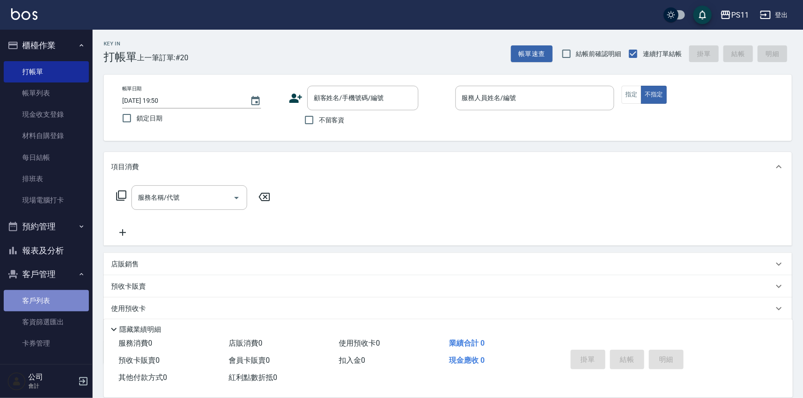
click at [66, 295] on link "客戶列表" at bounding box center [46, 300] width 85 height 21
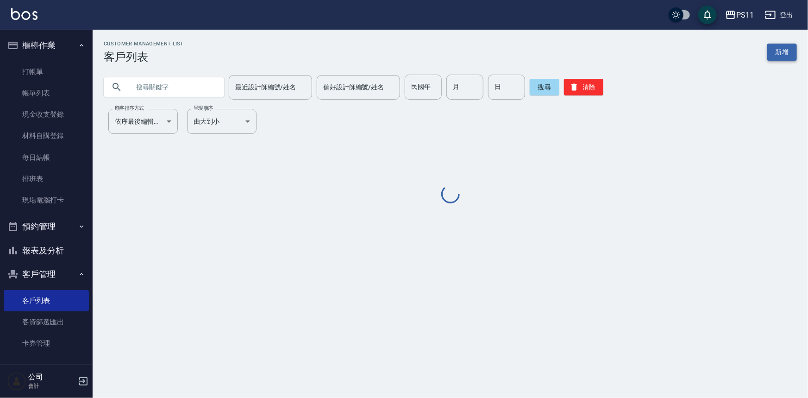
click at [792, 52] on link "新增" at bounding box center [782, 52] width 30 height 17
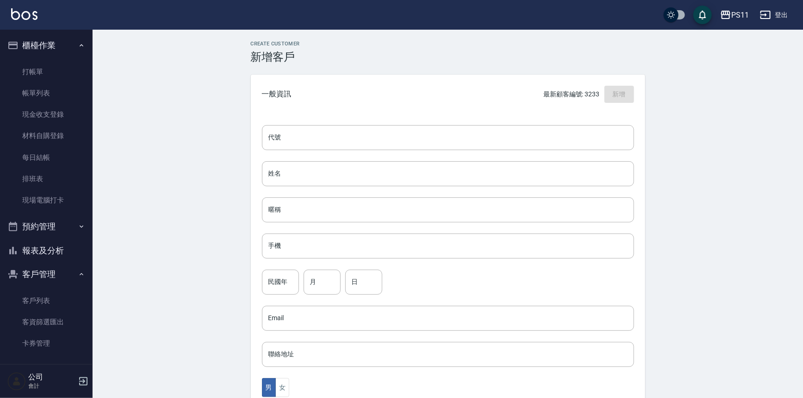
drag, startPoint x: 602, startPoint y: 143, endPoint x: 618, endPoint y: 151, distance: 17.8
click at [602, 143] on input "代號" at bounding box center [448, 137] width 372 height 25
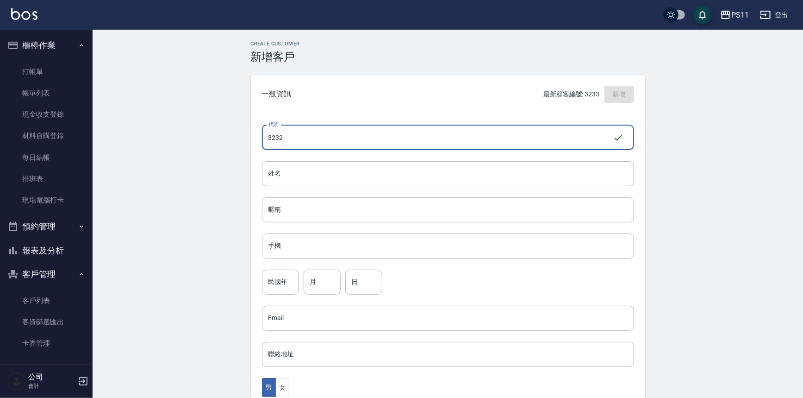
type input "3232"
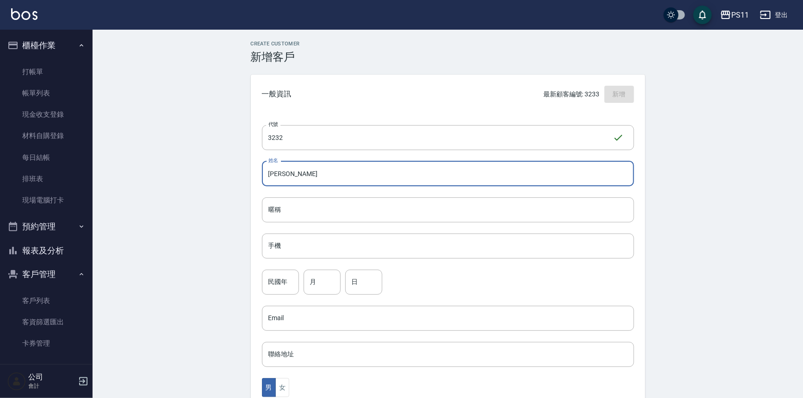
type input "[PERSON_NAME]"
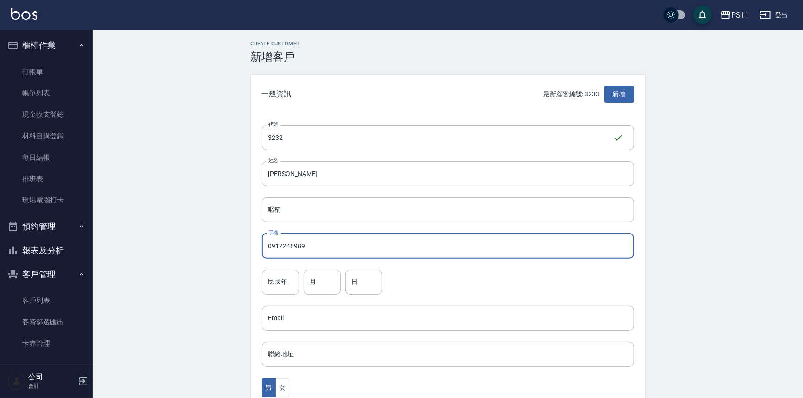
type input "0912248989"
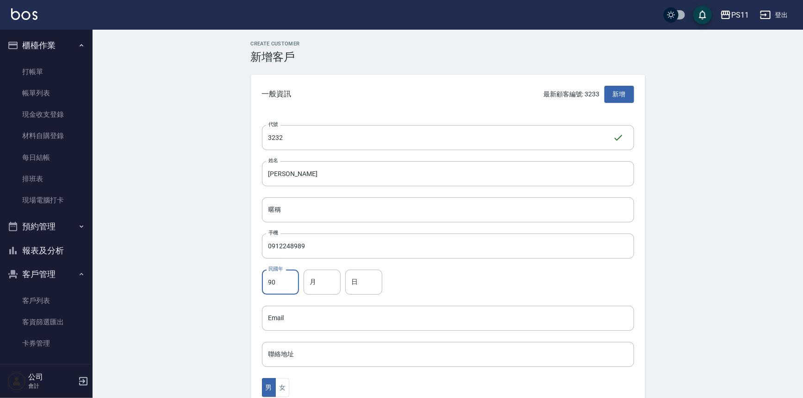
type input "90"
type input "3"
type input "21"
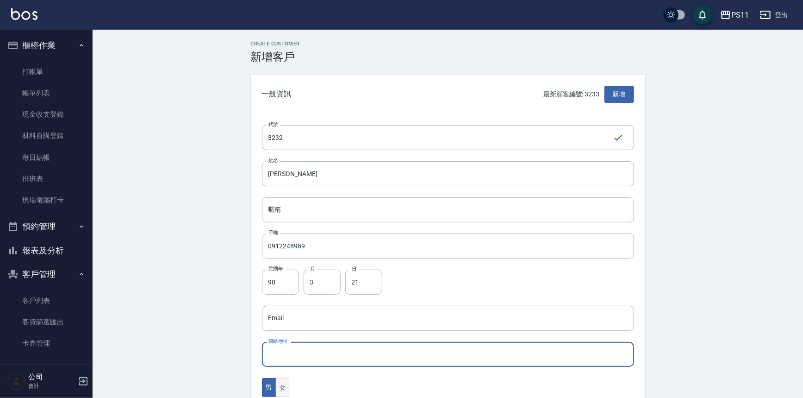
click at [287, 382] on button "女" at bounding box center [283, 387] width 14 height 19
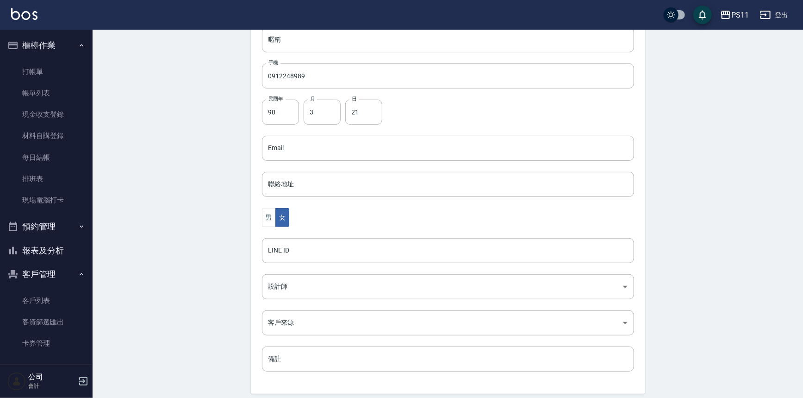
scroll to position [204, 0]
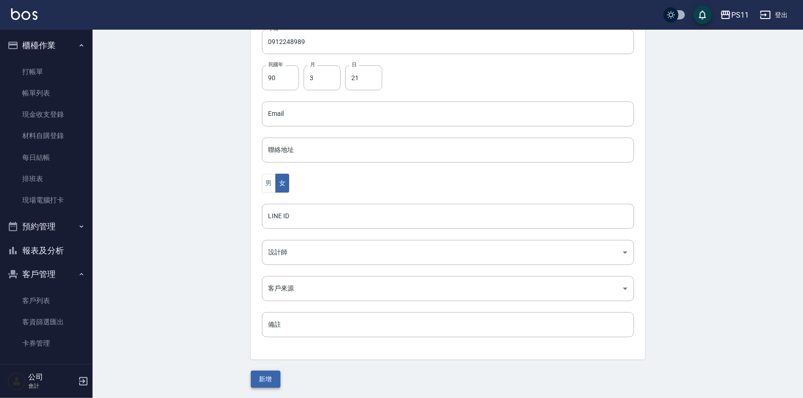
click at [263, 376] on button "新增" at bounding box center [266, 378] width 30 height 17
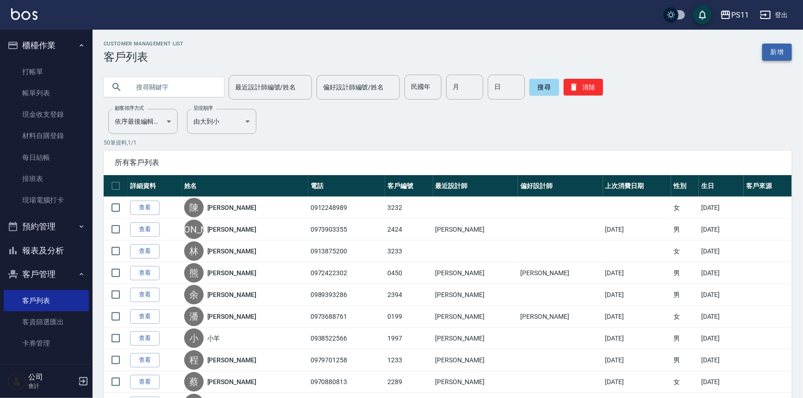
click at [785, 50] on link "新增" at bounding box center [778, 52] width 30 height 17
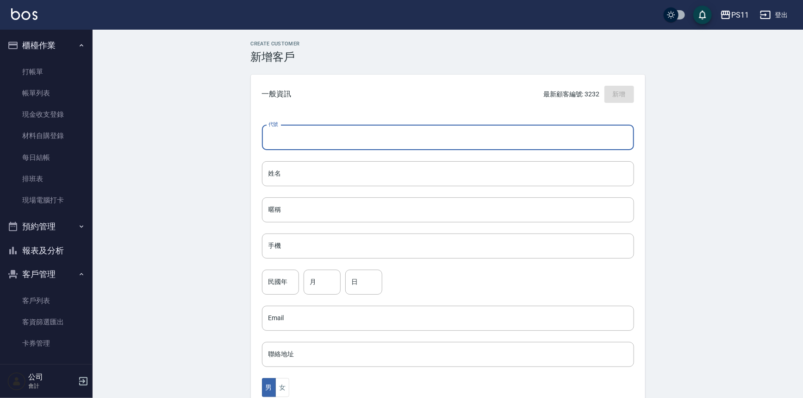
drag, startPoint x: 426, startPoint y: 138, endPoint x: 444, endPoint y: 148, distance: 20.3
click at [426, 138] on input "代號" at bounding box center [448, 137] width 372 height 25
type input "3230"
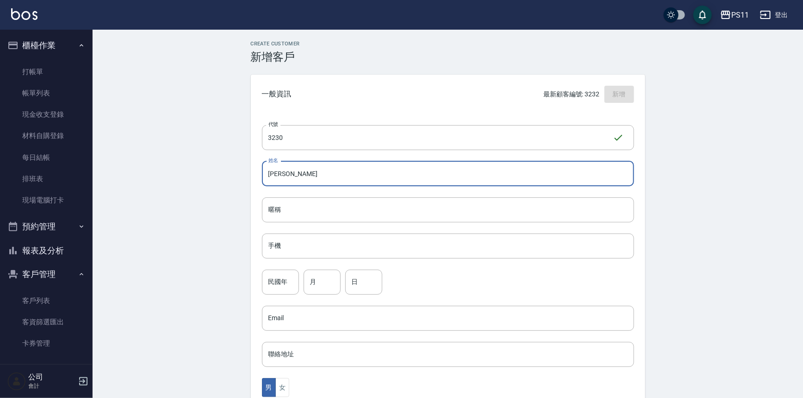
type input "[PERSON_NAME]"
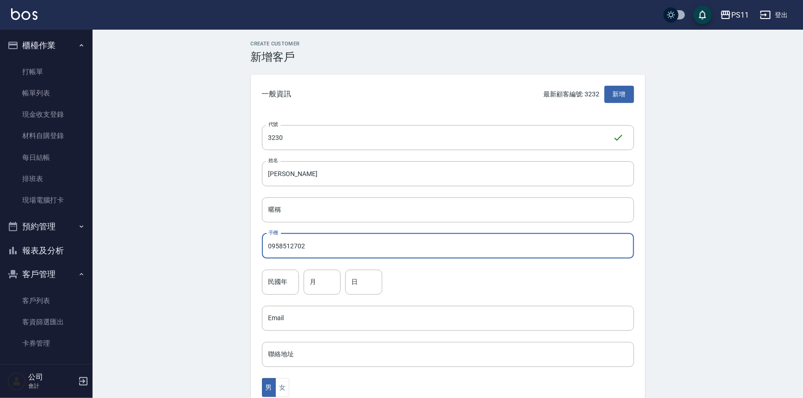
type input "0958512702"
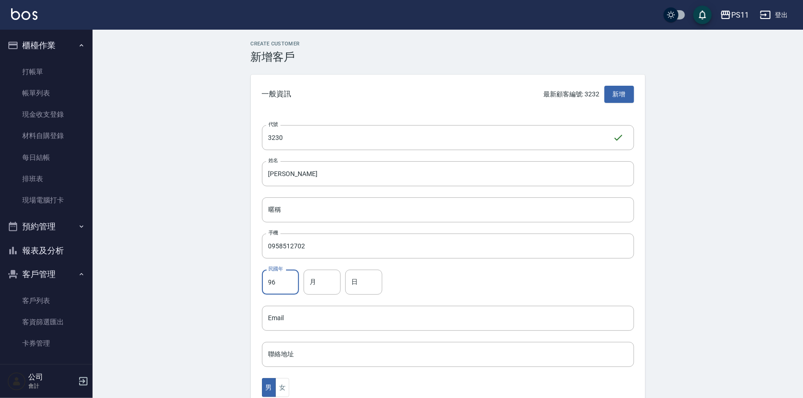
type input "96"
type input "1"
type input "6"
type button "[DEMOGRAPHIC_DATA]"
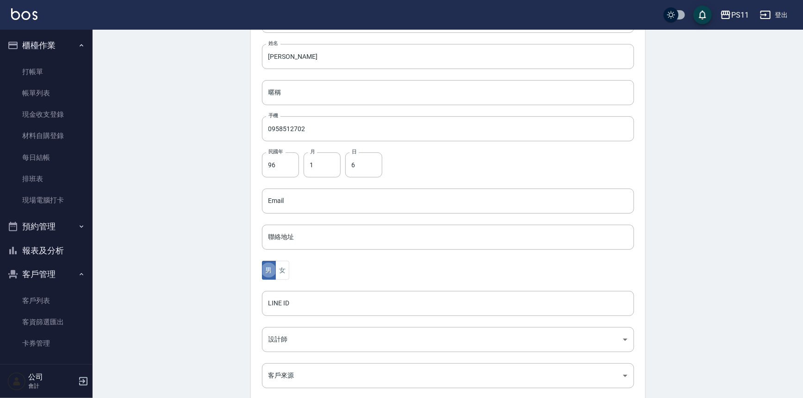
scroll to position [204, 0]
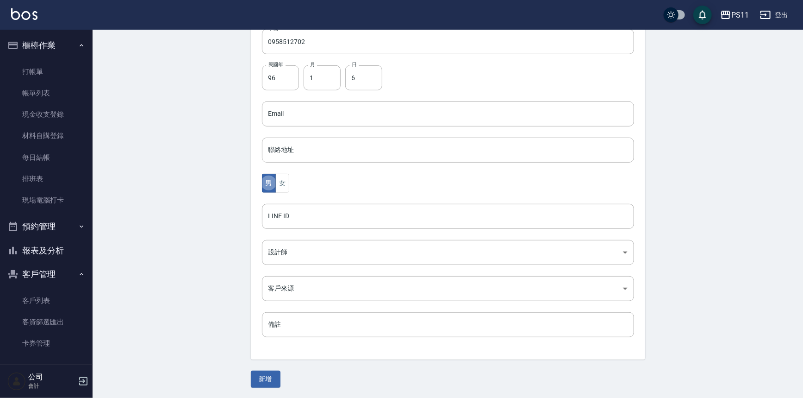
click at [246, 368] on div "Create Customer 新增客戶 一般資訊 最新顧客編號: 3232 新增 代號 3230 ​ 代號 姓名 [PERSON_NAME] 姓名 暱稱 暱…" at bounding box center [448, 112] width 417 height 551
click at [266, 375] on button "新增" at bounding box center [266, 378] width 30 height 17
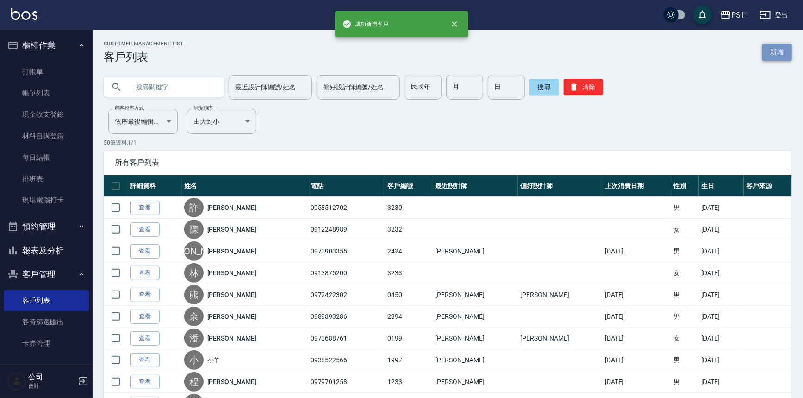
click at [763, 51] on link "新增" at bounding box center [778, 52] width 30 height 17
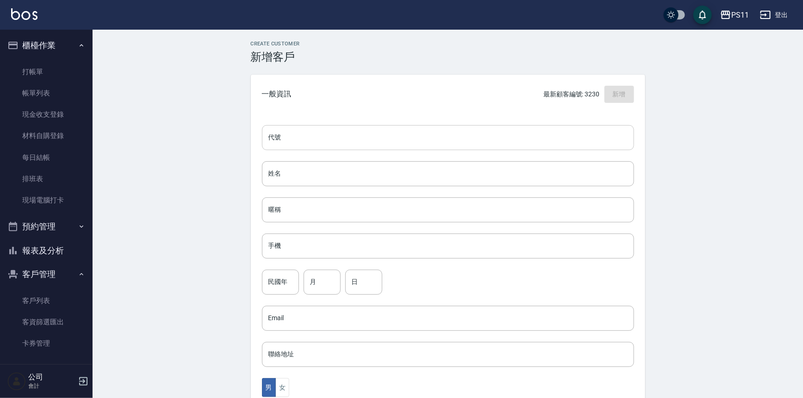
click at [425, 140] on input "代號" at bounding box center [448, 137] width 372 height 25
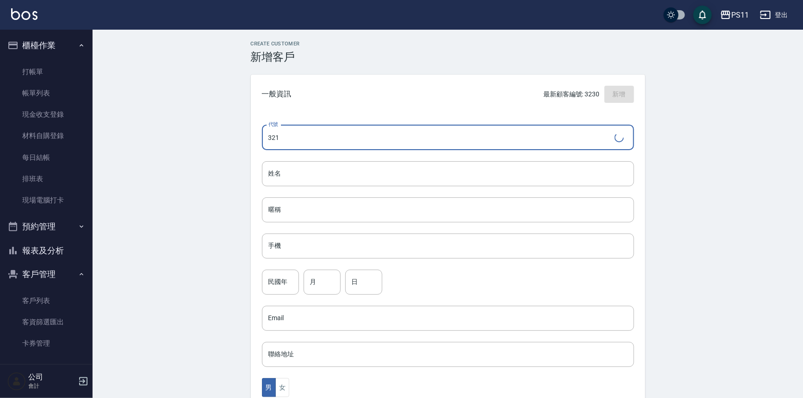
type input "3217"
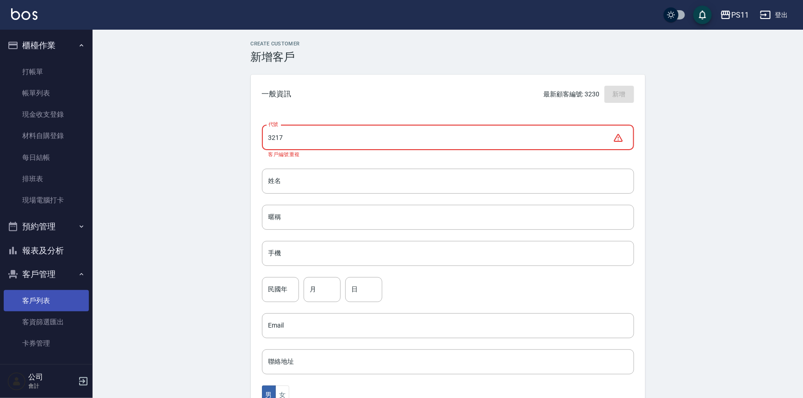
click at [40, 294] on link "客戶列表" at bounding box center [46, 300] width 85 height 21
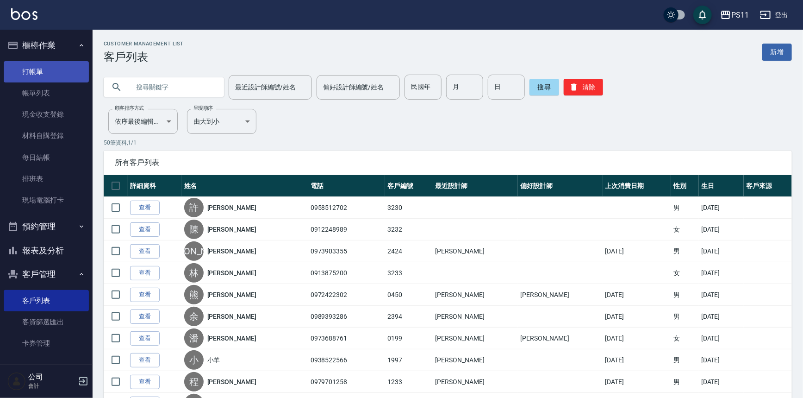
click at [58, 74] on link "打帳單" at bounding box center [46, 71] width 85 height 21
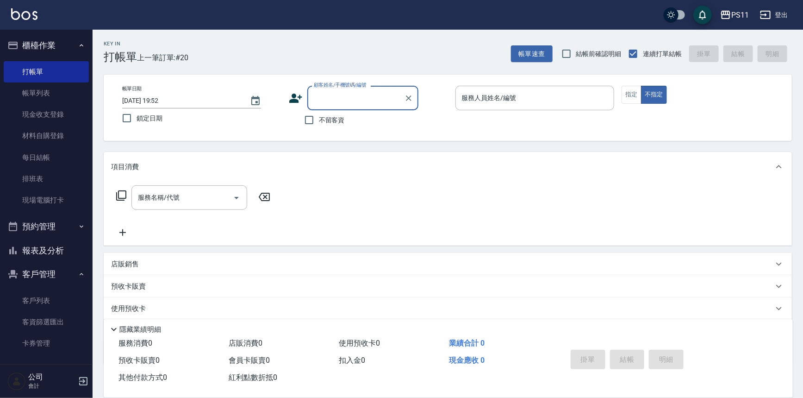
click at [361, 100] on input "顧客姓名/手機號碼/編號" at bounding box center [356, 98] width 89 height 16
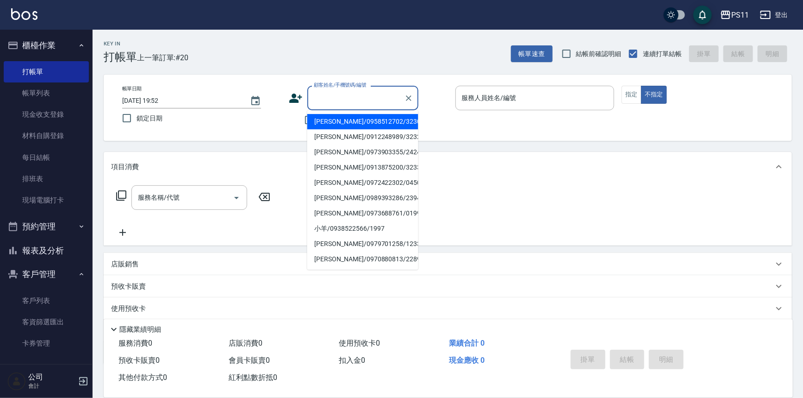
click at [332, 120] on li "[PERSON_NAME]/0958512702/3230" at bounding box center [362, 121] width 111 height 15
type input "[PERSON_NAME]/0958512702/3230"
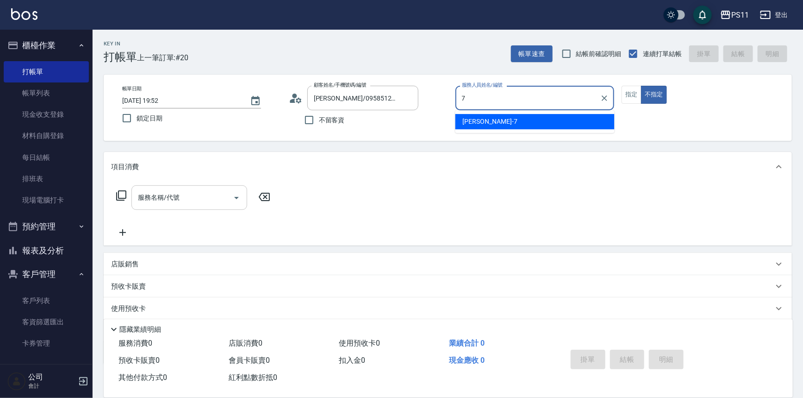
click at [235, 197] on icon "Open" at bounding box center [236, 198] width 5 height 2
type input "7"
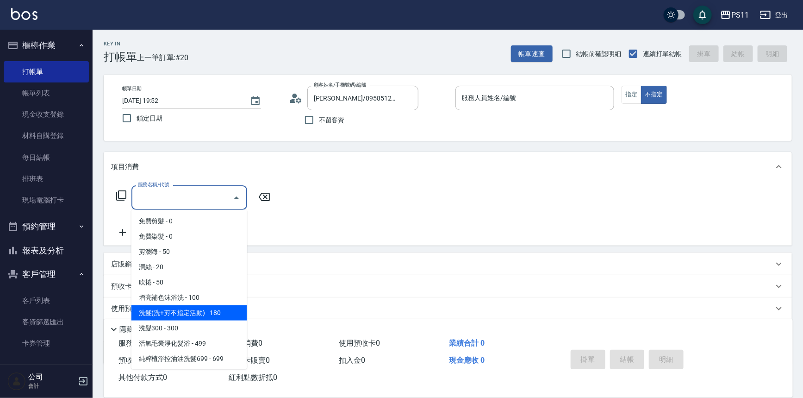
click at [215, 313] on span "洗髮(洗+剪不指定活動) - 180" at bounding box center [190, 312] width 116 height 15
type input "洗髮(洗+剪不指定活動)(1180)"
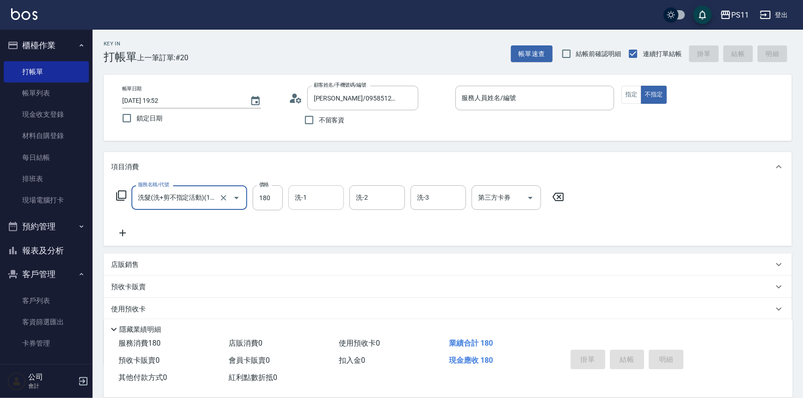
click at [327, 198] on input "洗-1" at bounding box center [316, 197] width 47 height 16
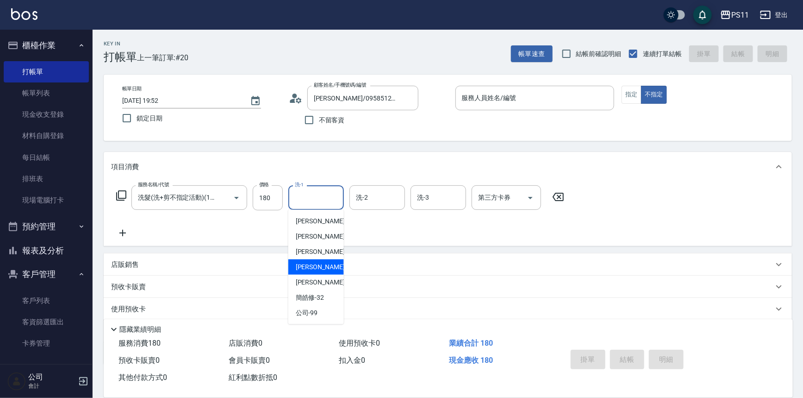
click at [338, 270] on div "[PERSON_NAME] -20" at bounding box center [317, 266] width 56 height 15
type input "[PERSON_NAME]-20"
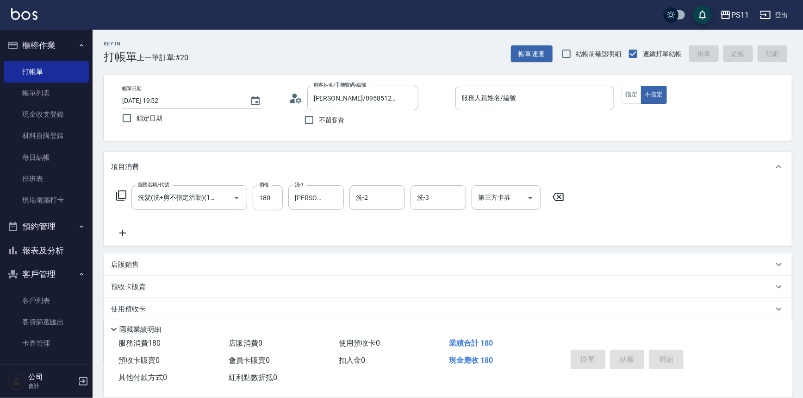
click at [121, 232] on icon at bounding box center [122, 232] width 23 height 11
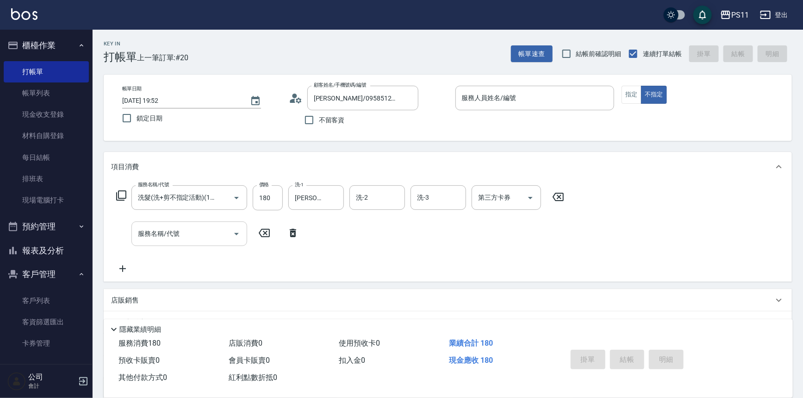
click at [236, 235] on icon "Open" at bounding box center [236, 233] width 11 height 11
click at [234, 234] on icon "Open" at bounding box center [236, 233] width 11 height 11
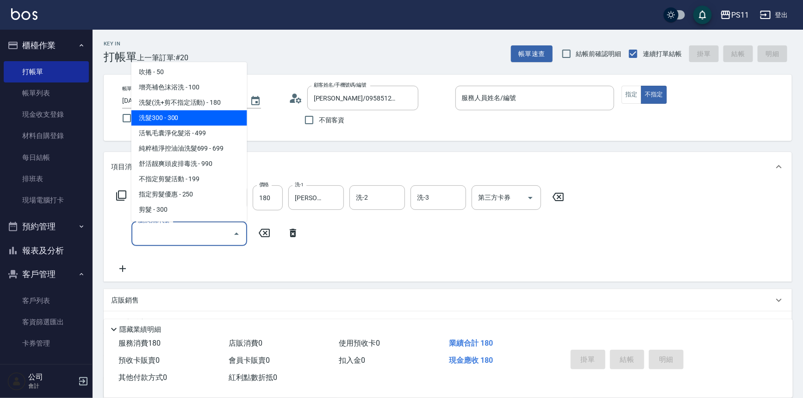
scroll to position [84, 0]
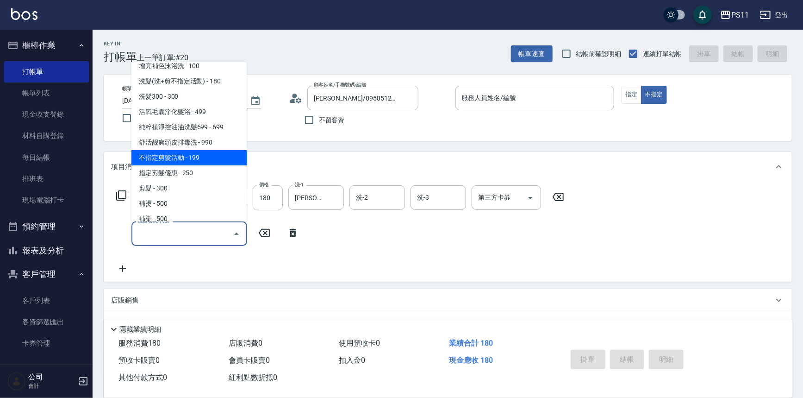
click at [203, 151] on span "不指定剪髮活動 - 199" at bounding box center [190, 157] width 116 height 15
type input "不指定剪髮活動(2199)"
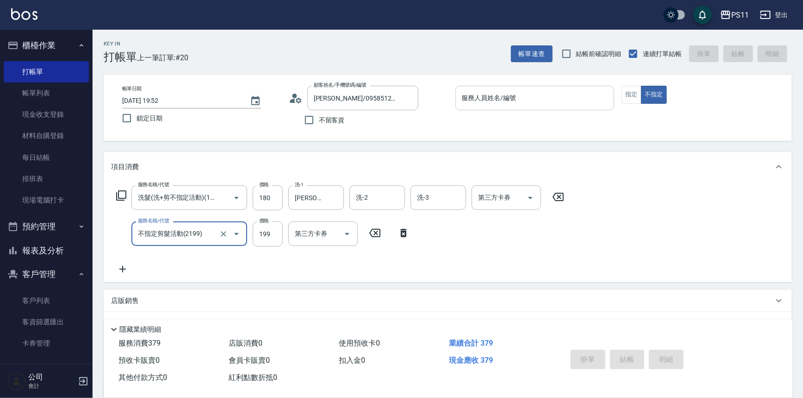
click at [569, 94] on input "服務人員姓名/編號" at bounding box center [535, 98] width 151 height 16
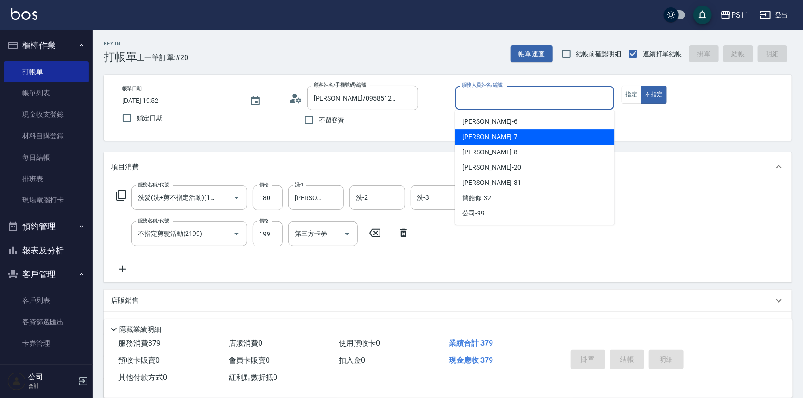
click at [552, 137] on div "[PERSON_NAME]-7" at bounding box center [535, 136] width 159 height 15
type input "[PERSON_NAME]-7"
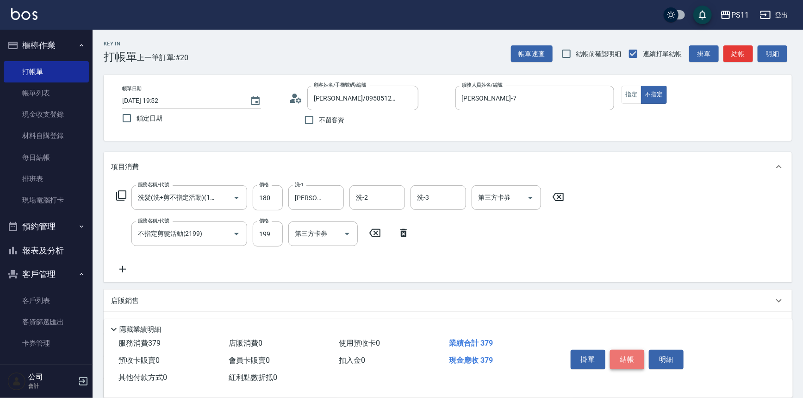
click at [627, 352] on button "結帳" at bounding box center [627, 359] width 35 height 19
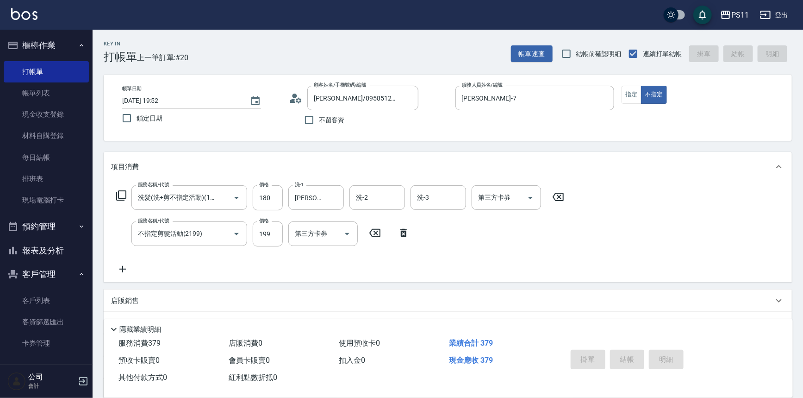
type input "[DATE] 19:53"
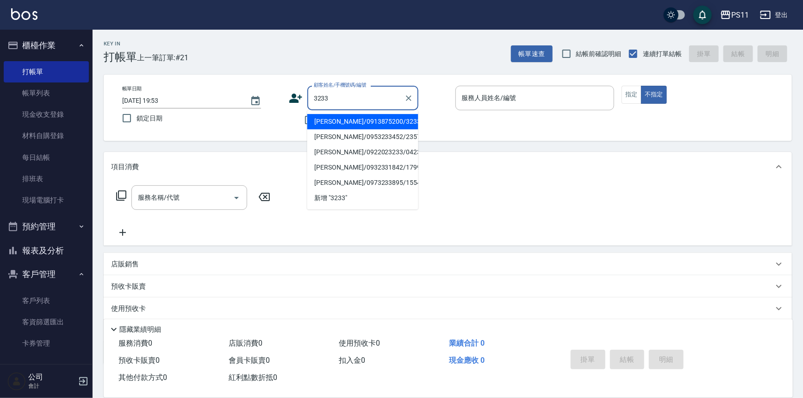
click at [392, 118] on li "[PERSON_NAME]/0913875200/3233" at bounding box center [362, 121] width 111 height 15
type input "[PERSON_NAME]/0913875200/3233"
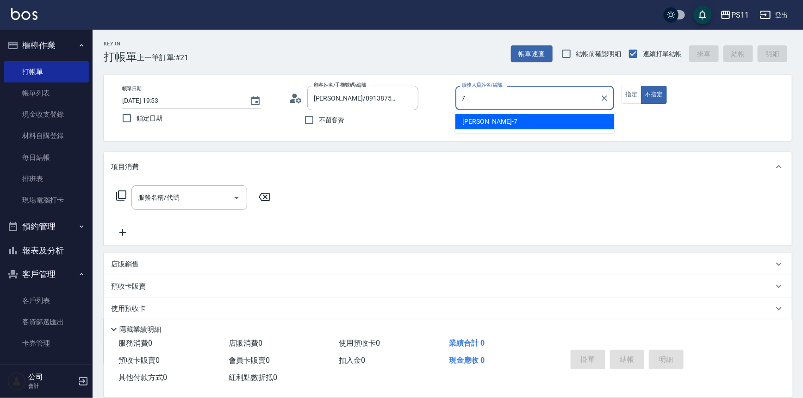
type input "[PERSON_NAME]-7"
type button "false"
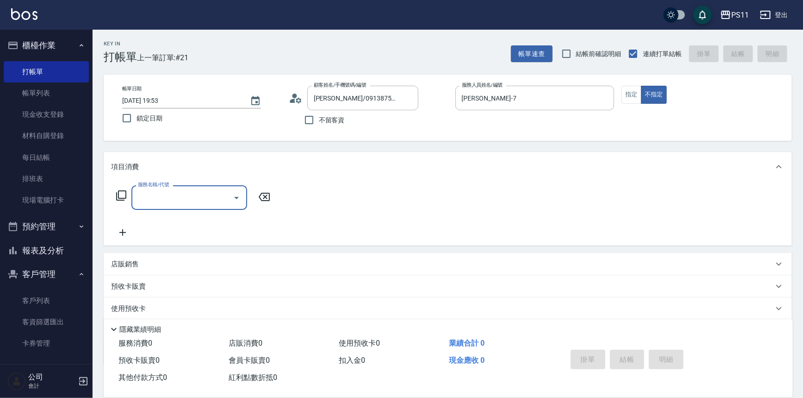
click at [239, 197] on icon "Open" at bounding box center [236, 197] width 11 height 11
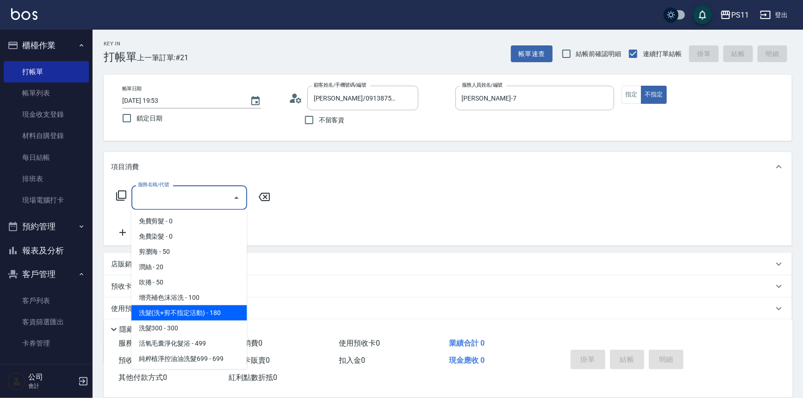
click at [219, 314] on span "洗髮(洗+剪不指定活動) - 180" at bounding box center [190, 312] width 116 height 15
type input "洗髮(洗+剪不指定活動)(1180)"
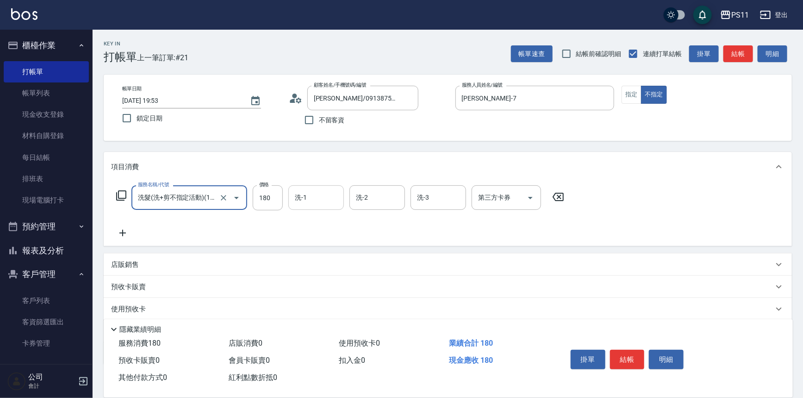
click at [312, 199] on input "洗-1" at bounding box center [316, 197] width 47 height 16
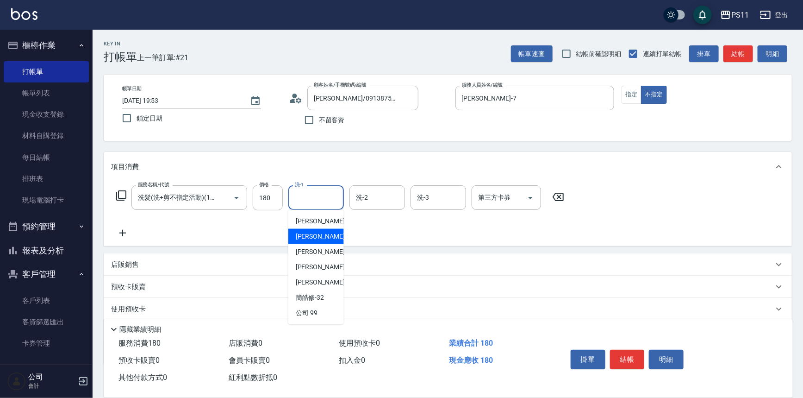
click at [324, 237] on div "[PERSON_NAME]-7" at bounding box center [317, 236] width 56 height 15
type input "[PERSON_NAME]-7"
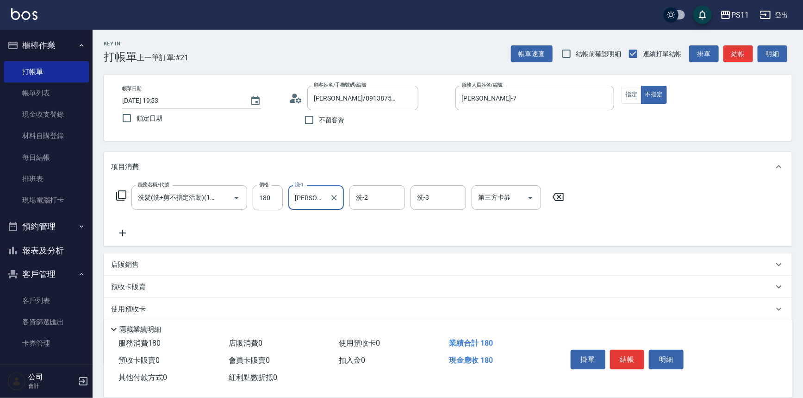
click at [122, 230] on icon at bounding box center [122, 233] width 6 height 6
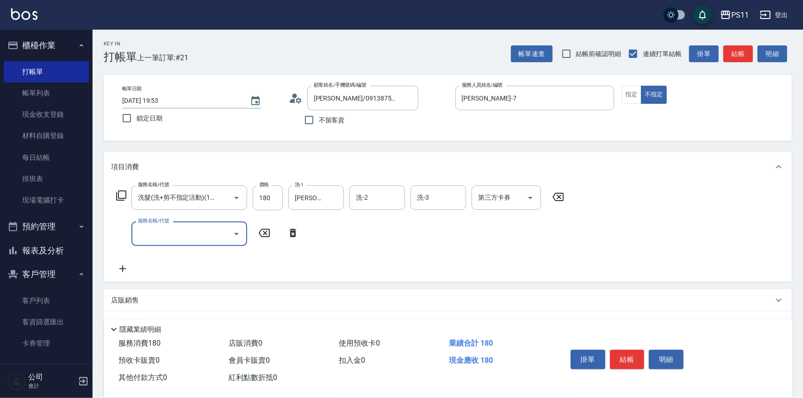
scroll to position [0, 0]
click at [239, 232] on icon "Open" at bounding box center [236, 233] width 11 height 11
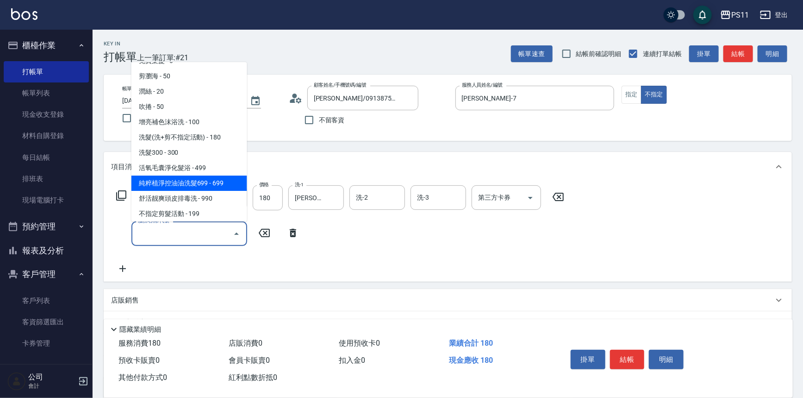
scroll to position [42, 0]
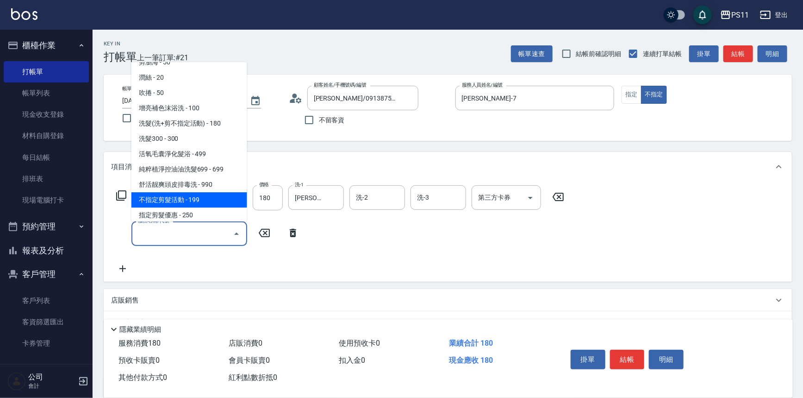
click at [208, 197] on span "不指定剪髮活動 - 199" at bounding box center [190, 199] width 116 height 15
type input "不指定剪髮活動(2199)"
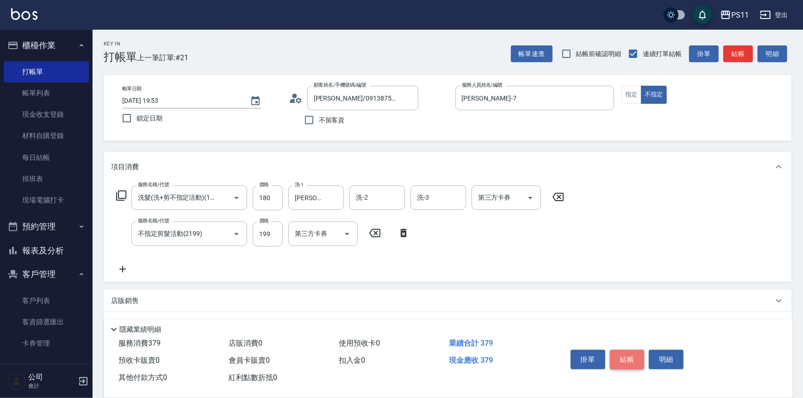
click at [628, 352] on button "結帳" at bounding box center [627, 359] width 35 height 19
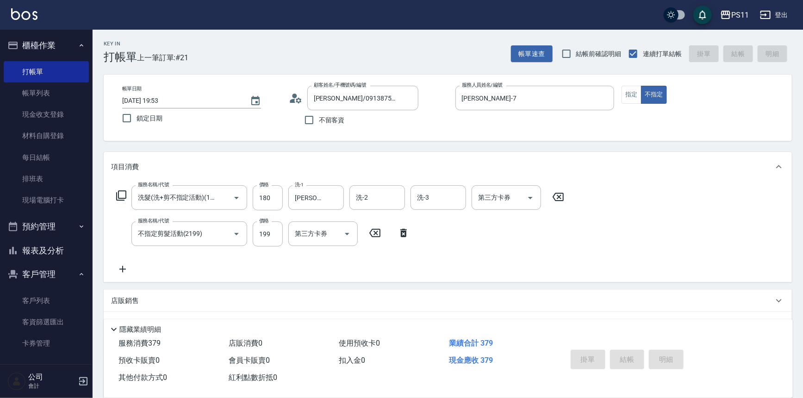
type input "[DATE] 19:54"
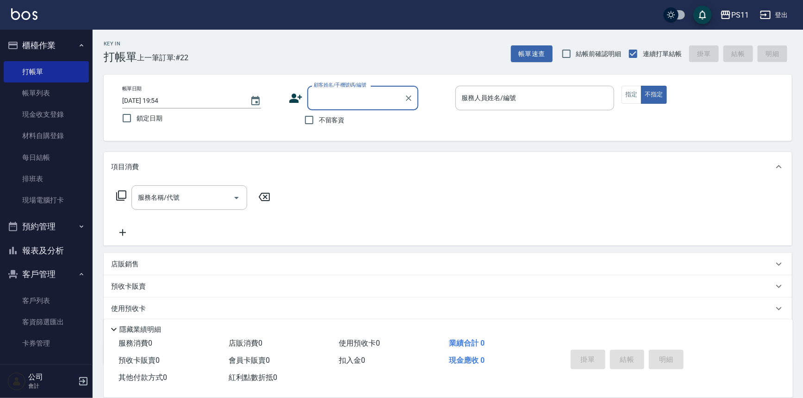
click at [381, 95] on input "顧客姓名/手機號碼/編號" at bounding box center [356, 98] width 89 height 16
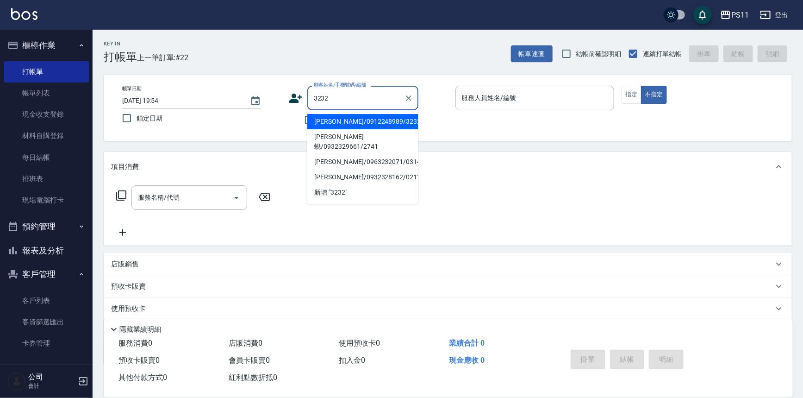
click at [396, 114] on li "[PERSON_NAME]/0912248989/3232" at bounding box center [362, 121] width 111 height 15
type input "[PERSON_NAME]/0912248989/3232"
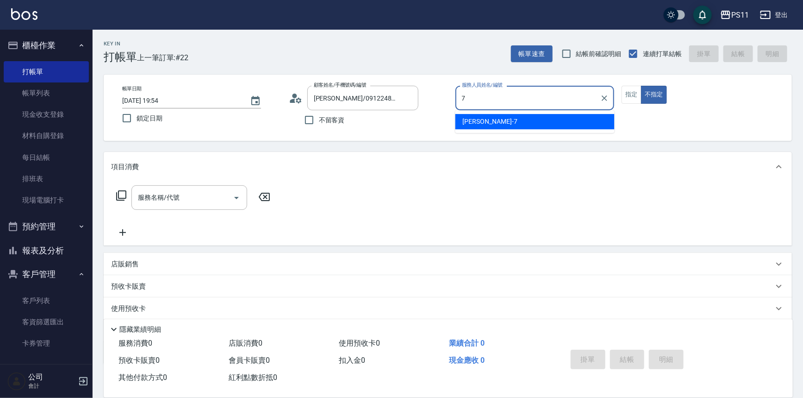
type input "[PERSON_NAME]-7"
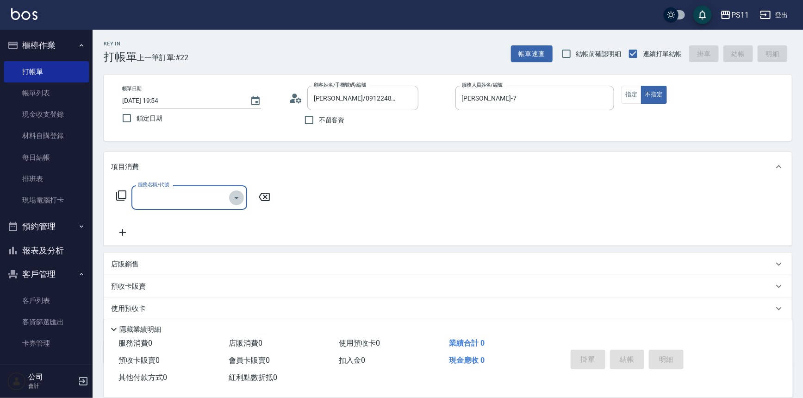
click at [234, 199] on icon "Open" at bounding box center [236, 197] width 11 height 11
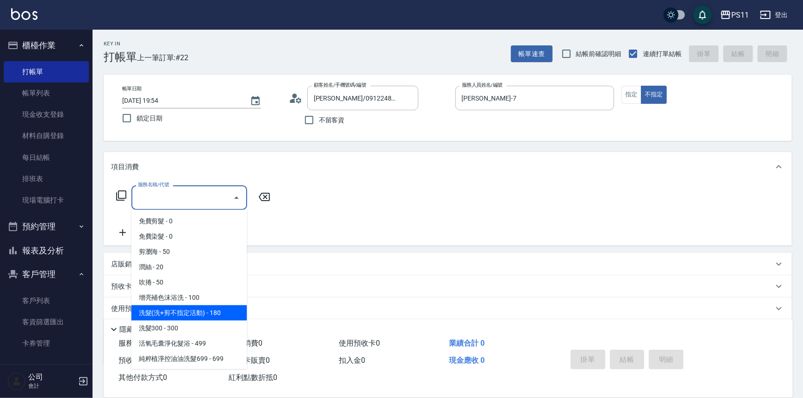
click at [220, 313] on span "洗髮(洗+剪不指定活動) - 180" at bounding box center [190, 312] width 116 height 15
type input "洗髮(洗+剪不指定活動)(1180)"
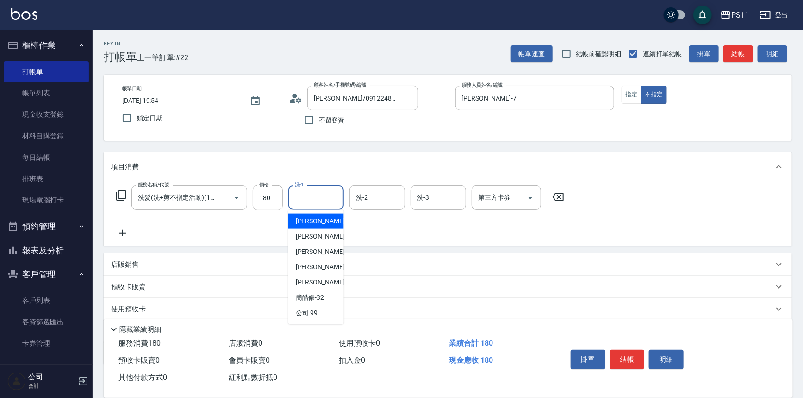
click at [310, 201] on input "洗-1" at bounding box center [316, 197] width 47 height 16
click at [322, 267] on span "[PERSON_NAME] -20" at bounding box center [325, 267] width 58 height 10
type input "[PERSON_NAME]-20"
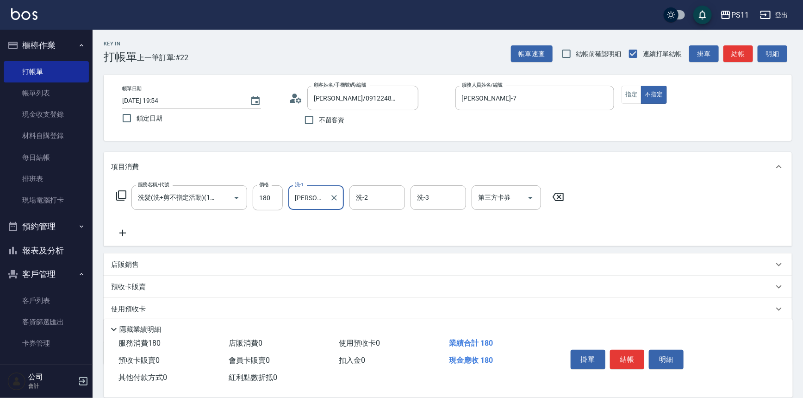
click at [124, 231] on icon at bounding box center [122, 232] width 23 height 11
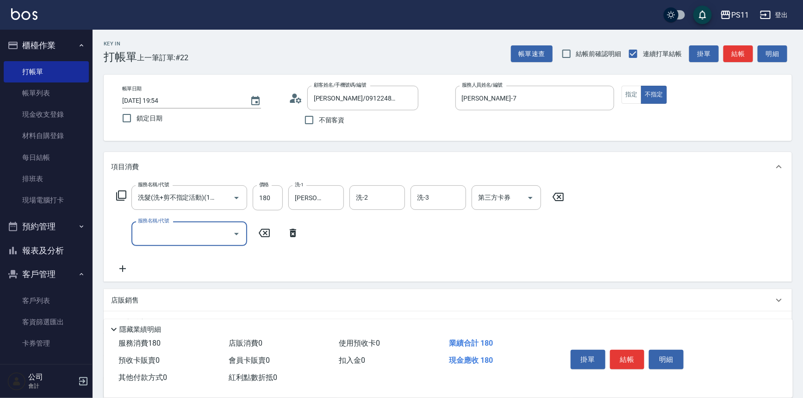
scroll to position [0, 0]
click at [237, 234] on icon "Open" at bounding box center [236, 233] width 11 height 11
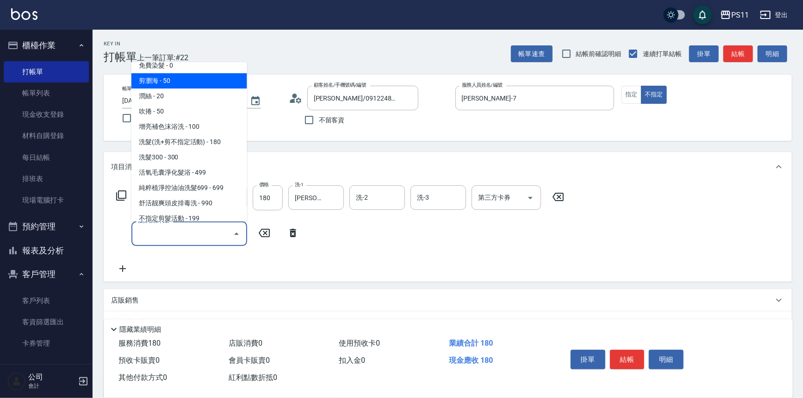
scroll to position [42, 0]
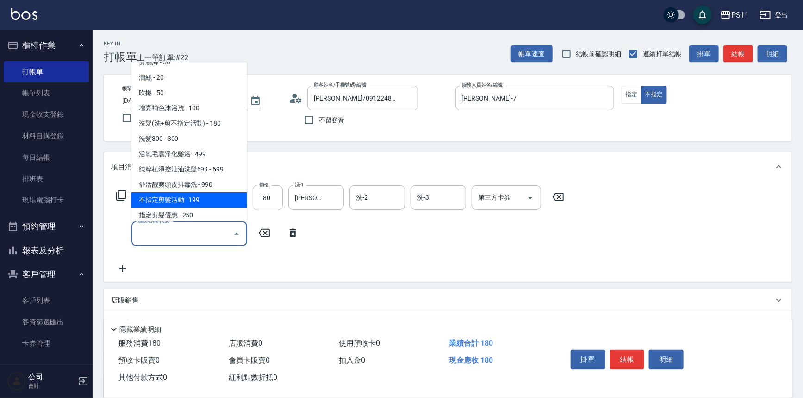
click at [213, 201] on span "不指定剪髮活動 - 199" at bounding box center [190, 199] width 116 height 15
type input "不指定剪髮活動(2199)"
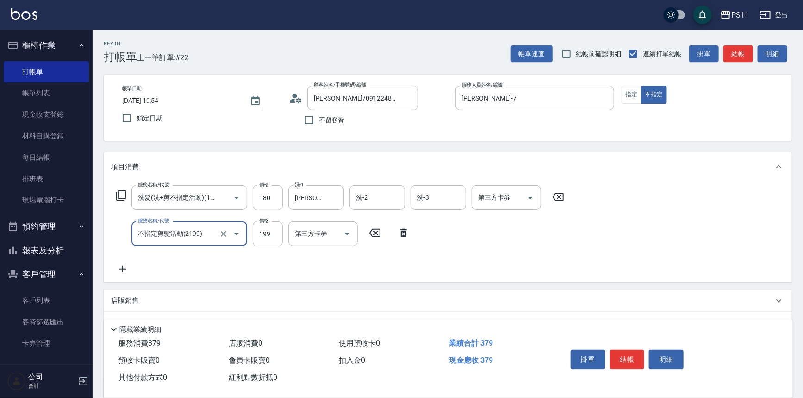
click at [119, 270] on icon at bounding box center [122, 268] width 23 height 11
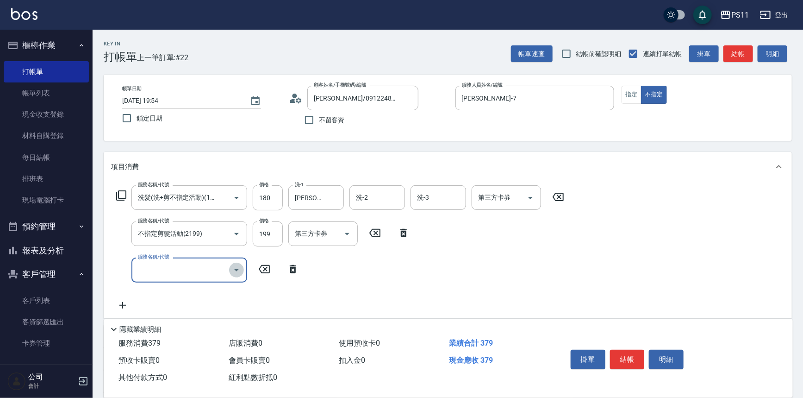
click at [238, 272] on icon "Open" at bounding box center [236, 269] width 11 height 11
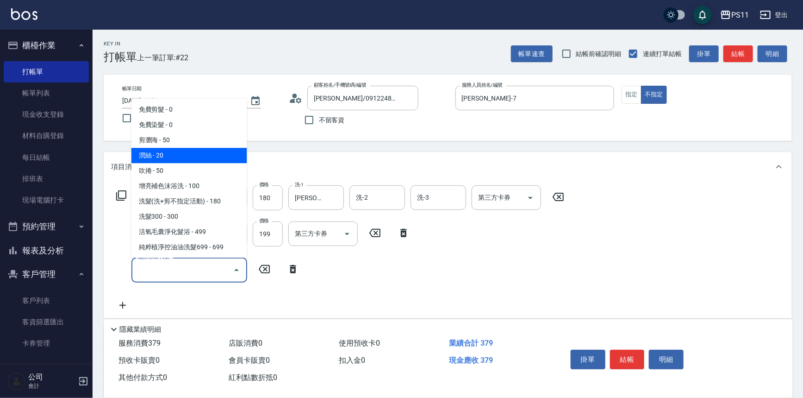
click at [208, 153] on span "潤絲 - 20" at bounding box center [190, 155] width 116 height 15
type input "潤絲(820)"
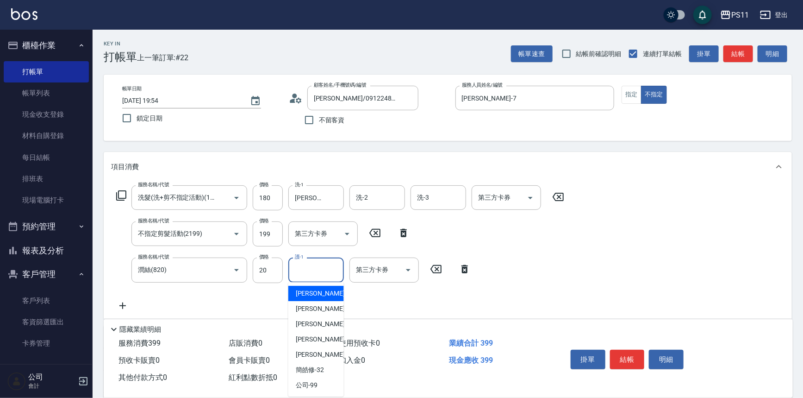
click at [316, 270] on input "護-1" at bounding box center [316, 270] width 47 height 16
click at [329, 334] on div "[PERSON_NAME] -20" at bounding box center [317, 339] width 56 height 15
type input "[PERSON_NAME]-20"
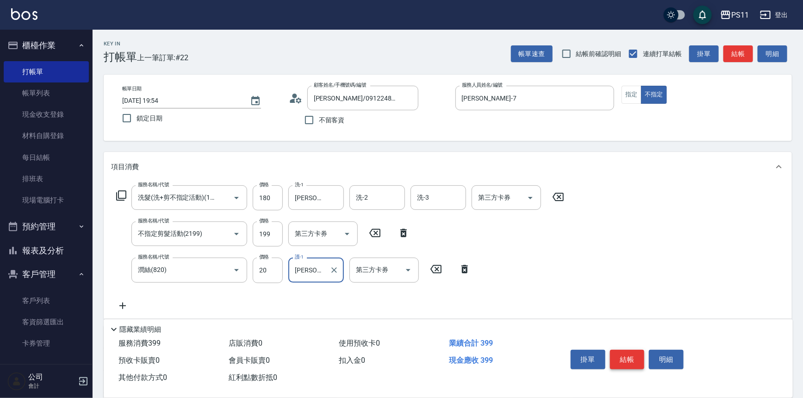
click at [622, 358] on button "結帳" at bounding box center [627, 359] width 35 height 19
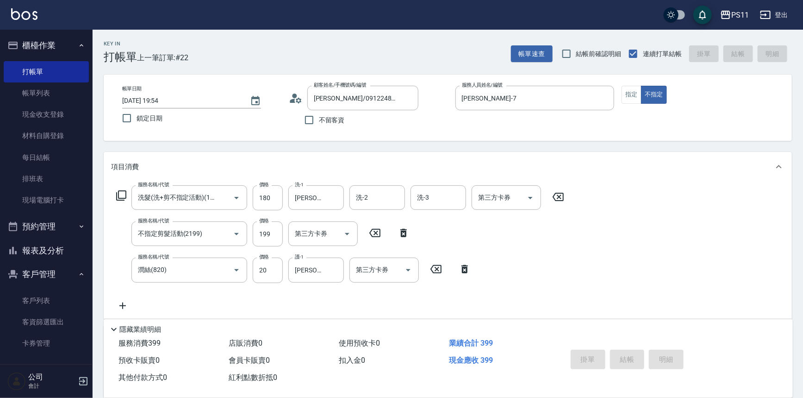
type input "[DATE] 19:55"
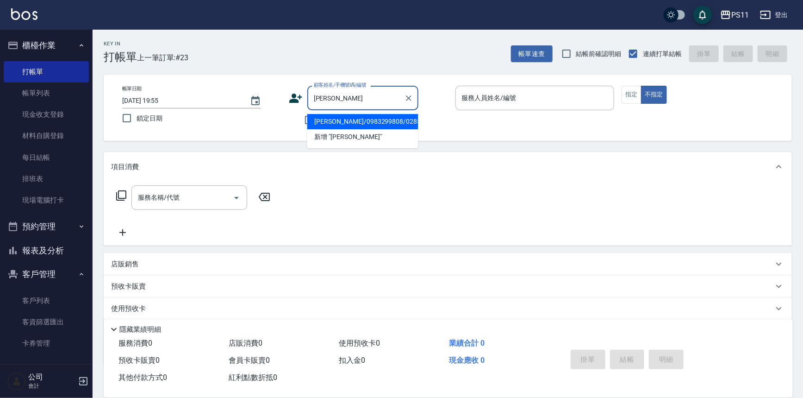
click at [356, 128] on li "[PERSON_NAME]/0983299808/0285" at bounding box center [362, 121] width 111 height 15
type input "[PERSON_NAME]/0983299808/0285"
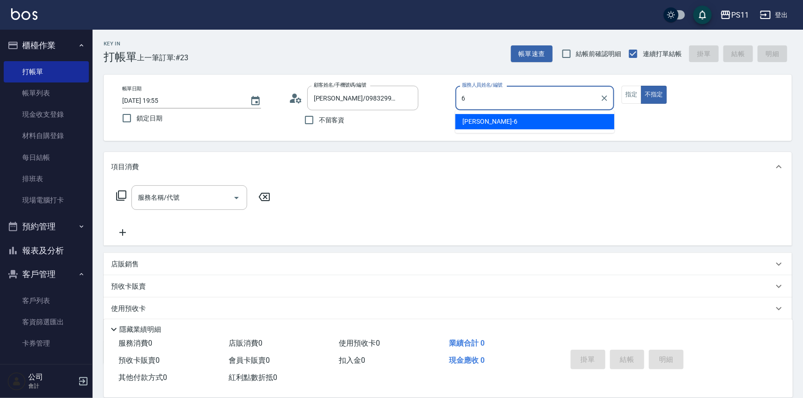
type input "[PERSON_NAME]6"
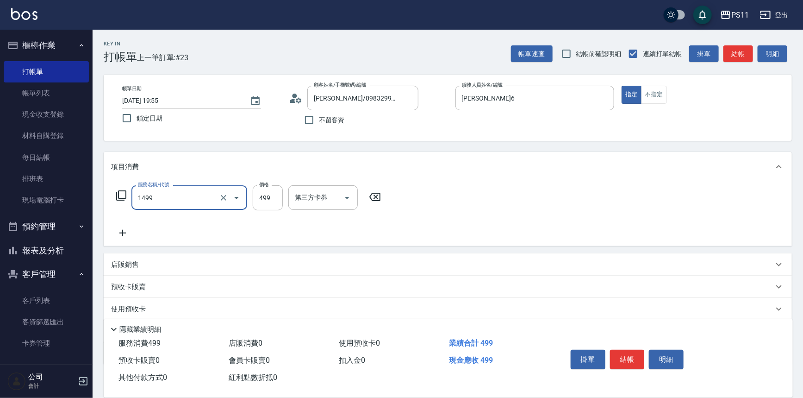
type input "活氧毛囊淨化髮浴(1499)"
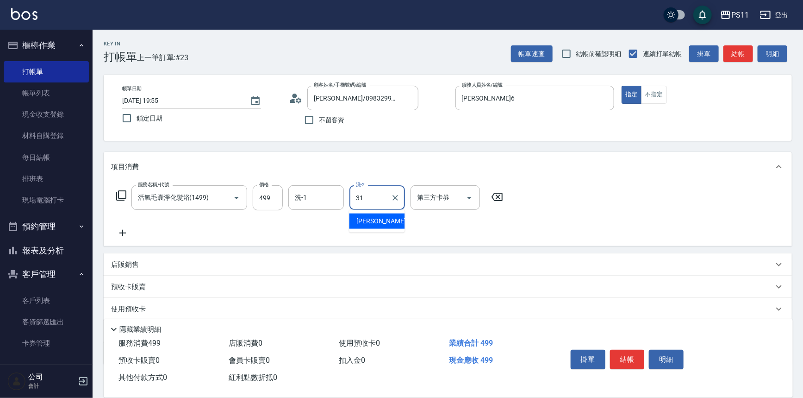
type input "[PERSON_NAME]-31"
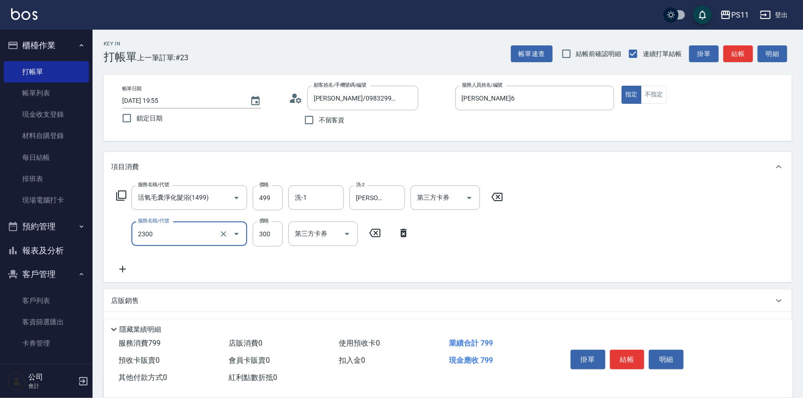
type input "剪髮(2300)"
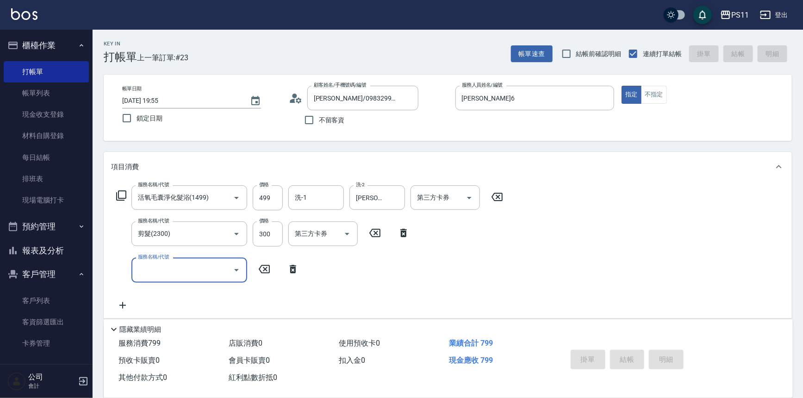
type input "[DATE] 20:04"
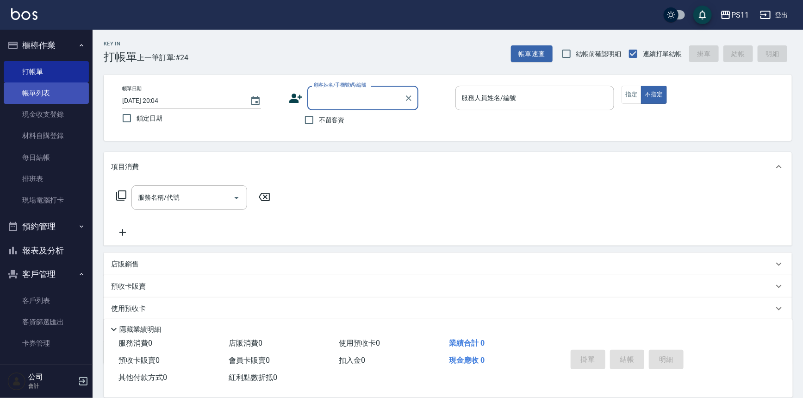
click at [72, 93] on link "帳單列表" at bounding box center [46, 92] width 85 height 21
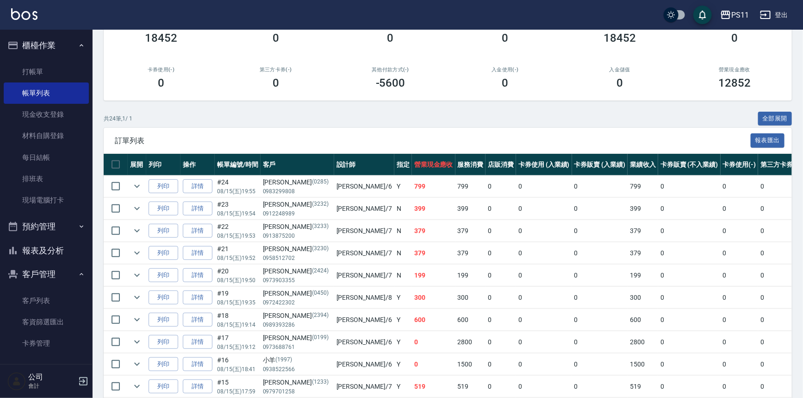
scroll to position [84, 0]
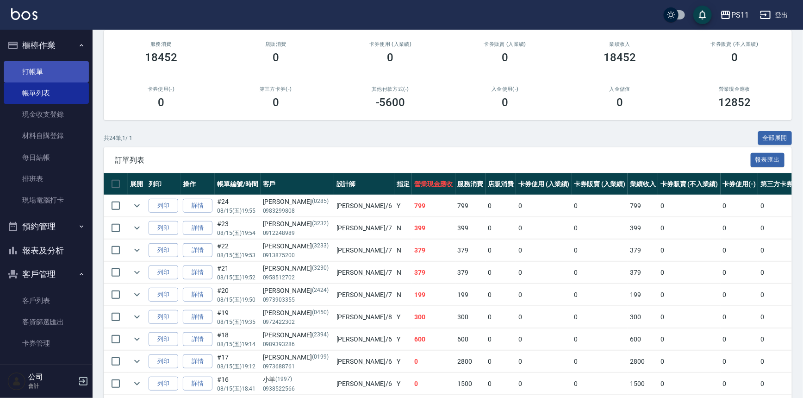
click at [45, 68] on link "打帳單" at bounding box center [46, 71] width 85 height 21
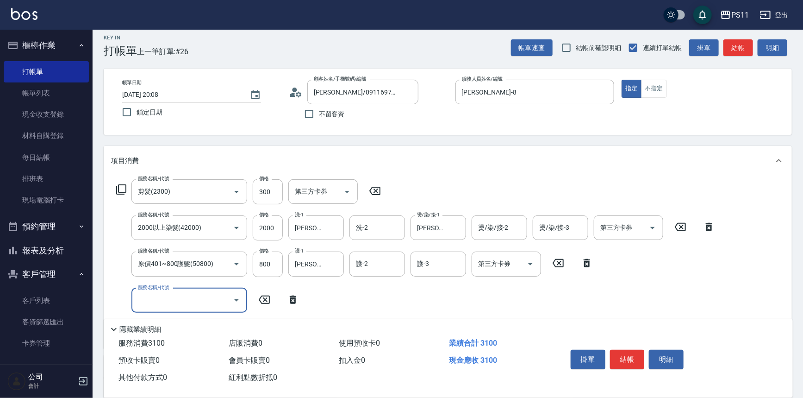
scroll to position [162, 0]
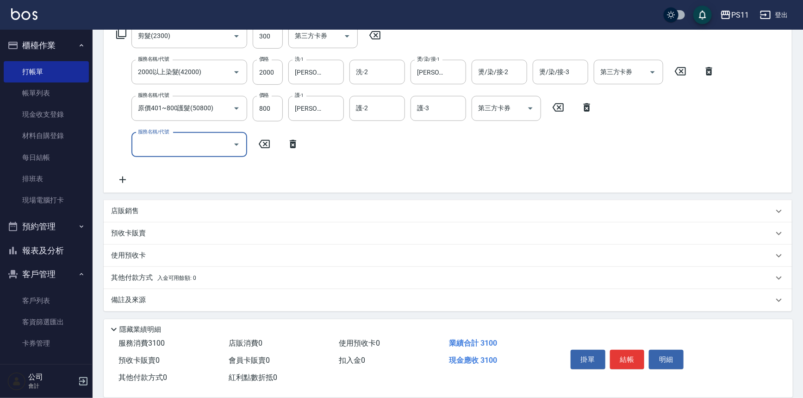
click at [135, 279] on p "其他付款方式 入金可用餘額: 0" at bounding box center [153, 278] width 85 height 10
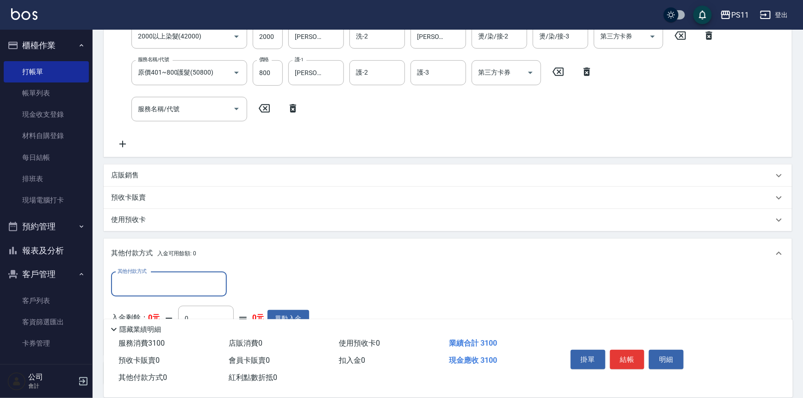
scroll to position [0, 0]
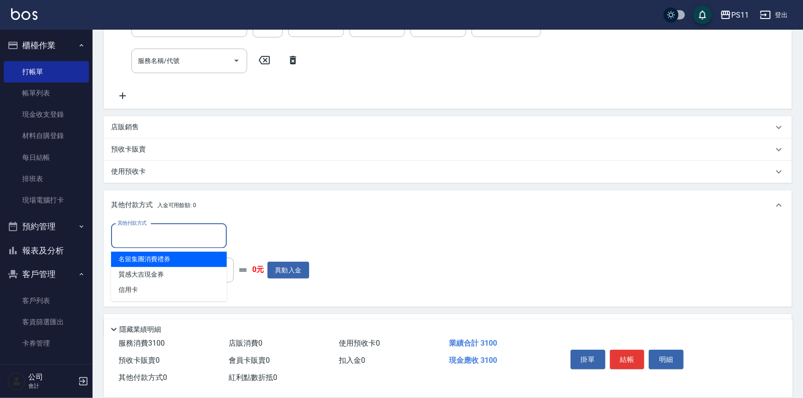
click at [166, 238] on input "其他付款方式" at bounding box center [168, 236] width 107 height 16
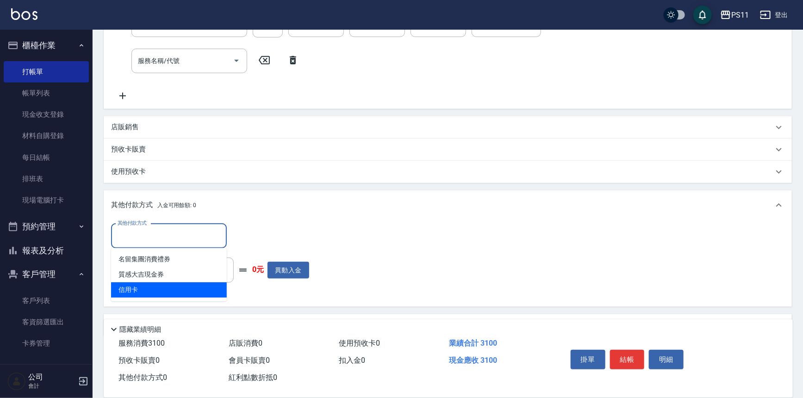
click at [175, 286] on span "信用卡" at bounding box center [169, 289] width 116 height 15
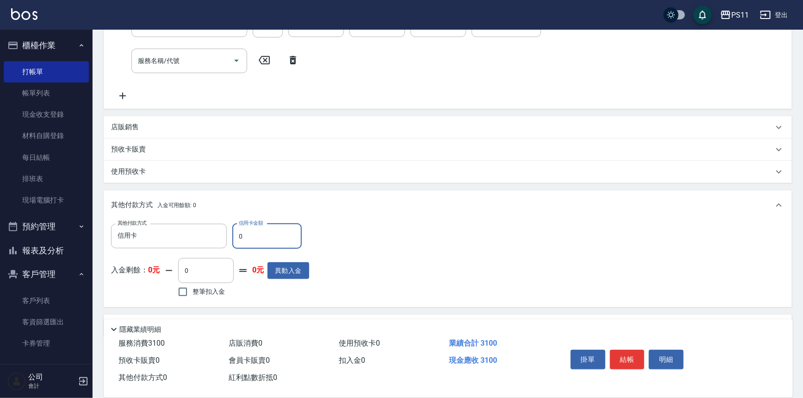
drag, startPoint x: 246, startPoint y: 231, endPoint x: 231, endPoint y: 241, distance: 18.4
click at [231, 241] on div "其他付款方式 信用卡 其他付款方式 信用卡金額 0 信用卡金額" at bounding box center [210, 236] width 198 height 25
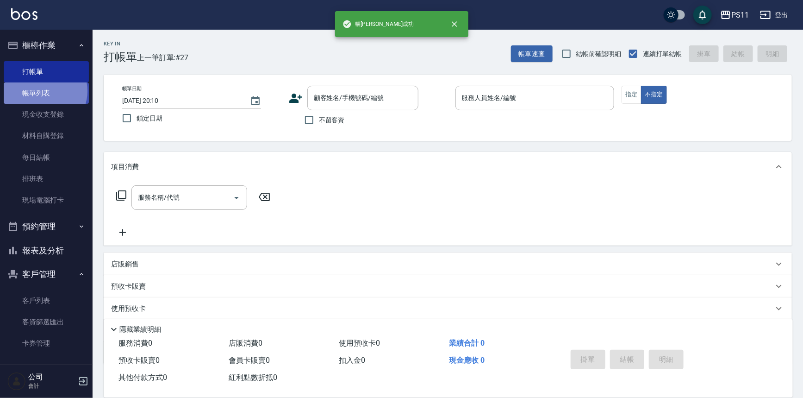
click at [44, 91] on link "帳單列表" at bounding box center [46, 92] width 85 height 21
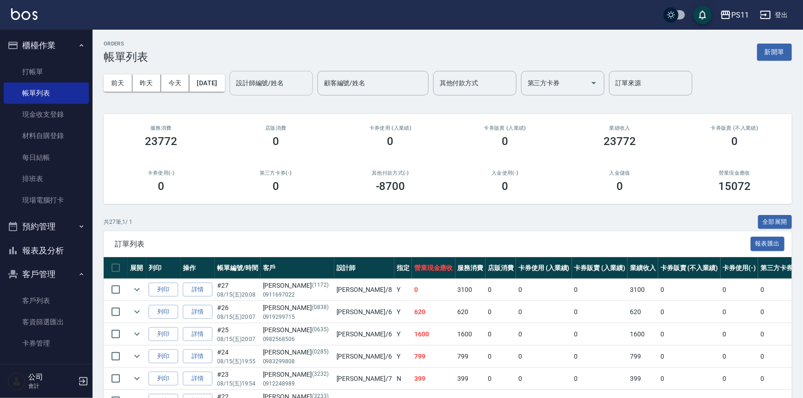
click at [300, 80] on input "設計師編號/姓名" at bounding box center [271, 83] width 75 height 16
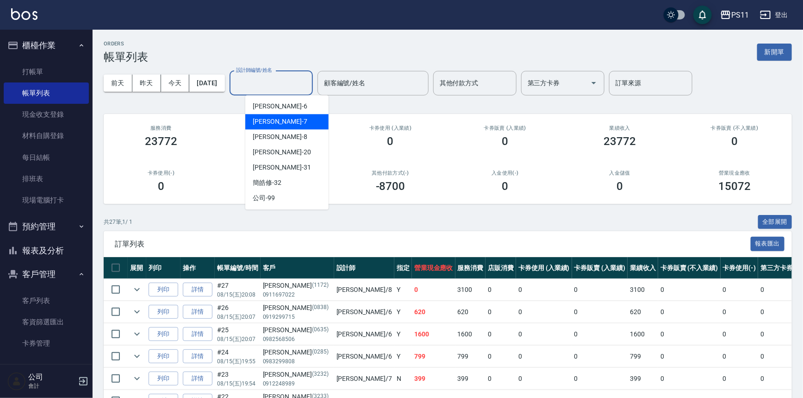
click at [286, 120] on div "[PERSON_NAME]-7" at bounding box center [286, 121] width 83 height 15
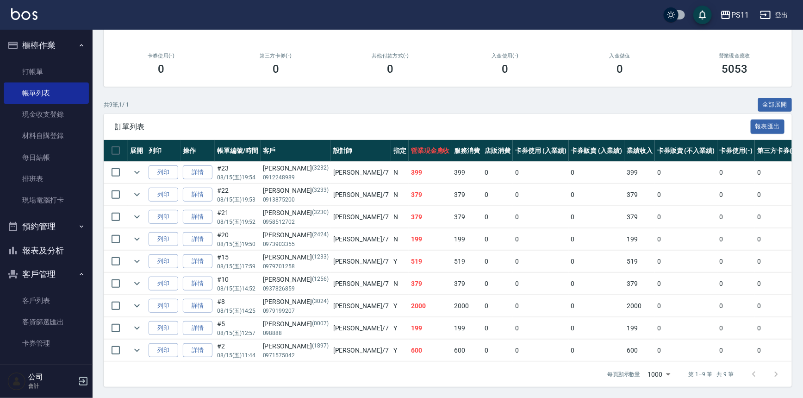
scroll to position [122, 0]
click at [27, 72] on link "打帳單" at bounding box center [46, 71] width 85 height 21
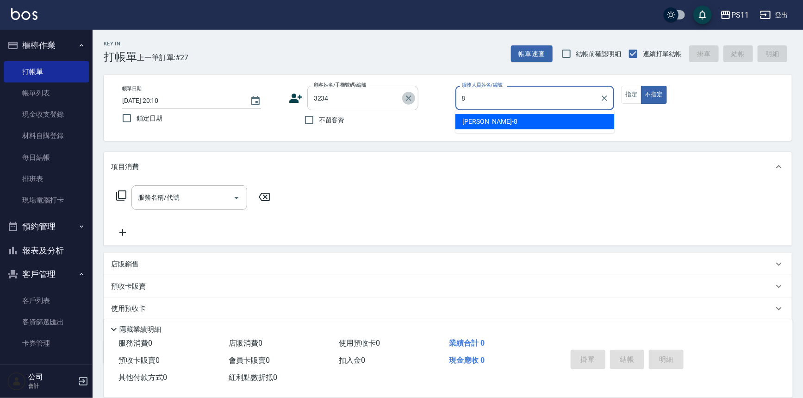
click at [410, 98] on icon "Clear" at bounding box center [408, 98] width 9 height 9
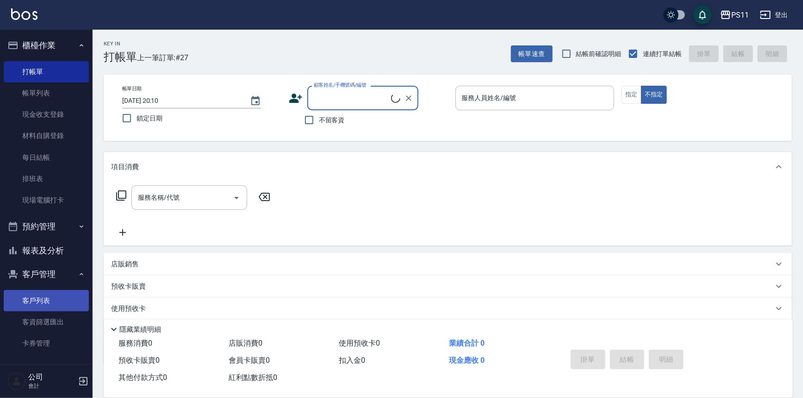
click at [17, 296] on link "客戶列表" at bounding box center [46, 300] width 85 height 21
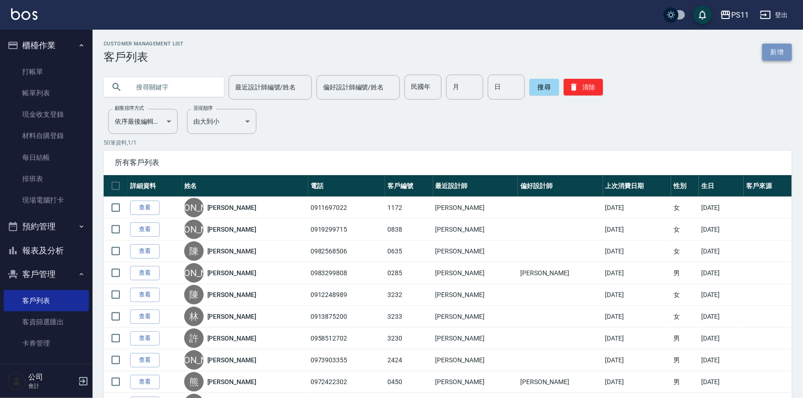
click at [780, 54] on link "新增" at bounding box center [778, 52] width 30 height 17
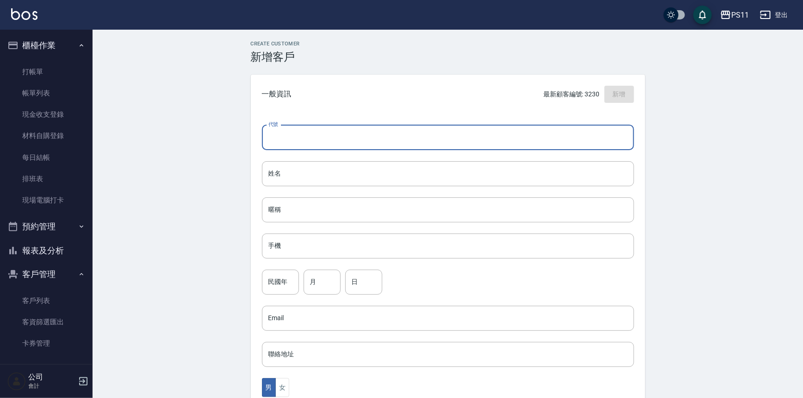
click at [301, 131] on input "代號" at bounding box center [448, 137] width 372 height 25
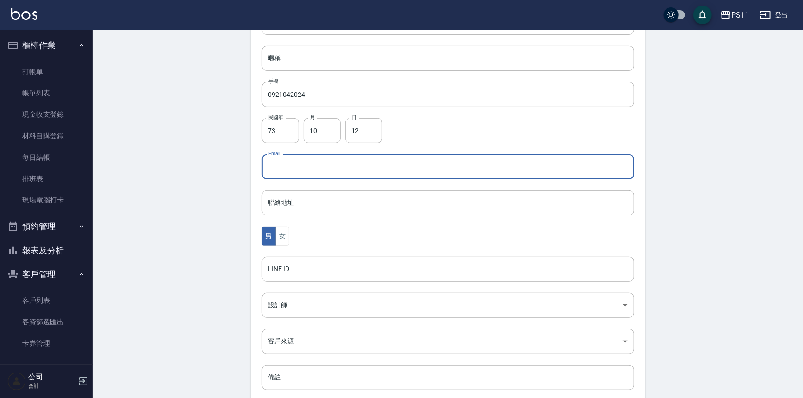
scroll to position [168, 0]
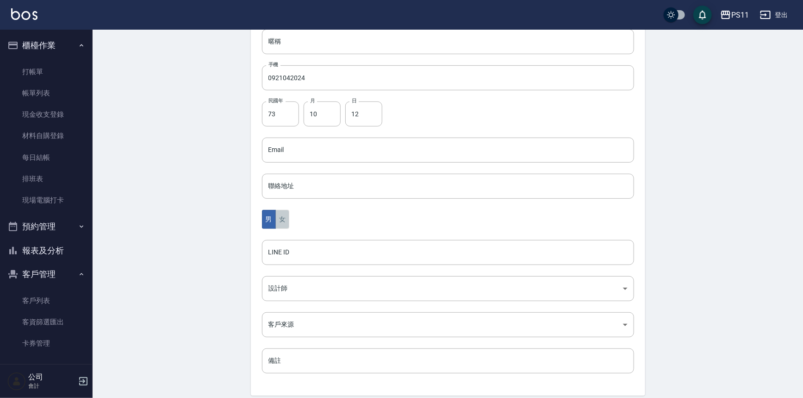
click at [285, 223] on button "女" at bounding box center [283, 219] width 14 height 19
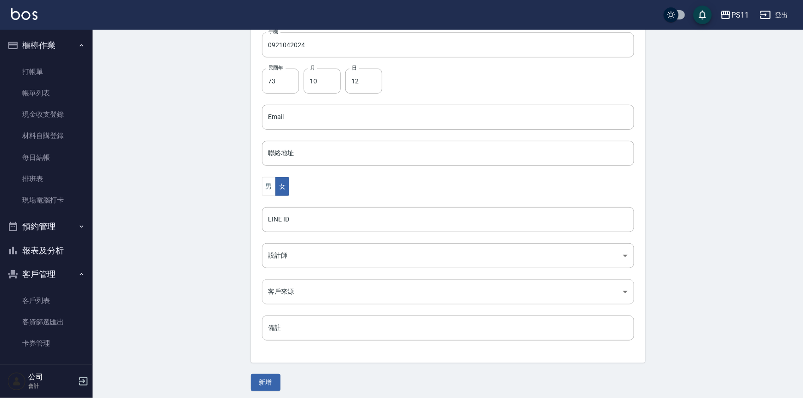
scroll to position [204, 0]
click at [273, 375] on button "新增" at bounding box center [266, 378] width 30 height 17
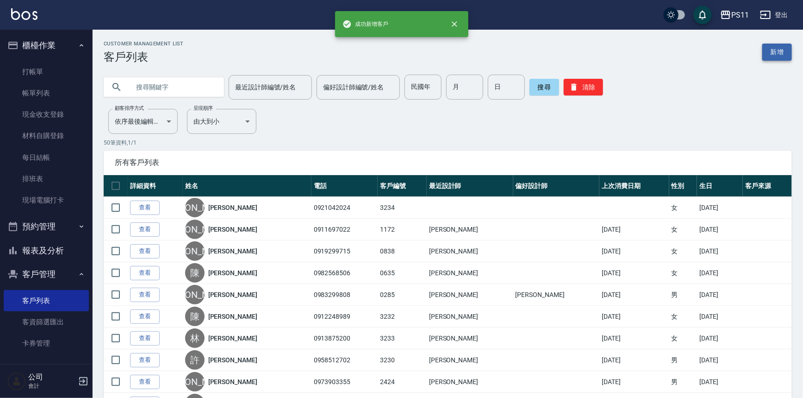
click at [786, 50] on link "新增" at bounding box center [778, 52] width 30 height 17
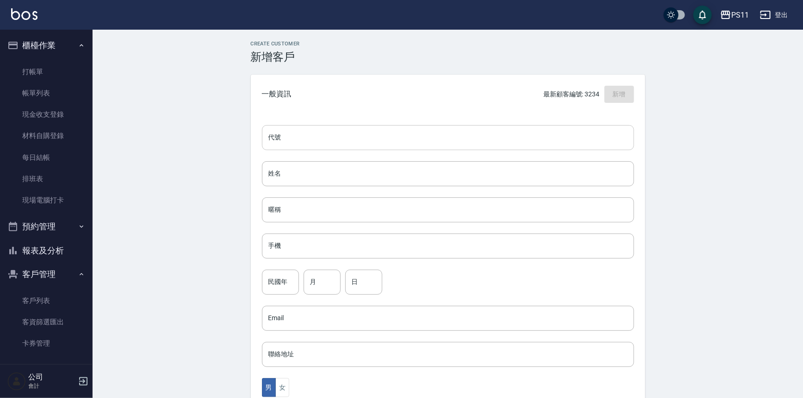
click at [374, 132] on input "代號" at bounding box center [448, 137] width 372 height 25
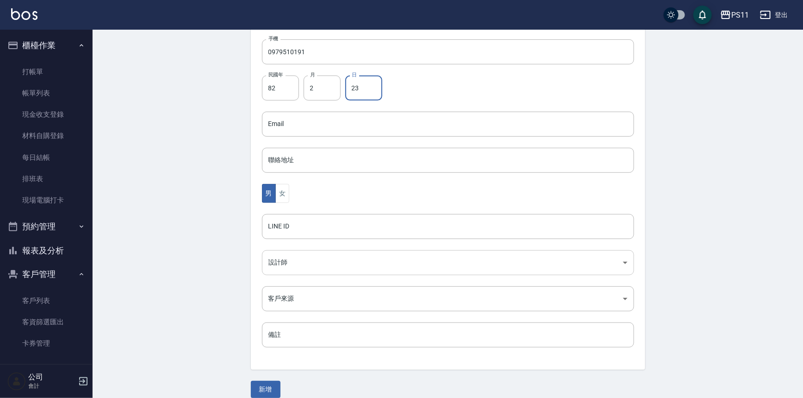
scroll to position [204, 0]
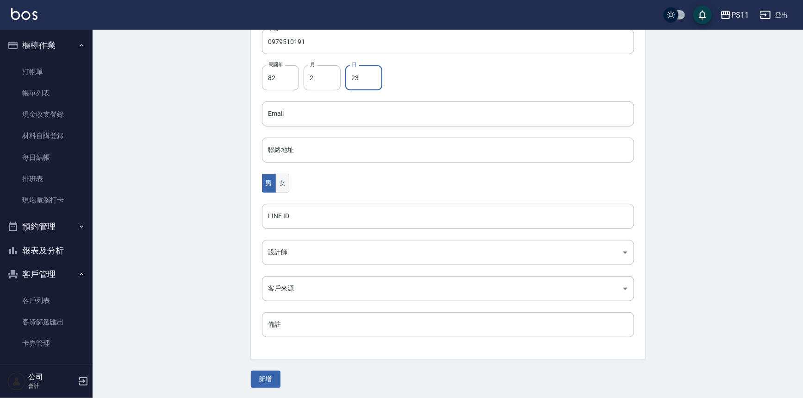
click at [283, 184] on button "女" at bounding box center [283, 183] width 14 height 19
click at [272, 185] on button "男" at bounding box center [269, 183] width 14 height 19
drag, startPoint x: 269, startPoint y: 375, endPoint x: 319, endPoint y: 284, distance: 103.8
click at [270, 374] on button "新增" at bounding box center [266, 378] width 30 height 17
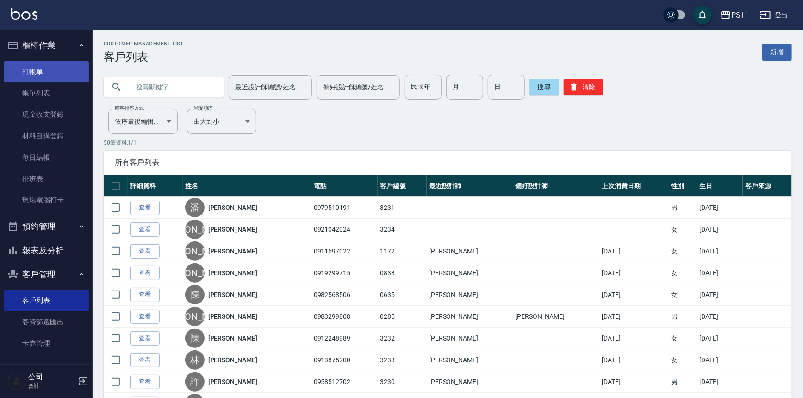
click at [37, 75] on link "打帳單" at bounding box center [46, 71] width 85 height 21
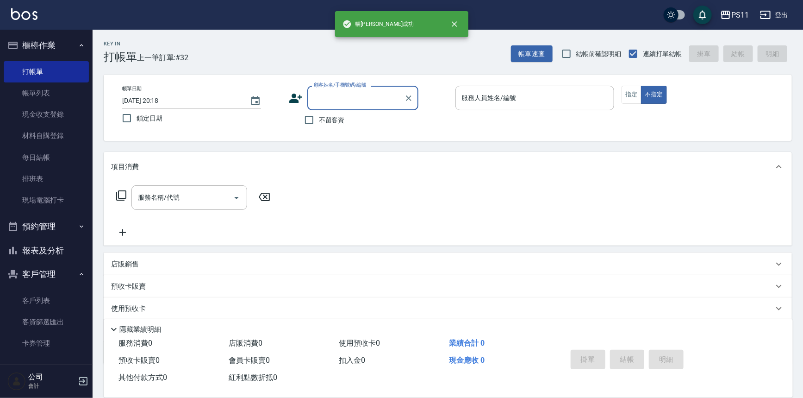
click at [50, 250] on button "報表及分析" at bounding box center [46, 250] width 85 height 24
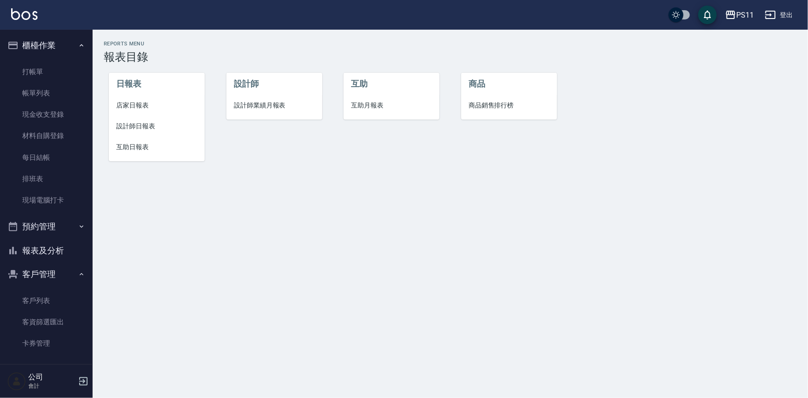
click at [142, 109] on span "店家日報表" at bounding box center [156, 105] width 81 height 10
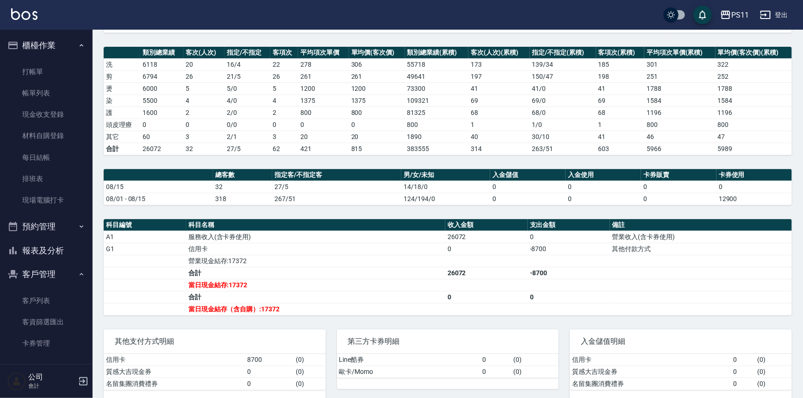
scroll to position [126, 0]
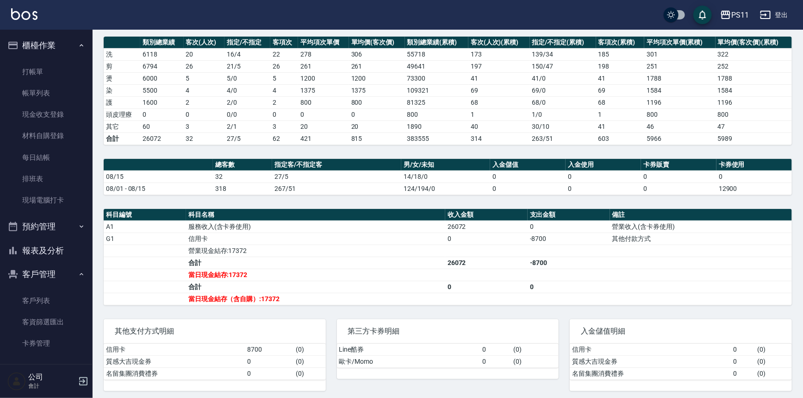
click at [46, 256] on button "報表及分析" at bounding box center [46, 250] width 85 height 24
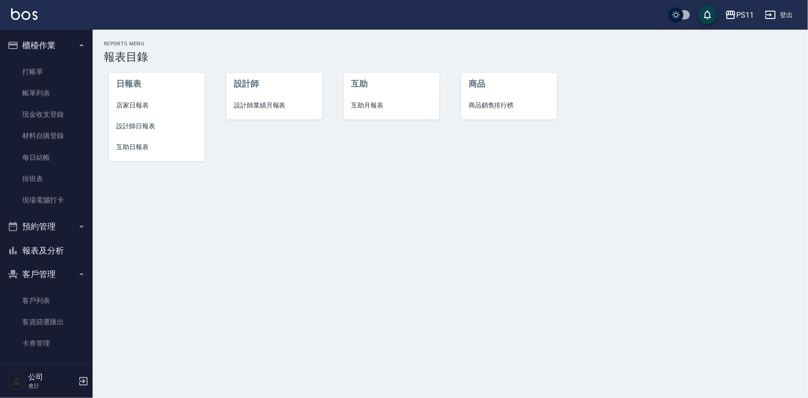
click at [146, 113] on li "店家日報表" at bounding box center [157, 105] width 96 height 21
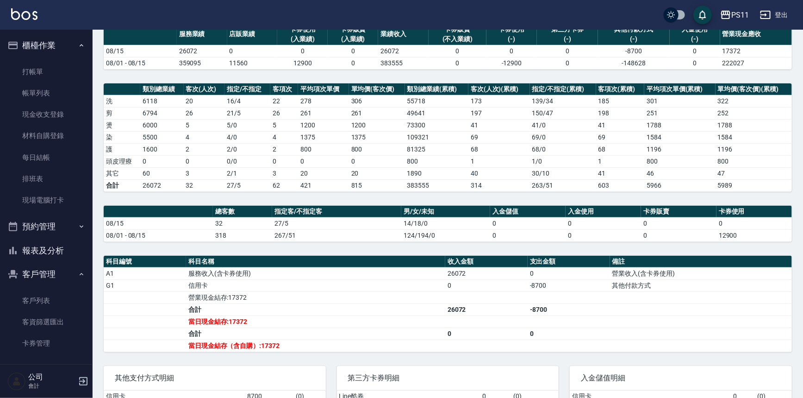
scroll to position [84, 0]
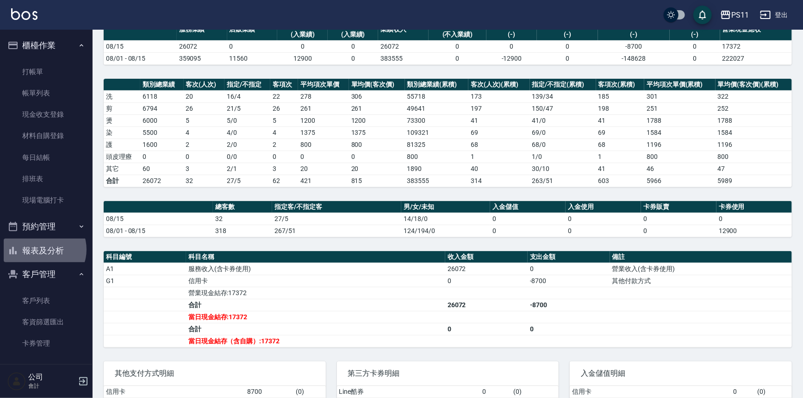
click at [44, 250] on button "報表及分析" at bounding box center [46, 250] width 85 height 24
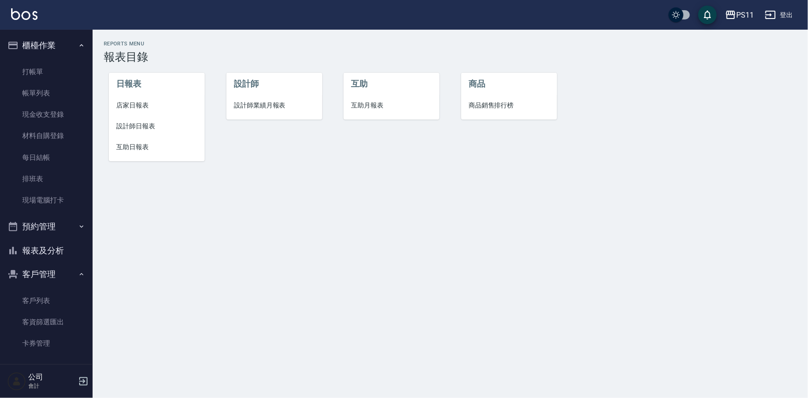
drag, startPoint x: 136, startPoint y: 133, endPoint x: 176, endPoint y: 139, distance: 40.7
click at [137, 133] on li "設計師日報表" at bounding box center [157, 126] width 96 height 21
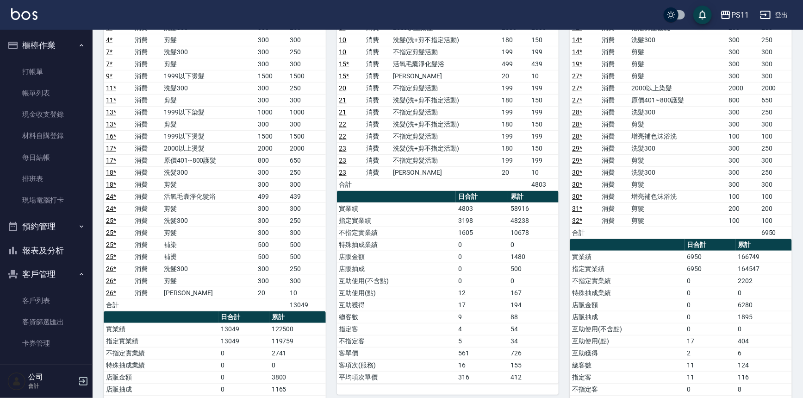
scroll to position [168, 0]
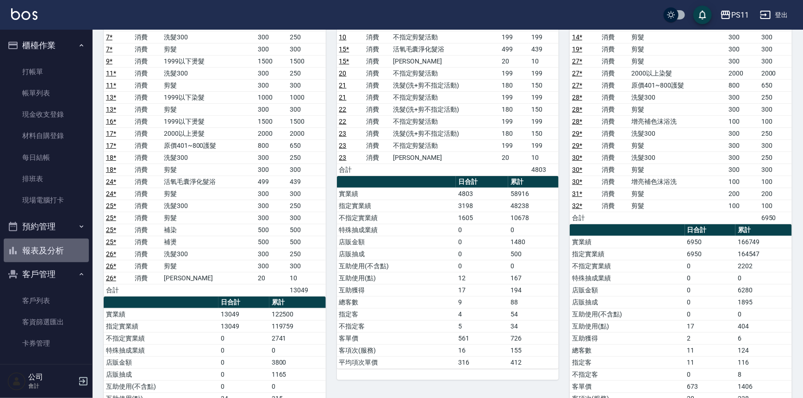
click at [62, 254] on button "報表及分析" at bounding box center [46, 250] width 85 height 24
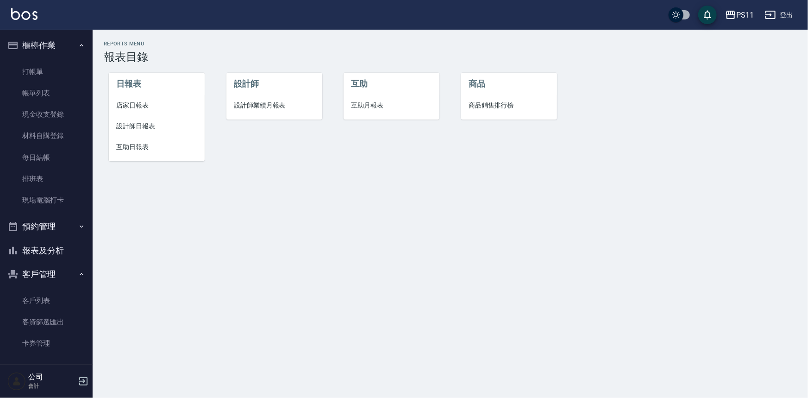
click at [142, 103] on span "店家日報表" at bounding box center [156, 105] width 81 height 10
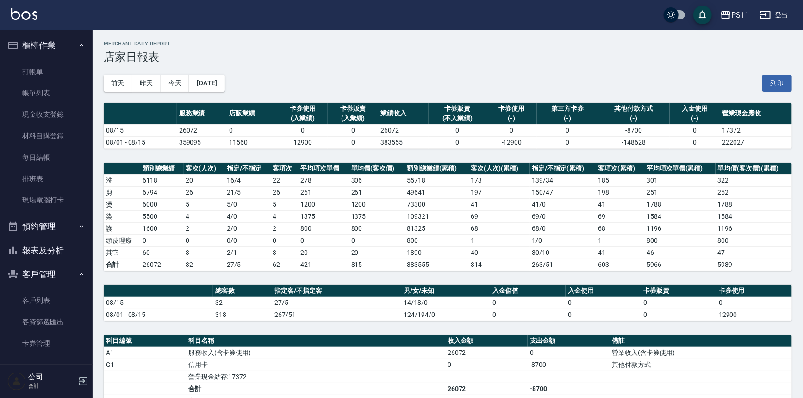
click at [35, 245] on button "報表及分析" at bounding box center [46, 250] width 85 height 24
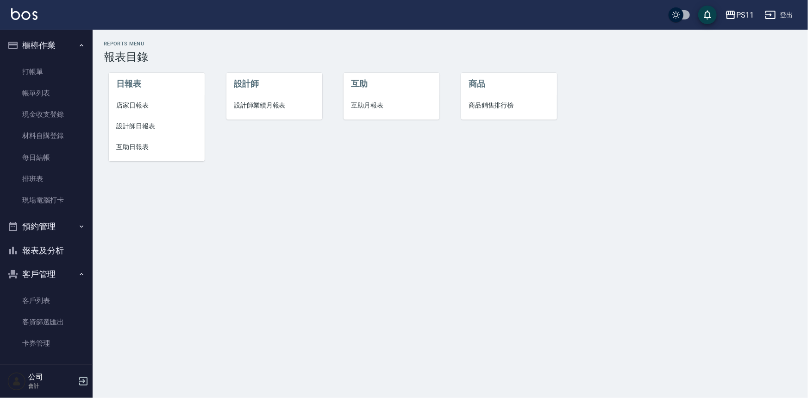
click at [117, 103] on span "店家日報表" at bounding box center [156, 105] width 81 height 10
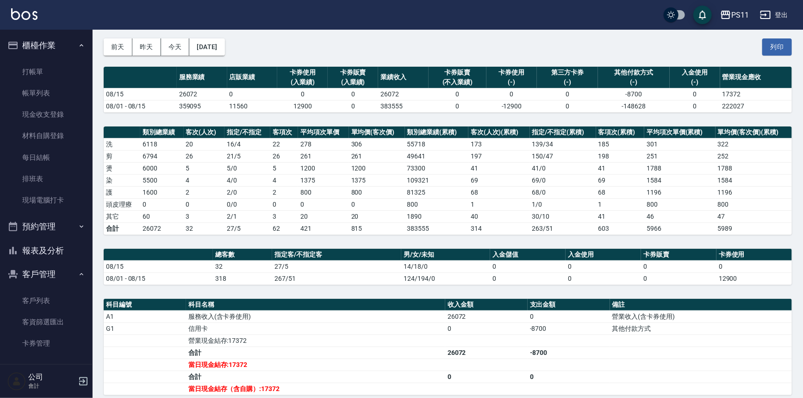
scroll to position [84, 0]
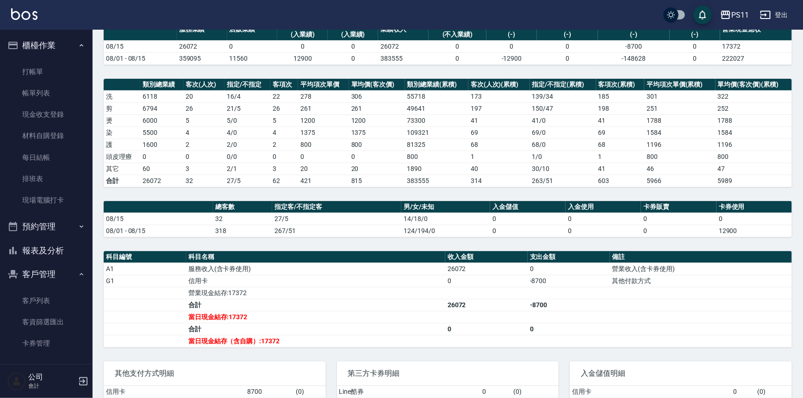
click at [31, 215] on ul "客戶列表 客資篩選匯出 卡券管理" at bounding box center [46, 135] width 85 height 157
click at [31, 294] on link "客戶列表" at bounding box center [46, 300] width 85 height 21
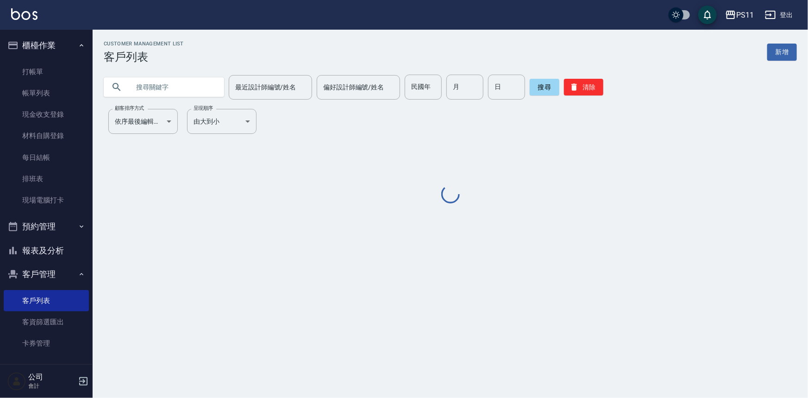
click at [184, 89] on input "text" at bounding box center [173, 87] width 87 height 25
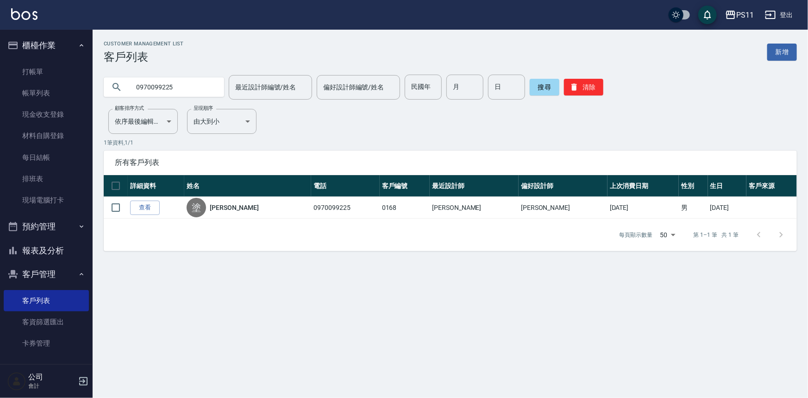
click at [151, 204] on link "查看" at bounding box center [145, 208] width 30 height 14
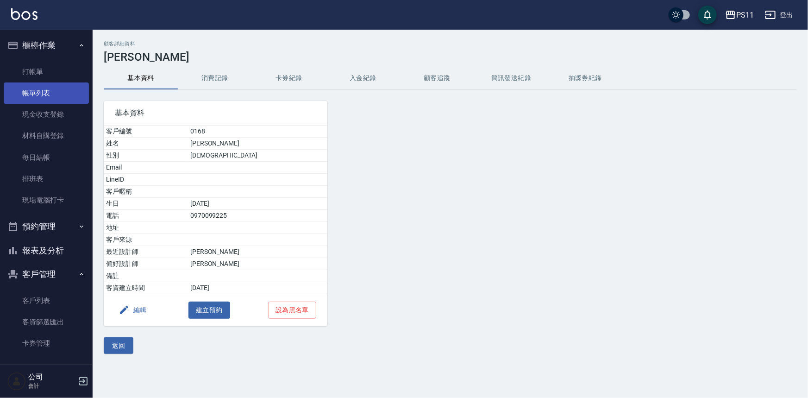
click at [44, 88] on link "帳單列表" at bounding box center [46, 92] width 85 height 21
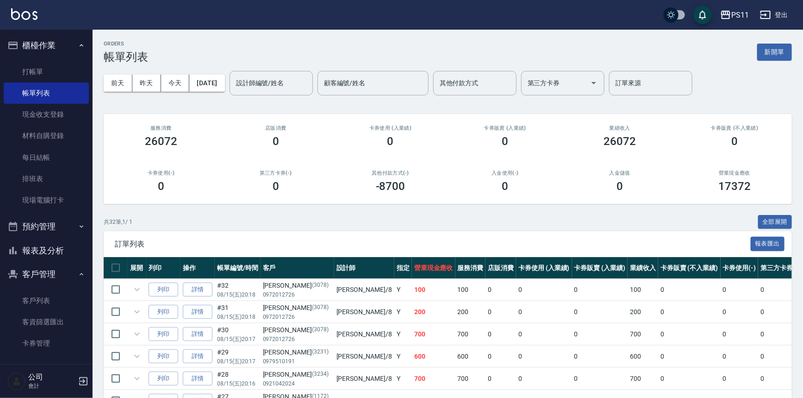
click at [161, 74] on div "[DATE] [DATE] [DATE] [DATE] 設計師編號/姓名 設計師編號/姓名 顧客編號/姓名 顧客編號/姓名 其他付款方式 其他付款方式 第三方…" at bounding box center [448, 82] width 689 height 39
click at [253, 81] on input "設計師編號/姓名" at bounding box center [271, 83] width 75 height 16
click at [310, 84] on button "Clear" at bounding box center [303, 82] width 13 height 13
click at [45, 72] on link "打帳單" at bounding box center [46, 71] width 85 height 21
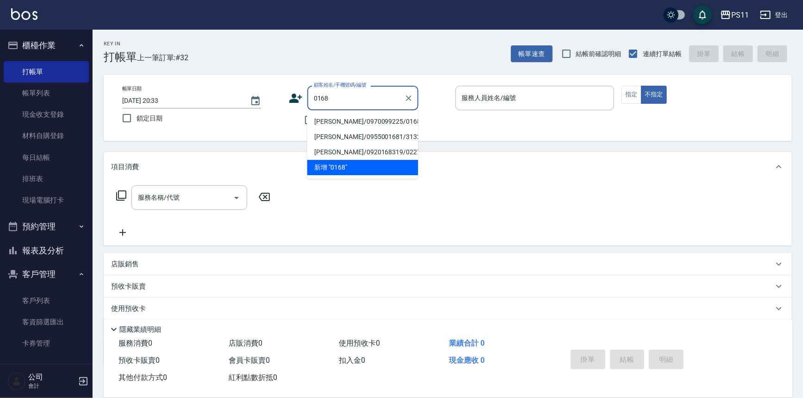
click at [377, 120] on li "[PERSON_NAME]/0970099225/0168" at bounding box center [362, 121] width 111 height 15
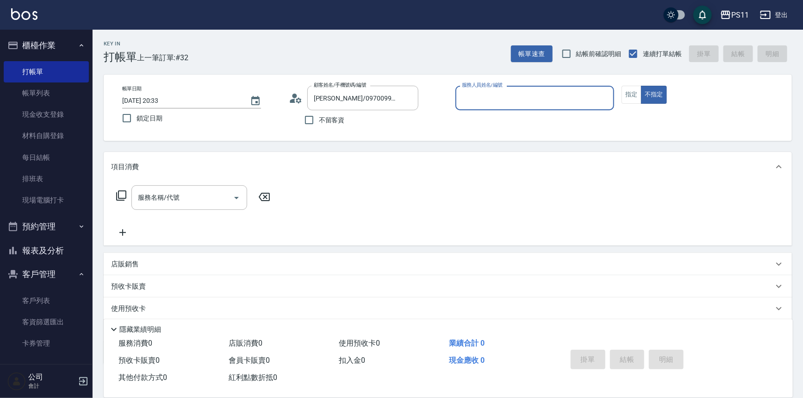
click at [537, 94] on input "服務人員姓名/編號" at bounding box center [535, 98] width 151 height 16
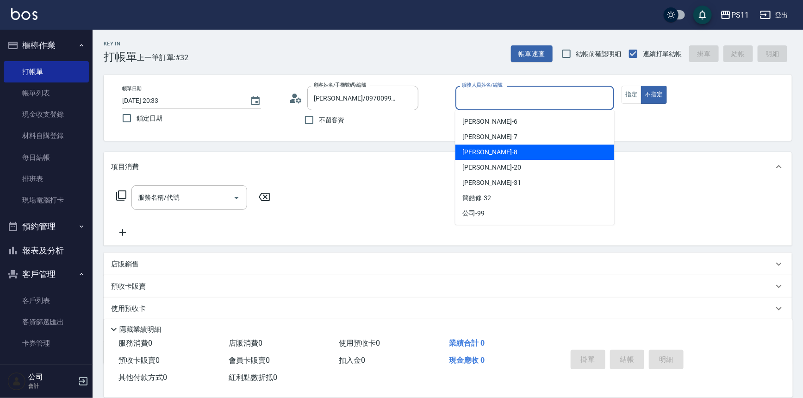
click at [495, 154] on div "[PERSON_NAME]-8" at bounding box center [535, 151] width 159 height 15
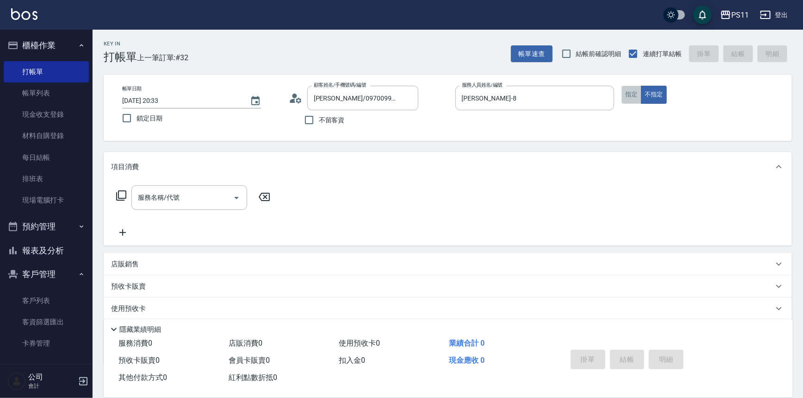
click at [638, 92] on button "指定" at bounding box center [632, 95] width 20 height 18
click at [161, 195] on div "服務名稱/代號 服務名稱/代號" at bounding box center [190, 197] width 116 height 25
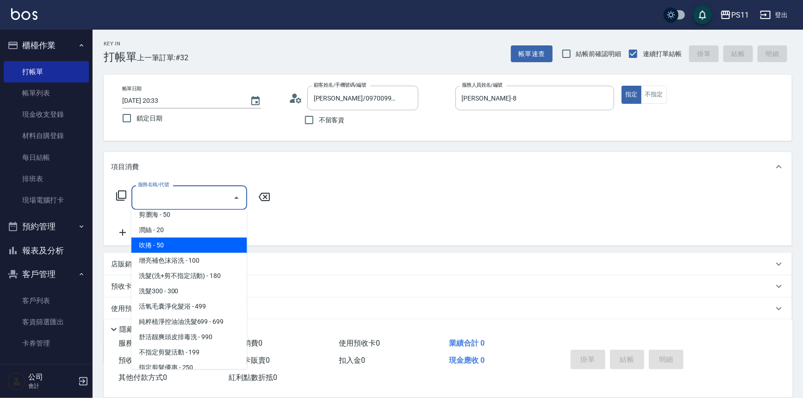
scroll to position [84, 0]
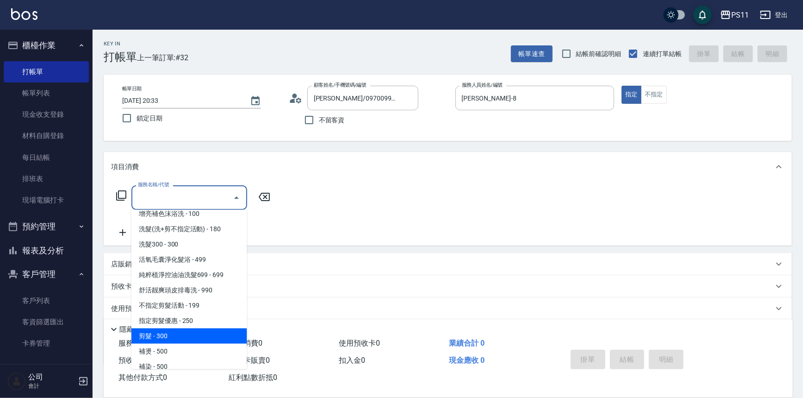
click at [158, 333] on span "剪髮 - 300" at bounding box center [190, 335] width 116 height 15
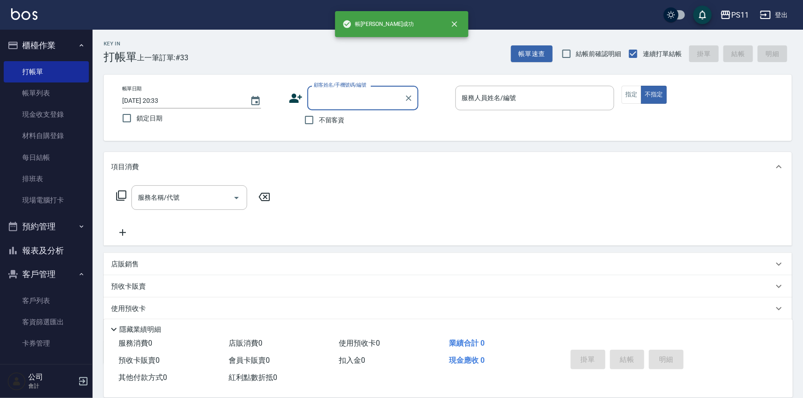
click at [374, 99] on input "顧客姓名/手機號碼/編號" at bounding box center [356, 98] width 89 height 16
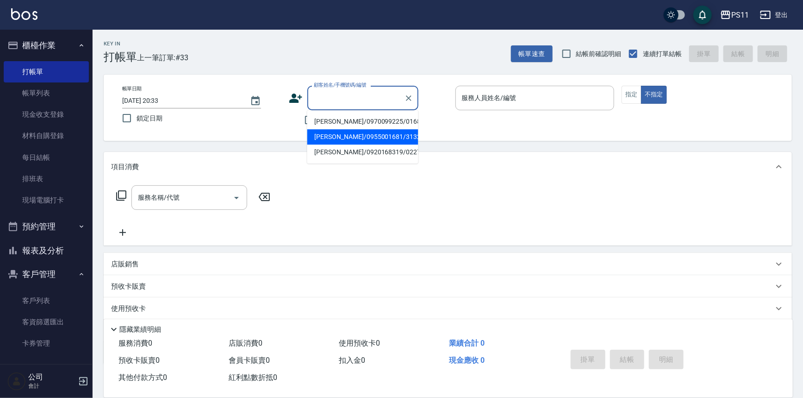
click at [377, 125] on li "[PERSON_NAME]/0970099225/0168" at bounding box center [362, 121] width 111 height 15
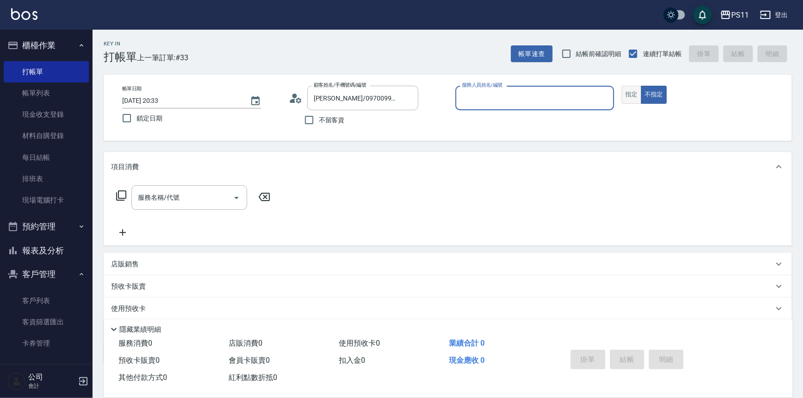
click at [622, 101] on button "指定" at bounding box center [632, 95] width 20 height 18
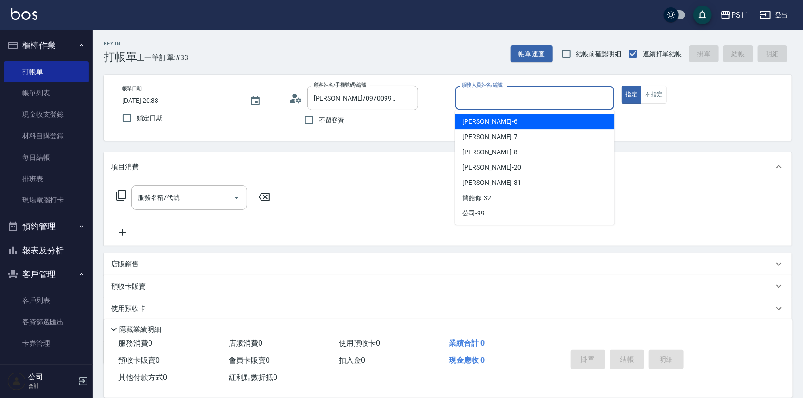
click at [531, 101] on input "服務人員姓名/編號" at bounding box center [535, 98] width 151 height 16
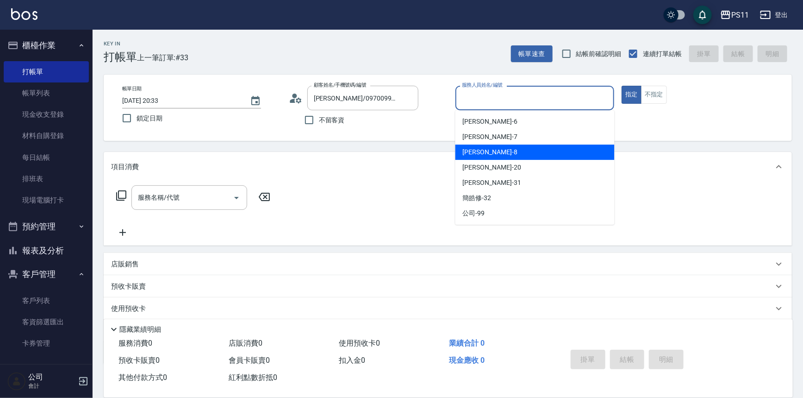
click at [486, 151] on span "[PERSON_NAME]-8" at bounding box center [490, 152] width 55 height 10
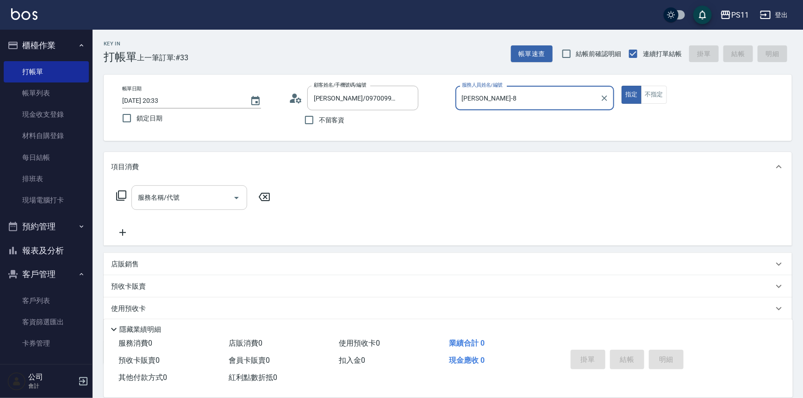
click at [164, 198] on input "服務名稱/代號" at bounding box center [183, 197] width 94 height 16
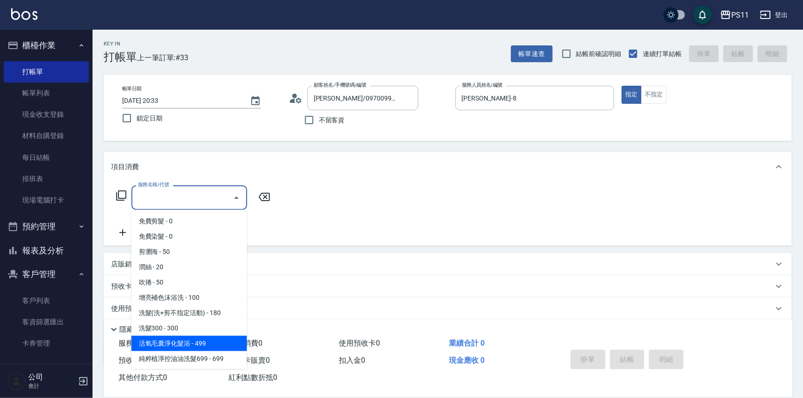
scroll to position [42, 0]
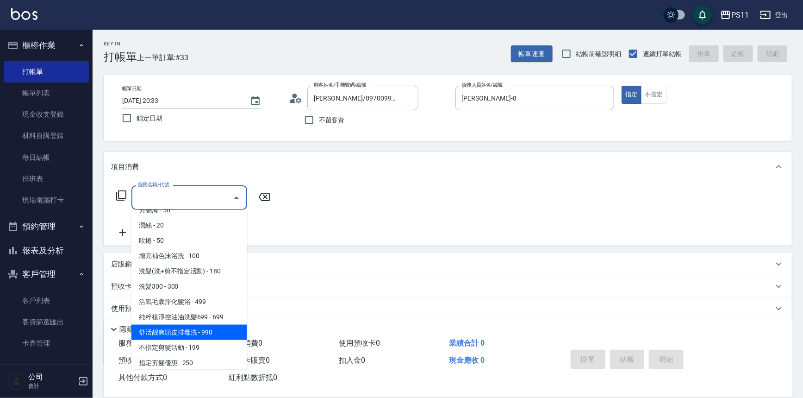
click at [196, 334] on span "舒活靓爽頭皮排毒洗 - 990" at bounding box center [190, 332] width 116 height 15
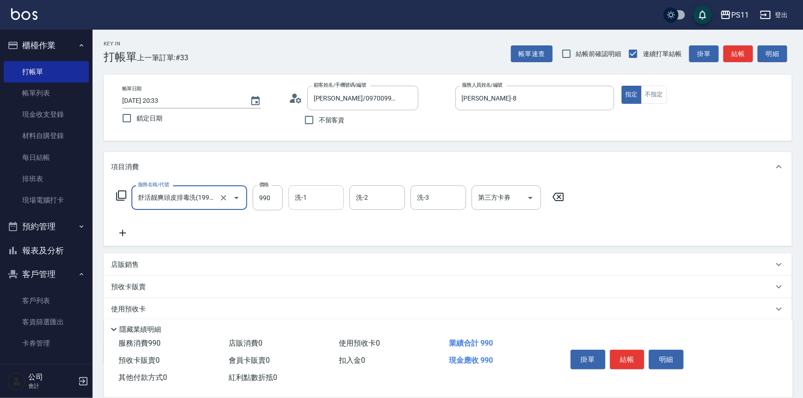
click at [321, 200] on input "洗-1" at bounding box center [316, 197] width 47 height 16
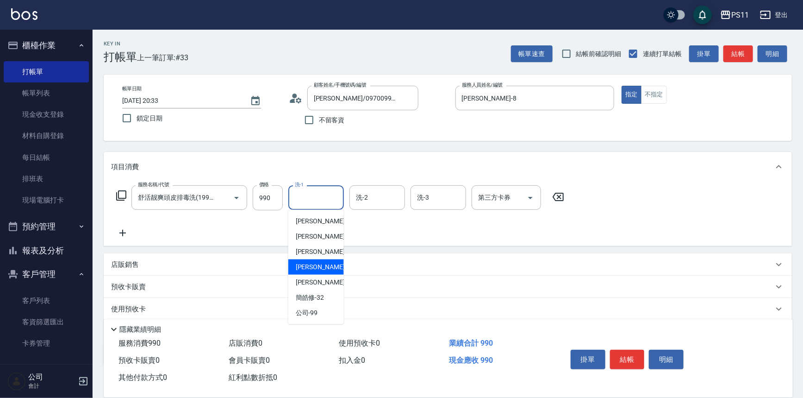
click at [323, 269] on span "[PERSON_NAME] -20" at bounding box center [325, 267] width 58 height 10
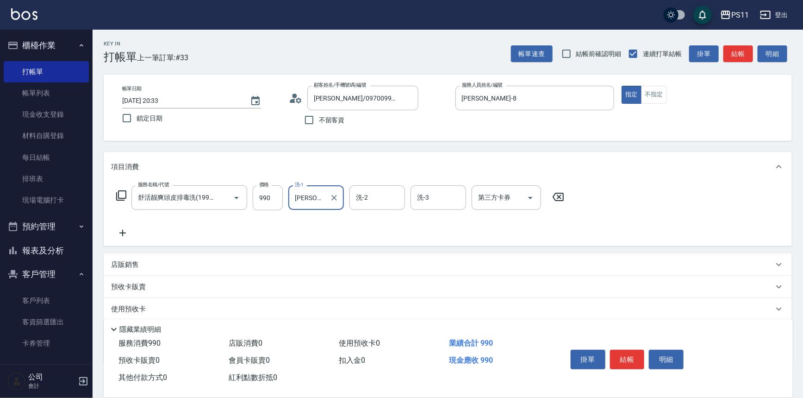
click at [132, 230] on icon at bounding box center [122, 232] width 23 height 11
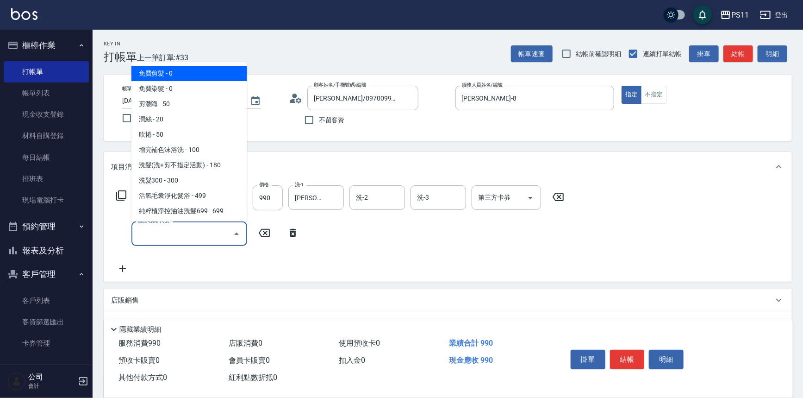
click at [184, 229] on input "服務名稱/代號" at bounding box center [183, 234] width 94 height 16
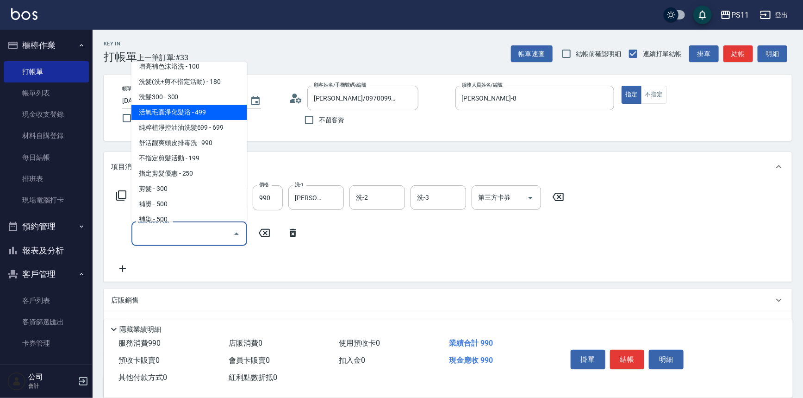
scroll to position [84, 0]
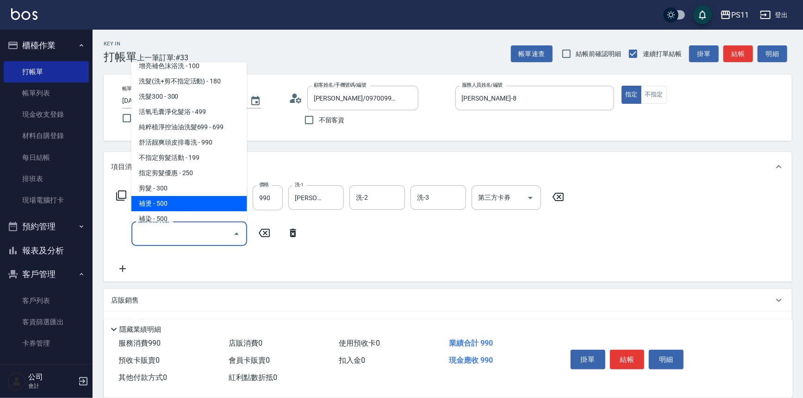
click at [343, 227] on div "服務名稱/代號 舒活靓爽頭皮排毒洗(1990) 服務名稱/代號 價格 990 價格 洗-1 [PERSON_NAME]-20 洗-1 洗-2 洗-2 洗-3 …" at bounding box center [340, 229] width 459 height 89
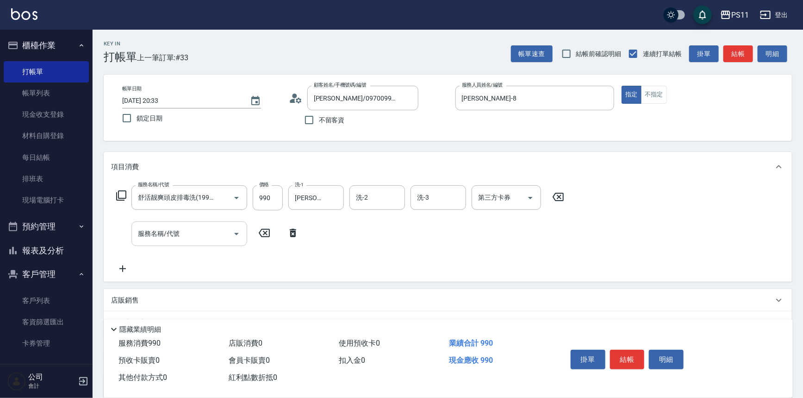
click at [181, 239] on input "服務名稱/代號" at bounding box center [183, 234] width 94 height 16
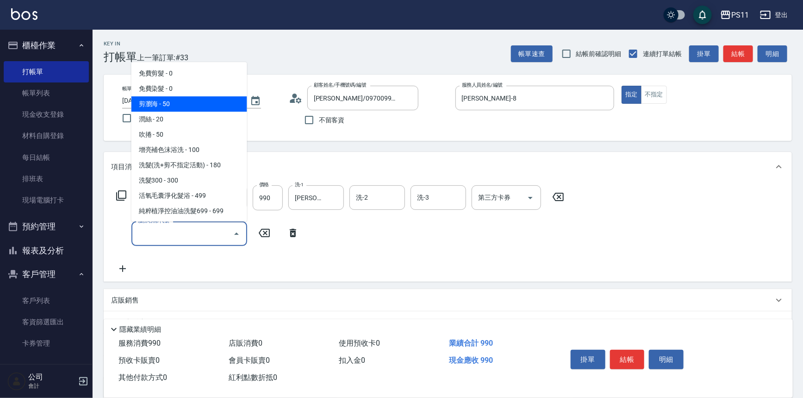
click at [194, 110] on span "剪瀏海 - 50" at bounding box center [190, 103] width 116 height 15
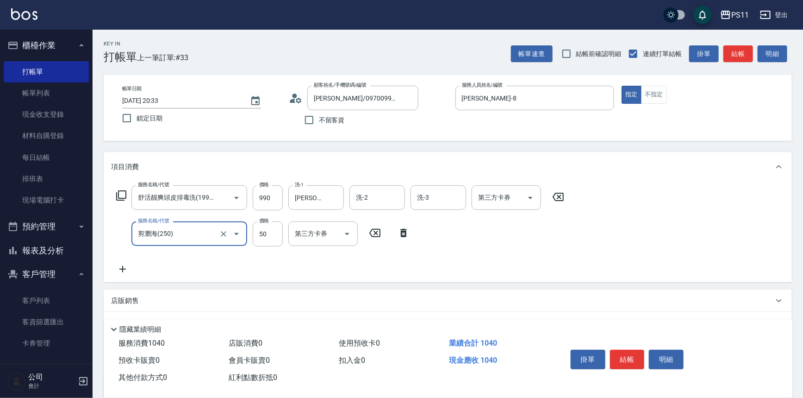
click at [127, 270] on icon at bounding box center [122, 268] width 23 height 11
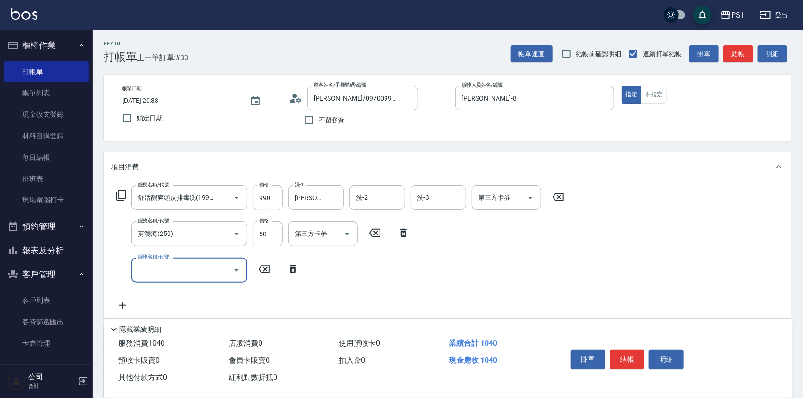
click at [166, 259] on label "服務名稱/代號" at bounding box center [153, 256] width 31 height 7
click at [166, 262] on input "服務名稱/代號" at bounding box center [183, 270] width 94 height 16
click at [167, 265] on input "服務名稱/代號" at bounding box center [183, 270] width 94 height 16
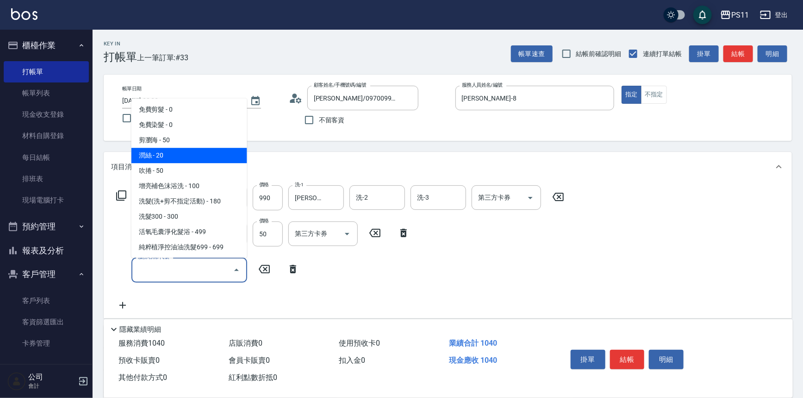
click at [199, 157] on span "潤絲 - 20" at bounding box center [190, 155] width 116 height 15
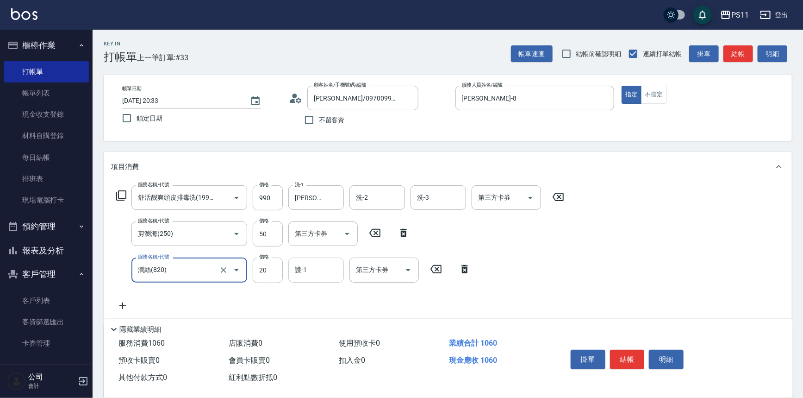
click at [316, 278] on div "護-1" at bounding box center [317, 269] width 56 height 25
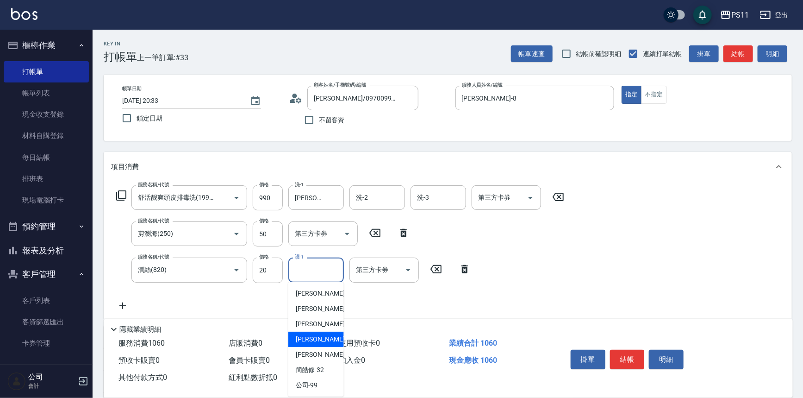
click at [308, 338] on span "[PERSON_NAME] -20" at bounding box center [325, 339] width 58 height 10
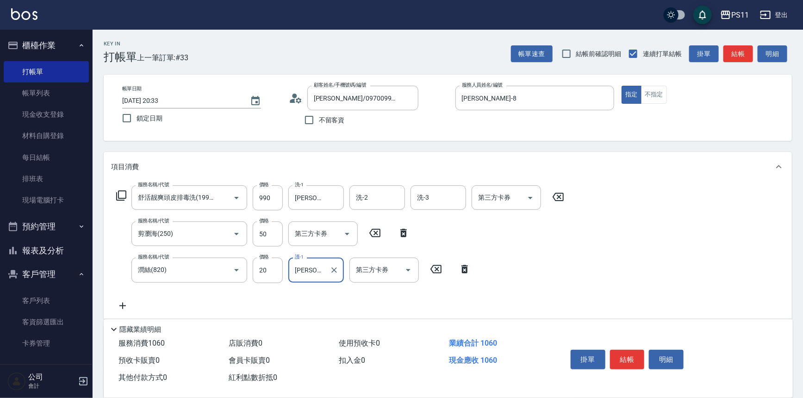
click at [538, 215] on div "服務名稱/代號 舒活靓爽頭皮排毒洗(1990) 服務名稱/代號 價格 990 價格 洗-1 [PERSON_NAME]-20 洗-1 洗-2 洗-2 洗-3 …" at bounding box center [340, 247] width 459 height 125
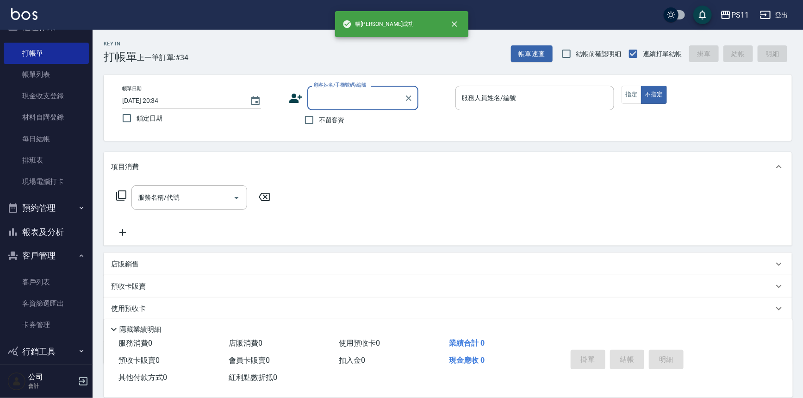
scroll to position [28, 0]
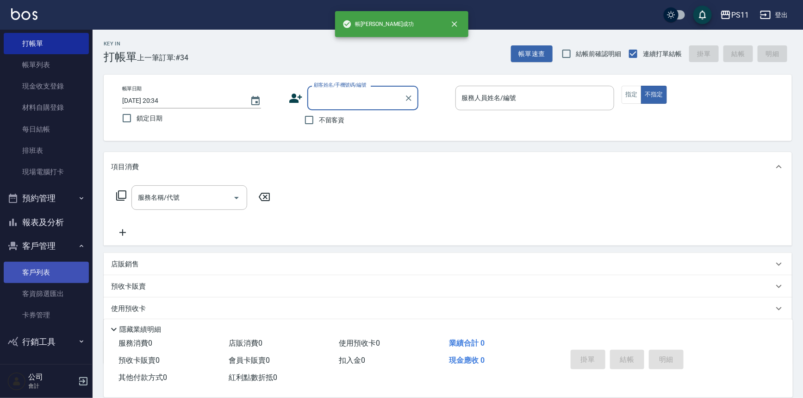
click at [47, 278] on link "客戶列表" at bounding box center [46, 272] width 85 height 21
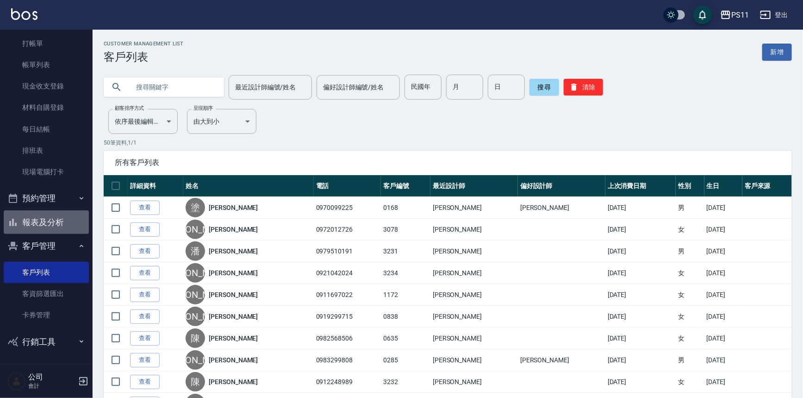
click at [46, 221] on button "報表及分析" at bounding box center [46, 222] width 85 height 24
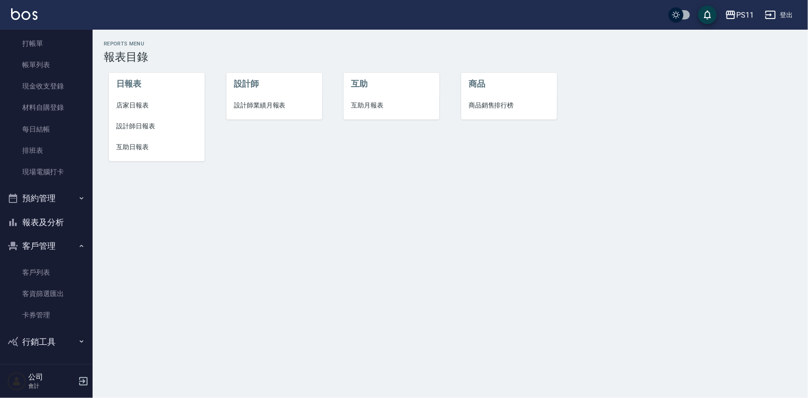
click at [123, 151] on span "互助日報表" at bounding box center [156, 147] width 81 height 10
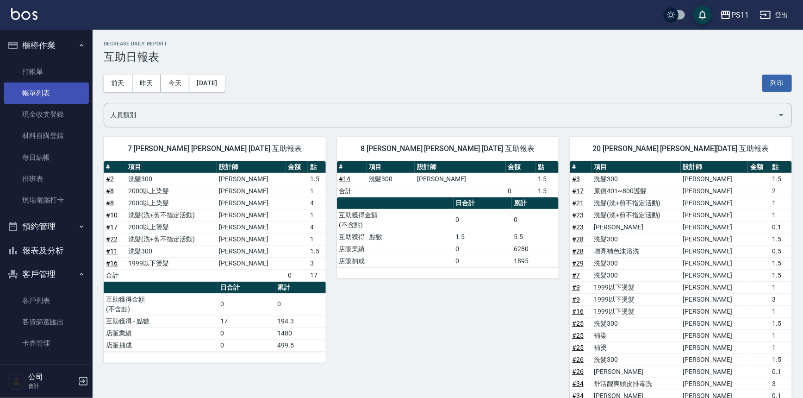
click at [53, 96] on link "帳單列表" at bounding box center [46, 92] width 85 height 21
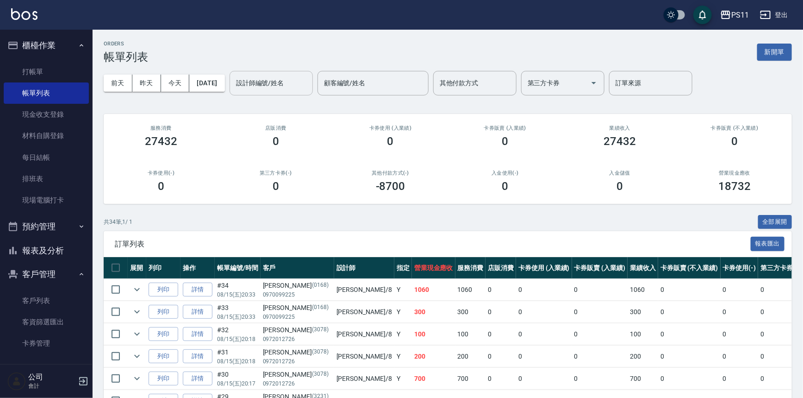
click at [289, 87] on input "設計師編號/姓名" at bounding box center [271, 83] width 75 height 16
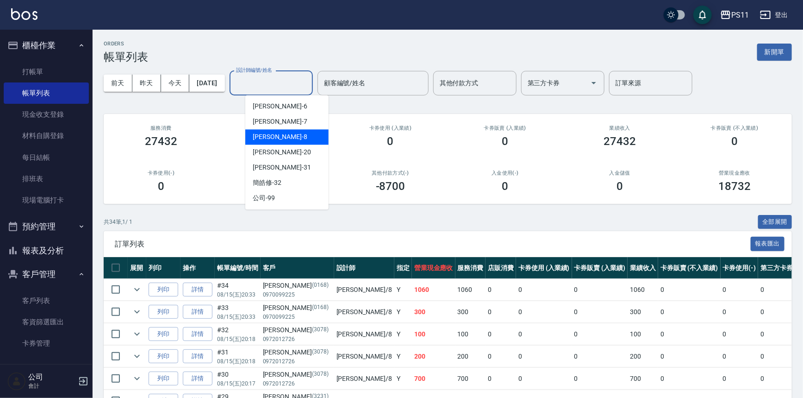
click at [306, 137] on div "[PERSON_NAME]-8" at bounding box center [286, 136] width 83 height 15
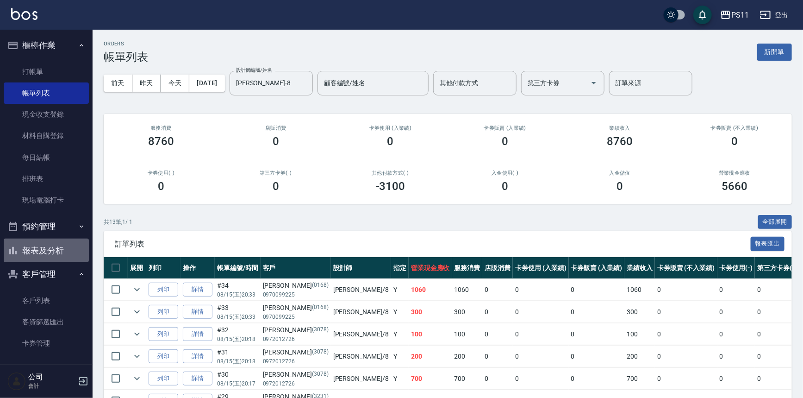
click at [55, 248] on button "報表及分析" at bounding box center [46, 250] width 85 height 24
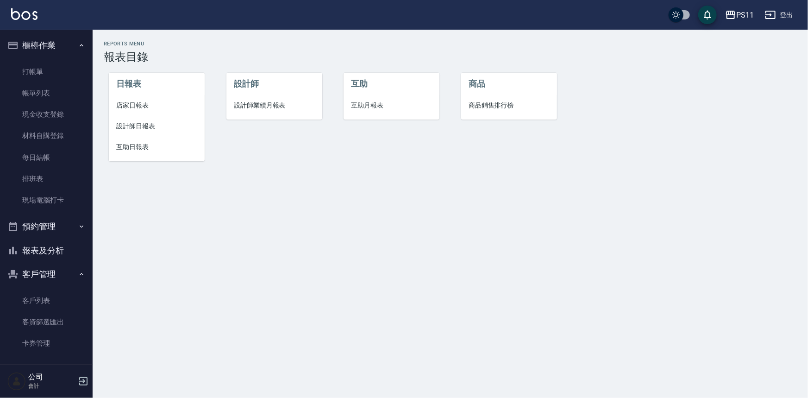
click at [154, 120] on li "設計師日報表" at bounding box center [157, 126] width 96 height 21
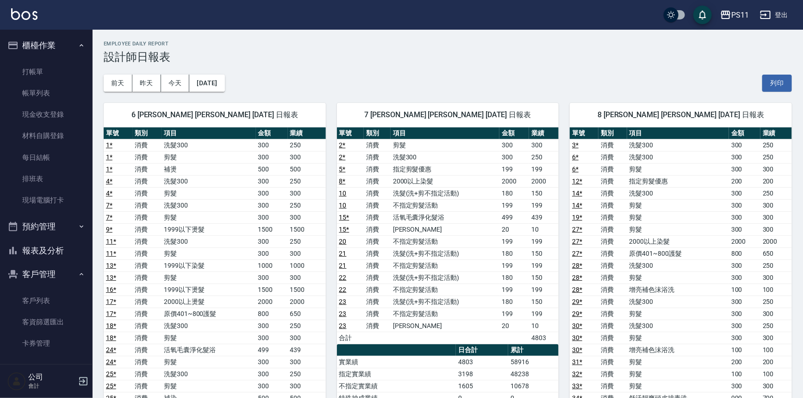
click at [439, 222] on td "活氧毛囊淨化髮浴" at bounding box center [445, 217] width 109 height 12
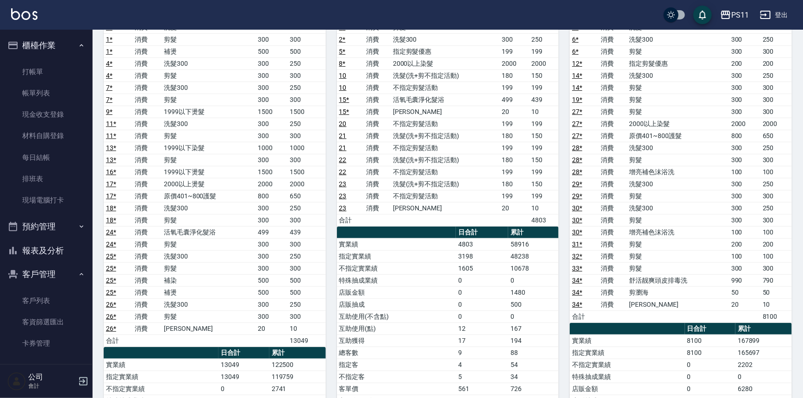
scroll to position [126, 0]
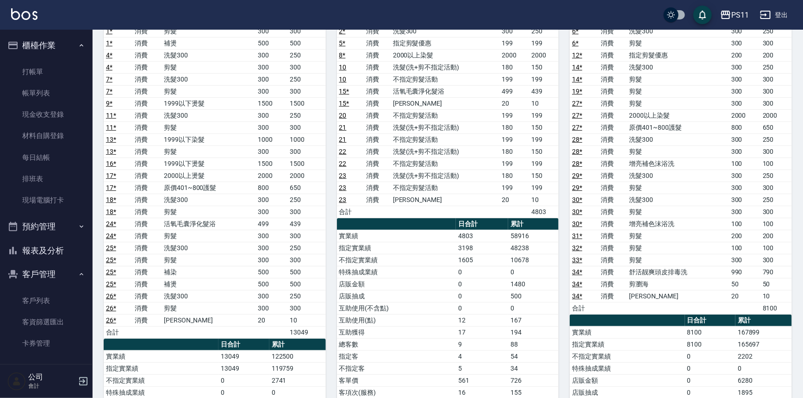
click at [540, 254] on td "10678" at bounding box center [533, 260] width 50 height 12
click at [48, 252] on button "報表及分析" at bounding box center [46, 250] width 85 height 24
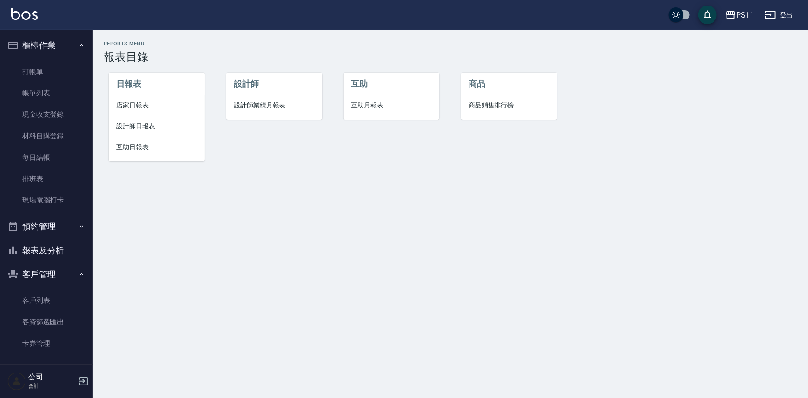
click at [138, 107] on span "店家日報表" at bounding box center [156, 105] width 81 height 10
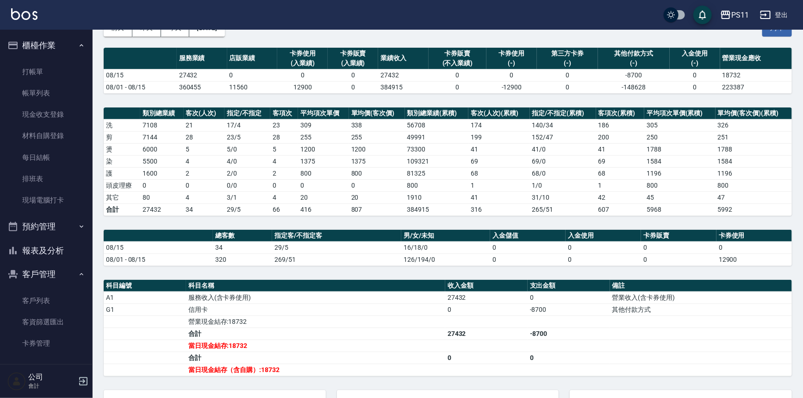
scroll to position [126, 0]
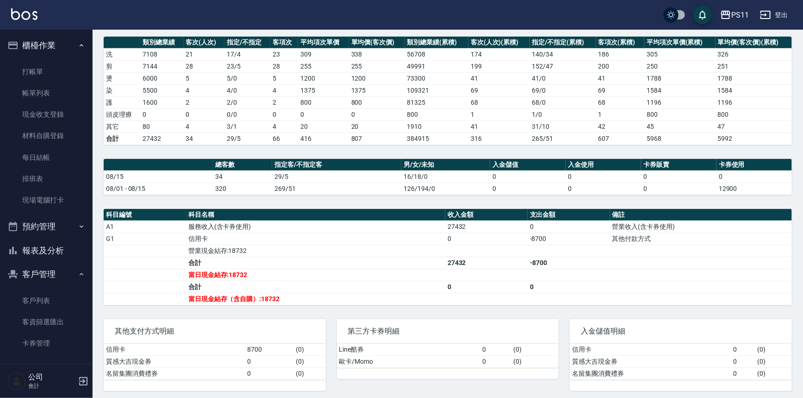
click at [44, 250] on button "報表及分析" at bounding box center [46, 250] width 85 height 24
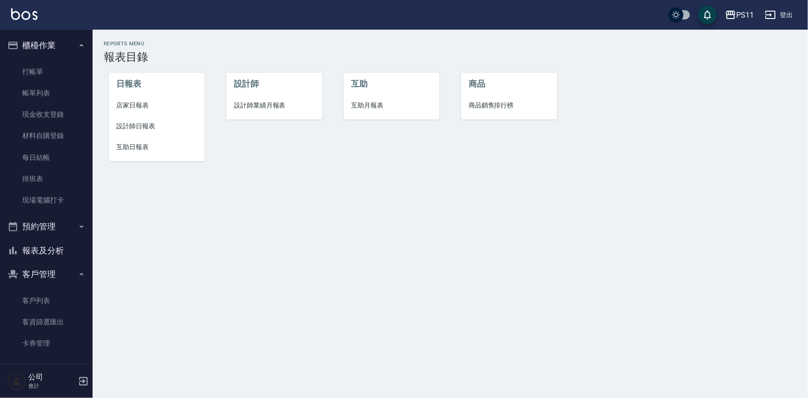
click at [132, 126] on span "設計師日報表" at bounding box center [156, 126] width 81 height 10
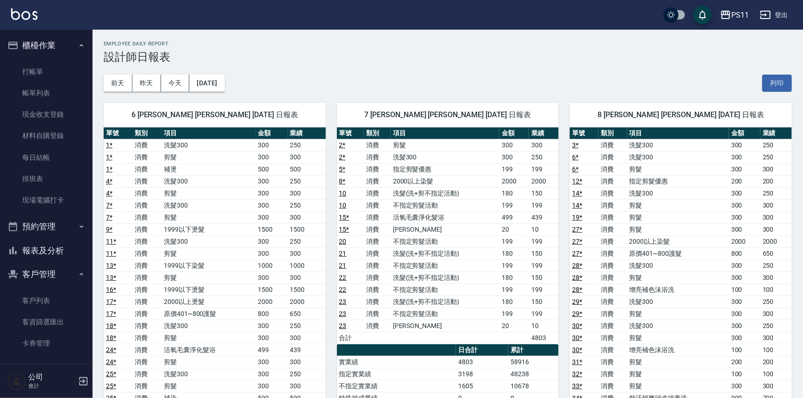
click at [81, 251] on button "報表及分析" at bounding box center [46, 250] width 85 height 24
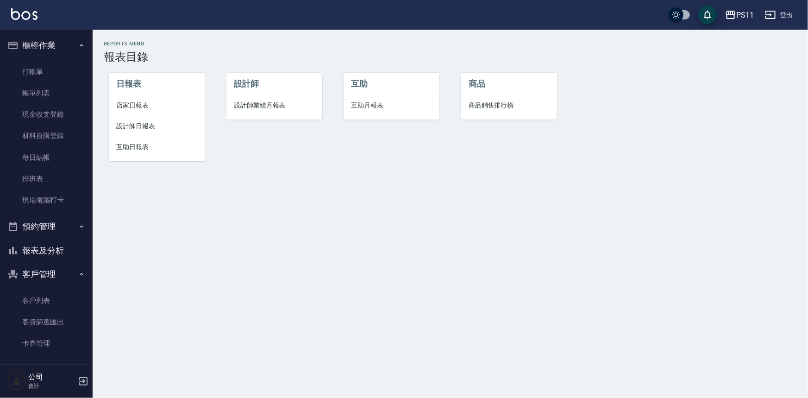
click at [131, 153] on li "互助日報表" at bounding box center [157, 147] width 96 height 21
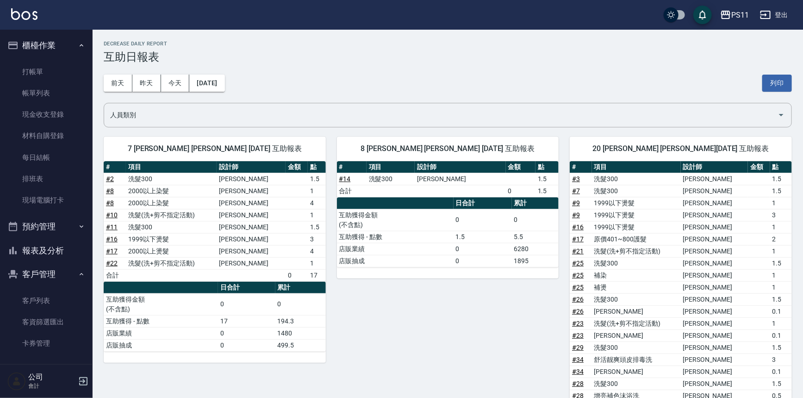
click at [528, 252] on td "6280" at bounding box center [535, 249] width 47 height 12
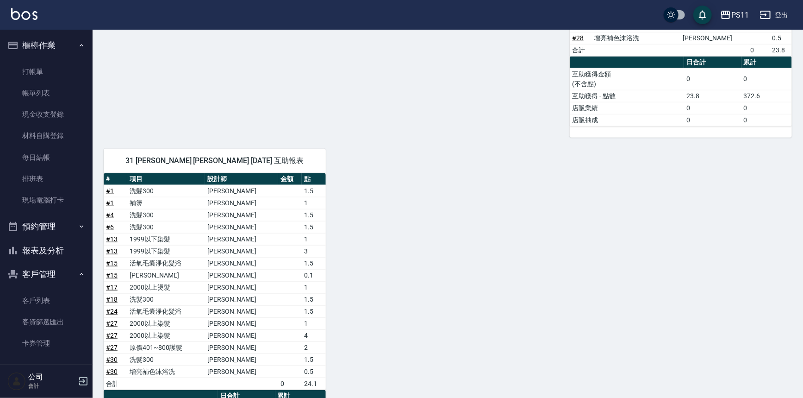
scroll to position [421, 0]
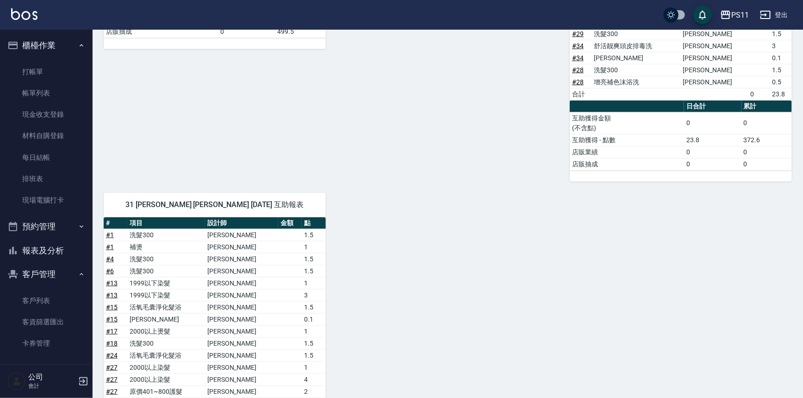
drag, startPoint x: 564, startPoint y: 273, endPoint x: 577, endPoint y: 212, distance: 62.3
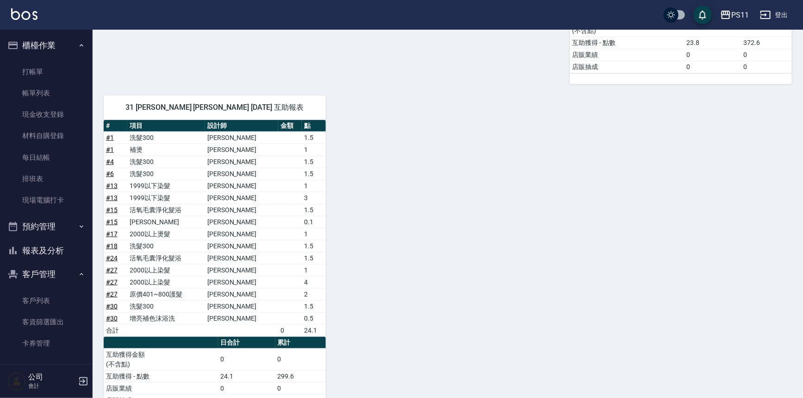
scroll to position [439, 0]
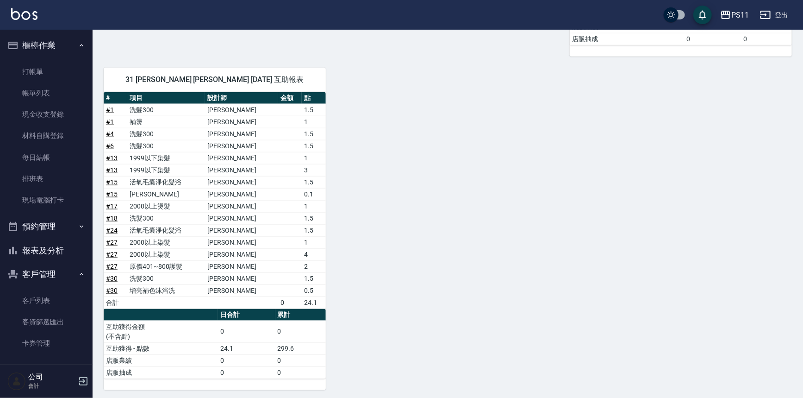
drag, startPoint x: 549, startPoint y: 232, endPoint x: 536, endPoint y: 296, distance: 64.8
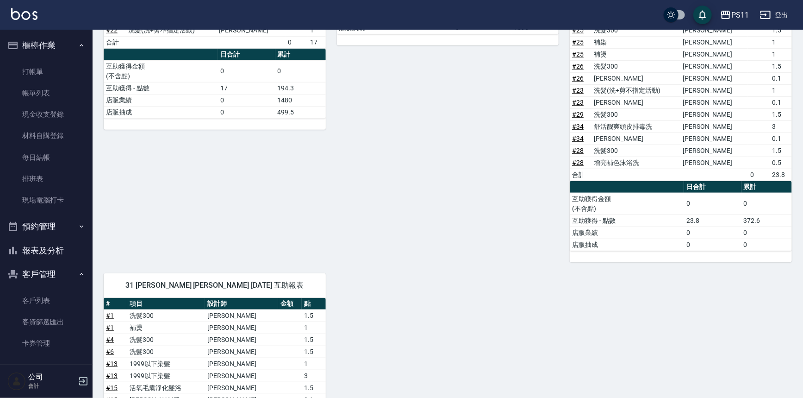
scroll to position [0, 0]
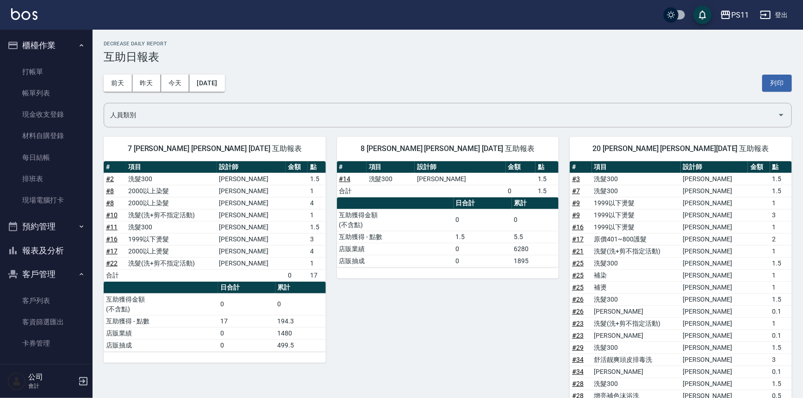
drag, startPoint x: 500, startPoint y: 367, endPoint x: 573, endPoint y: 167, distance: 213.6
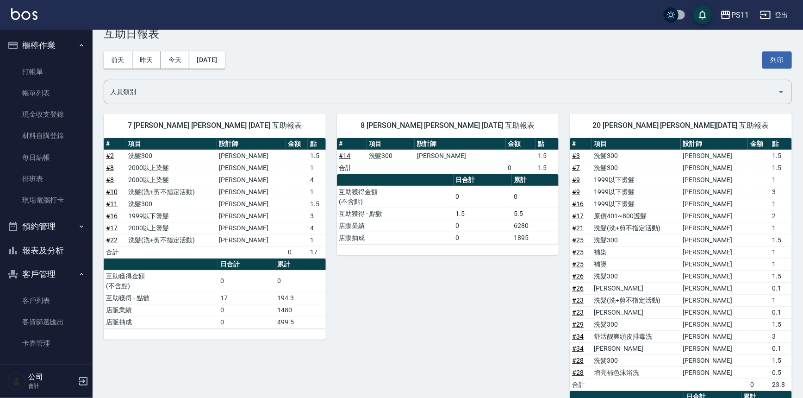
scroll to position [42, 0]
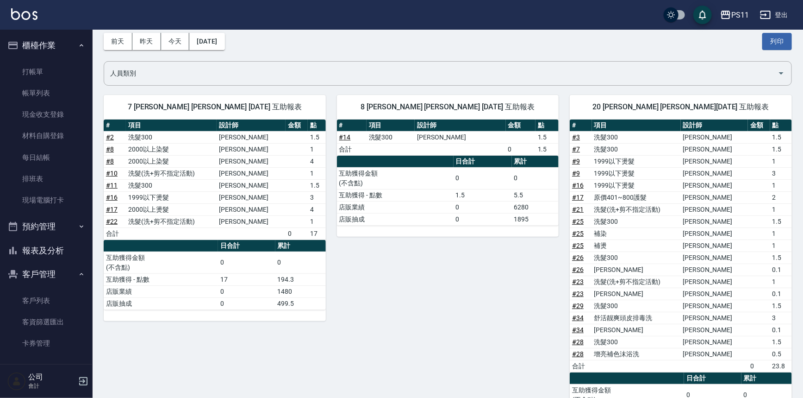
click at [493, 199] on td "1.5" at bounding box center [483, 195] width 58 height 12
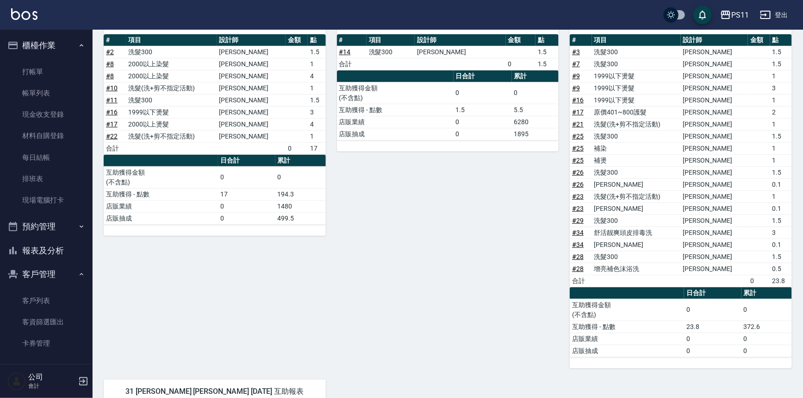
scroll to position [0, 0]
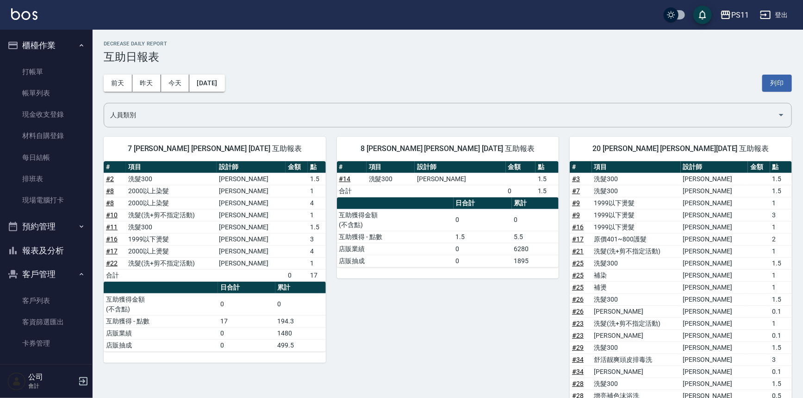
drag, startPoint x: 459, startPoint y: 263, endPoint x: 503, endPoint y: 147, distance: 123.7
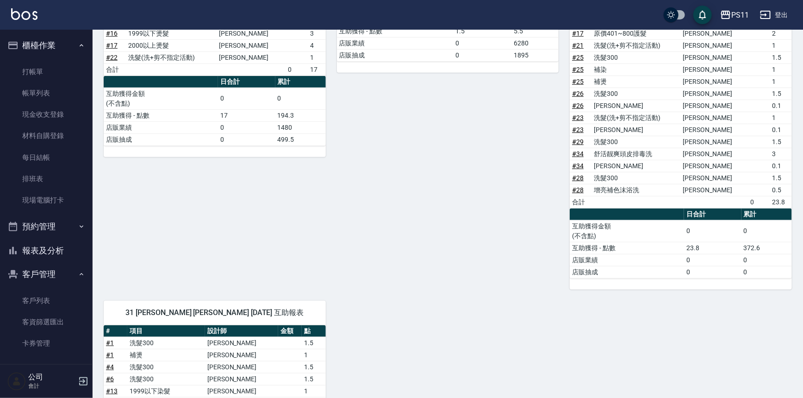
drag, startPoint x: 403, startPoint y: 242, endPoint x: 399, endPoint y: 231, distance: 12.0
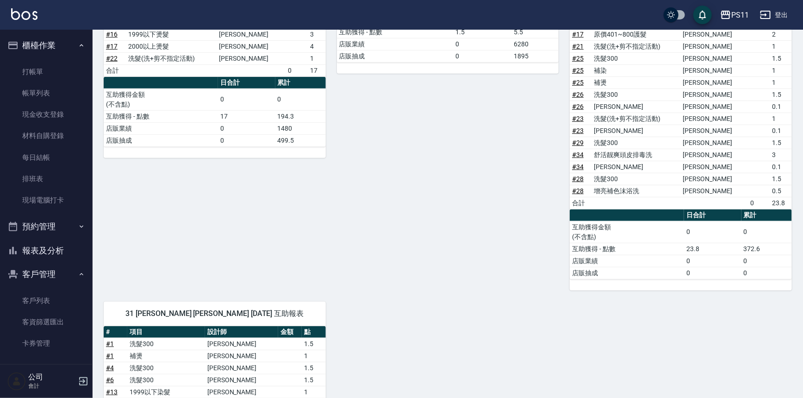
click at [399, 231] on div "8 [PERSON_NAME] [PERSON_NAME] [DATE] 互助報表 # 項目 設計師 金額 點 # 14 洗髮300 [PERSON_NAME…" at bounding box center [442, 106] width 233 height 370
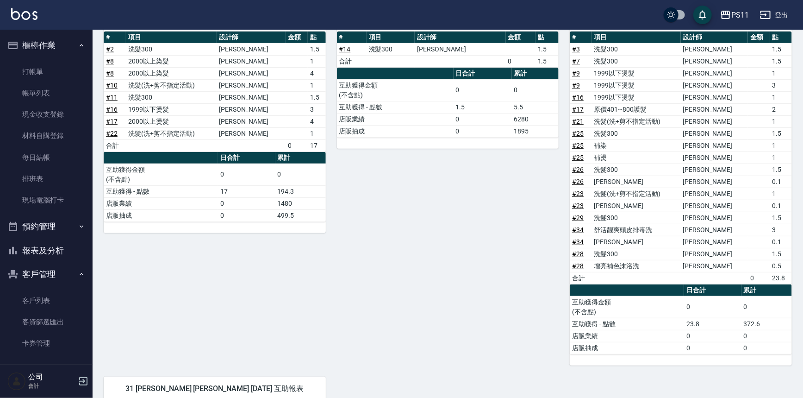
scroll to position [79, 0]
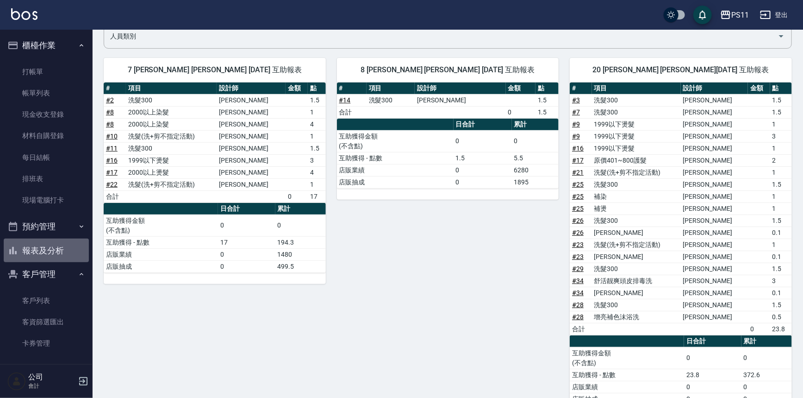
click at [49, 255] on button "報表及分析" at bounding box center [46, 250] width 85 height 24
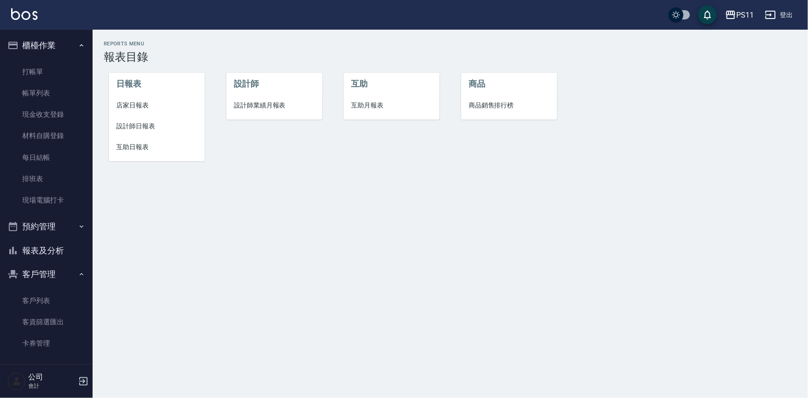
click at [178, 139] on li "互助日報表" at bounding box center [157, 147] width 96 height 21
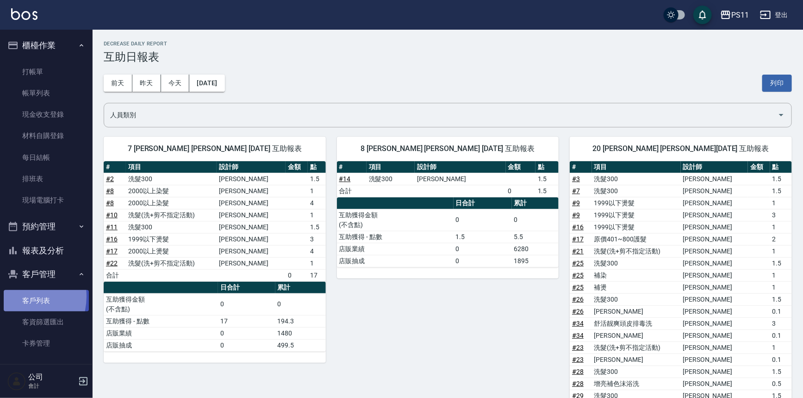
click at [19, 296] on link "客戶列表" at bounding box center [46, 300] width 85 height 21
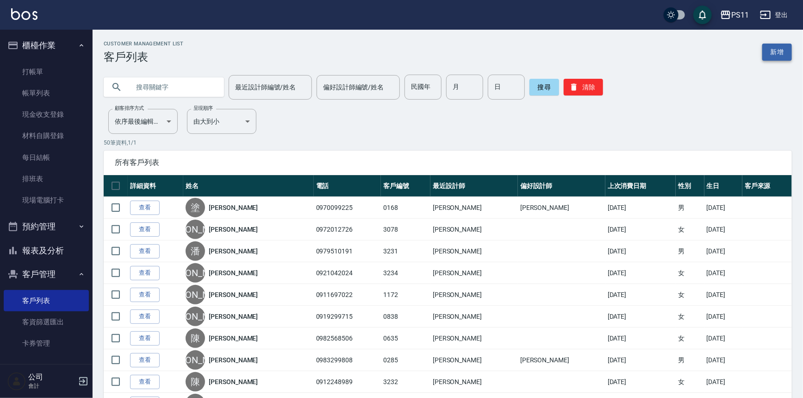
click at [784, 48] on link "新增" at bounding box center [778, 52] width 30 height 17
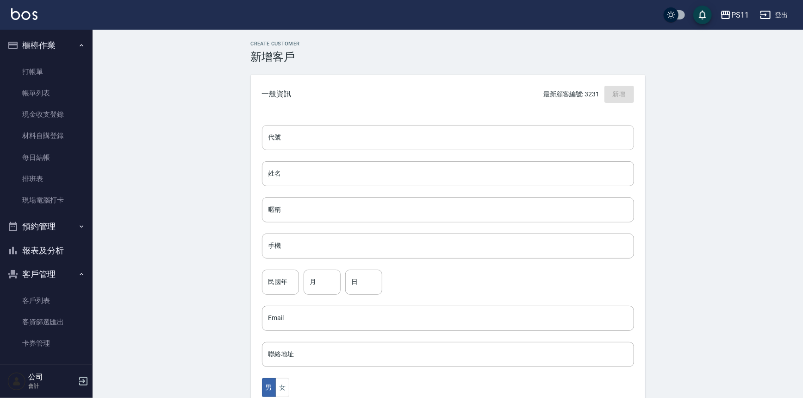
click at [324, 127] on input "代號" at bounding box center [448, 137] width 372 height 25
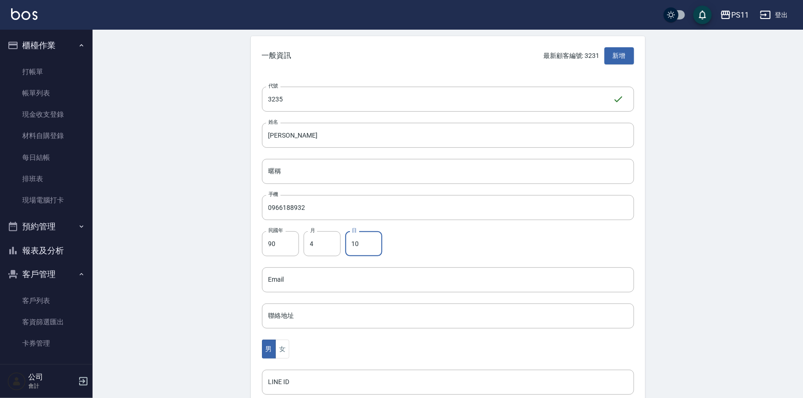
scroll to position [168, 0]
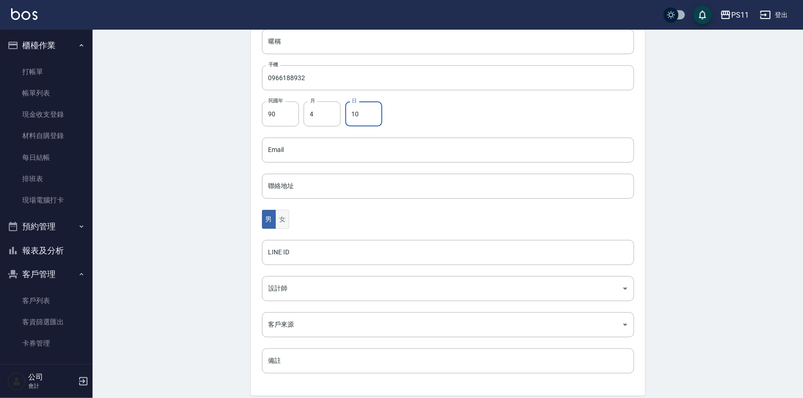
click at [288, 220] on button "女" at bounding box center [283, 219] width 14 height 19
drag, startPoint x: 269, startPoint y: 219, endPoint x: 289, endPoint y: 226, distance: 22.0
click at [269, 219] on button "男" at bounding box center [269, 219] width 14 height 19
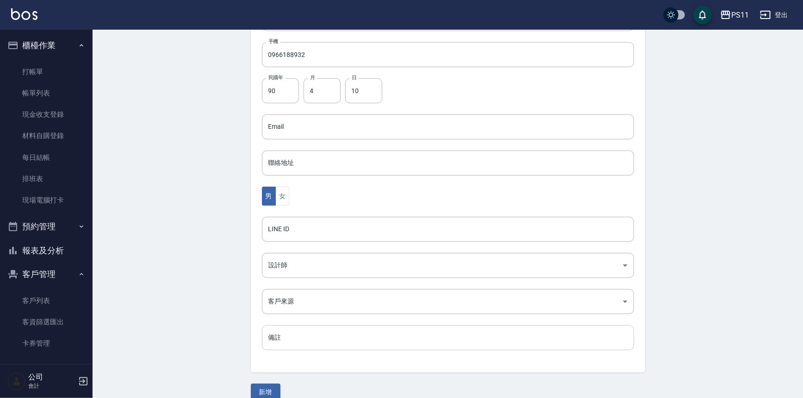
scroll to position [204, 0]
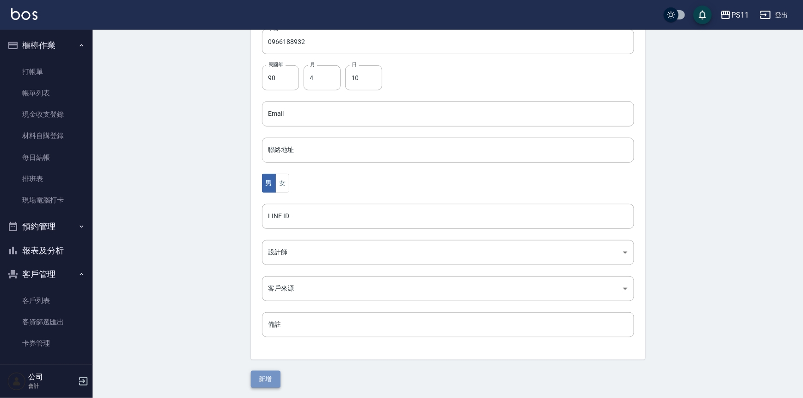
click at [277, 374] on button "新增" at bounding box center [266, 378] width 30 height 17
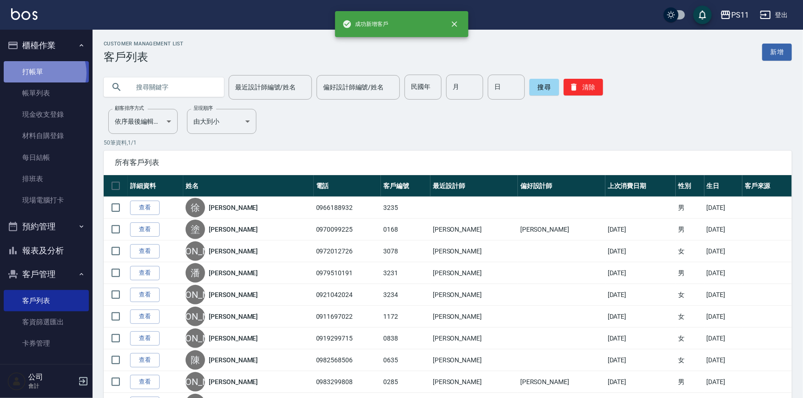
click at [42, 73] on link "打帳單" at bounding box center [46, 71] width 85 height 21
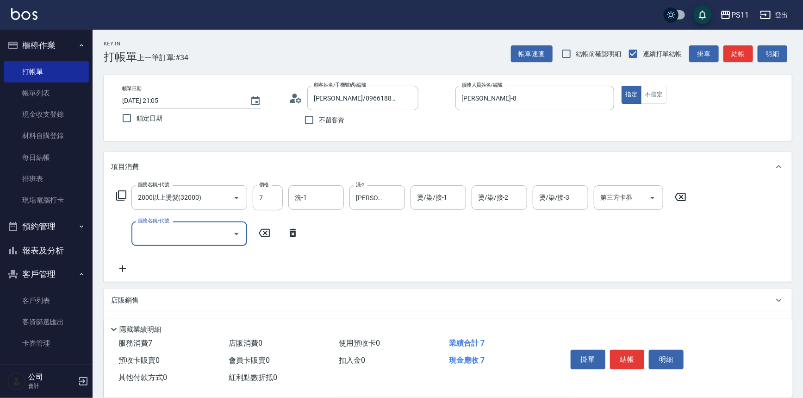
click at [689, 200] on icon at bounding box center [680, 196] width 23 height 11
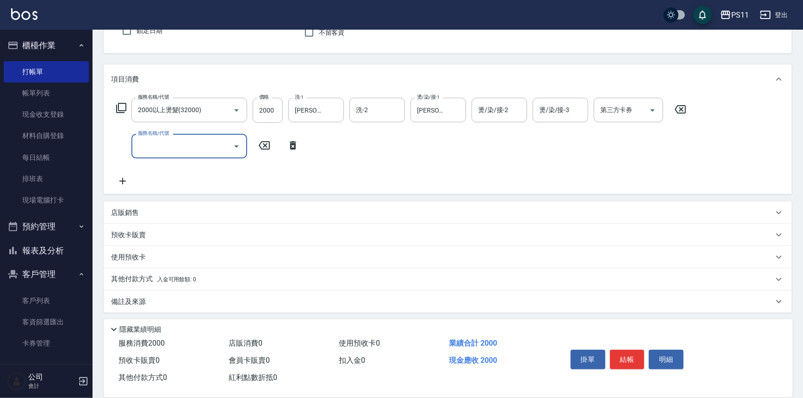
scroll to position [89, 0]
click at [135, 280] on p "其他付款方式 入金可用餘額: 0" at bounding box center [153, 278] width 85 height 10
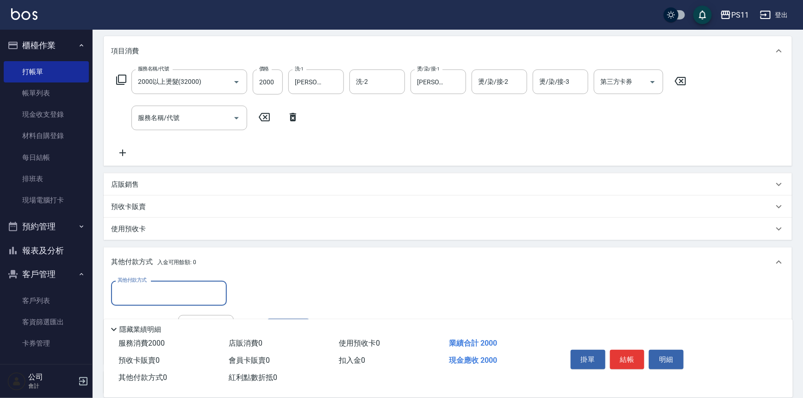
scroll to position [173, 0]
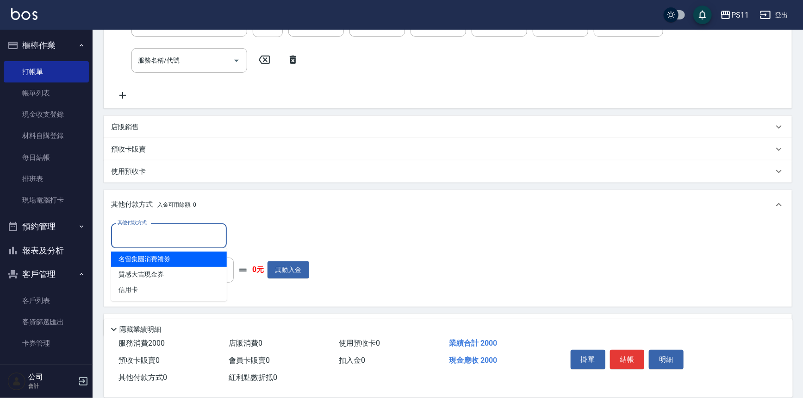
click at [167, 236] on input "其他付款方式" at bounding box center [168, 235] width 107 height 16
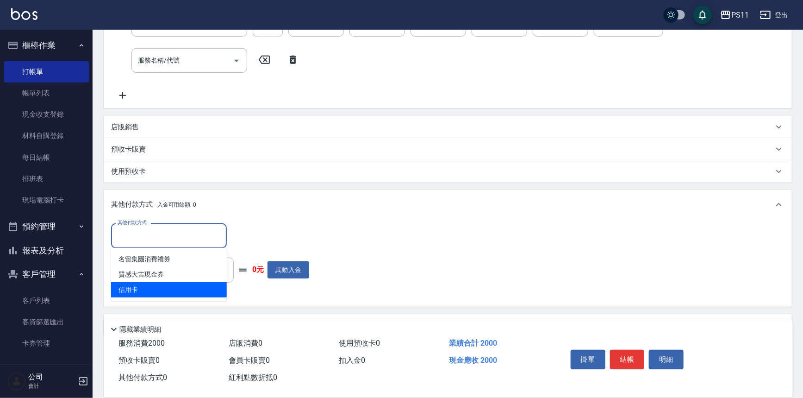
click at [179, 288] on span "信用卡" at bounding box center [169, 289] width 116 height 15
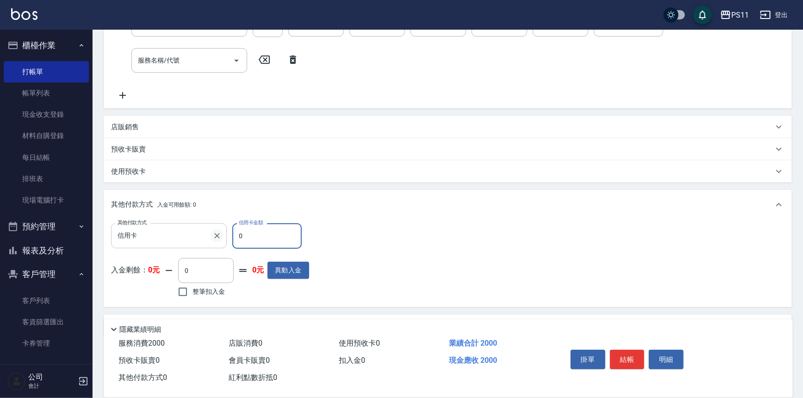
drag, startPoint x: 263, startPoint y: 235, endPoint x: 222, endPoint y: 234, distance: 41.7
click at [222, 234] on div "其他付款方式 信用卡 其他付款方式 信用卡金額 0 信用卡金額" at bounding box center [210, 235] width 198 height 25
drag, startPoint x: 245, startPoint y: 235, endPoint x: 226, endPoint y: 235, distance: 19.0
click at [226, 235] on div "其他付款方式 信用卡 其他付款方式 信用卡金額 3 信用卡金額" at bounding box center [210, 235] width 198 height 25
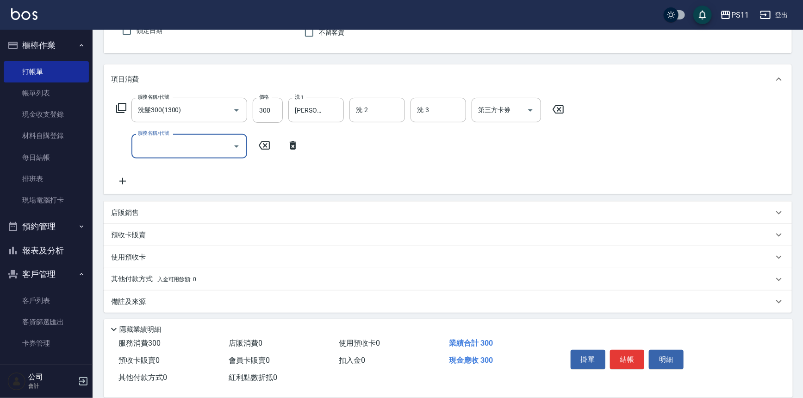
scroll to position [89, 0]
click at [124, 277] on p "其他付款方式 入金可用餘額: 0" at bounding box center [153, 278] width 85 height 10
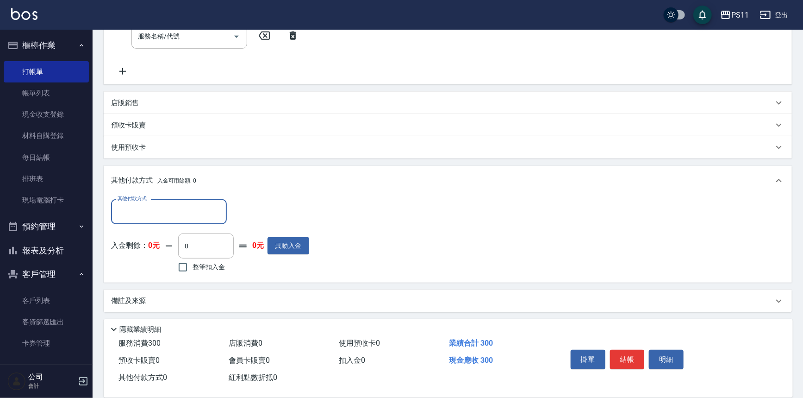
scroll to position [198, 0]
click at [145, 199] on label "其他付款方式" at bounding box center [132, 197] width 29 height 7
click at [145, 203] on input "其他付款方式" at bounding box center [168, 211] width 107 height 16
click at [147, 205] on input "其他付款方式" at bounding box center [168, 211] width 107 height 16
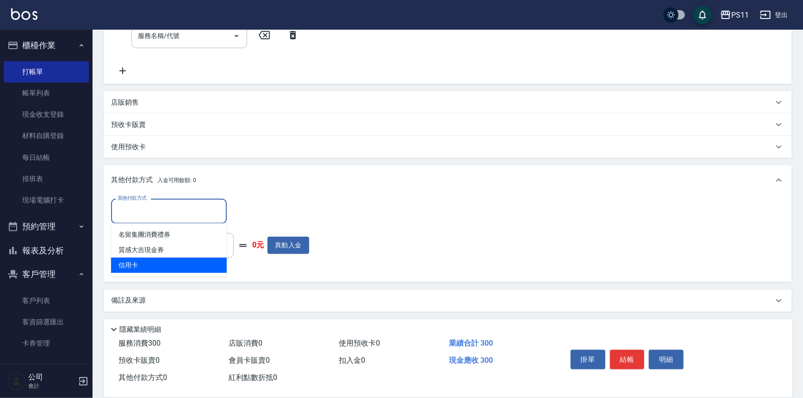
click at [182, 260] on span "信用卡" at bounding box center [169, 264] width 116 height 15
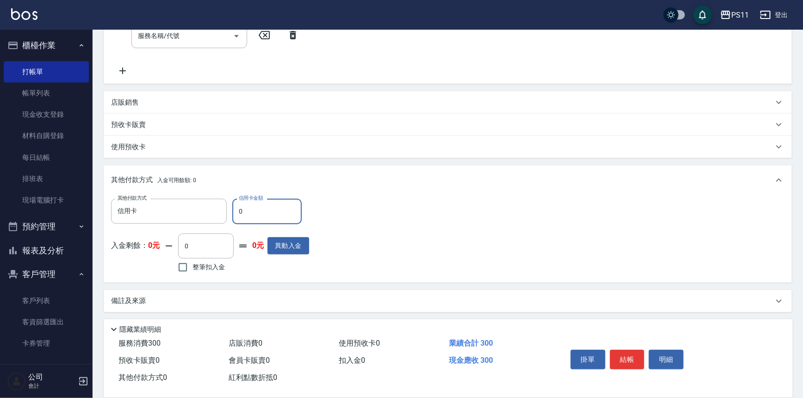
drag, startPoint x: 243, startPoint y: 214, endPoint x: 231, endPoint y: 213, distance: 11.7
click at [231, 213] on div "其他付款方式 信用卡 其他付款方式 信用卡金額 0 信用卡金額" at bounding box center [210, 211] width 198 height 25
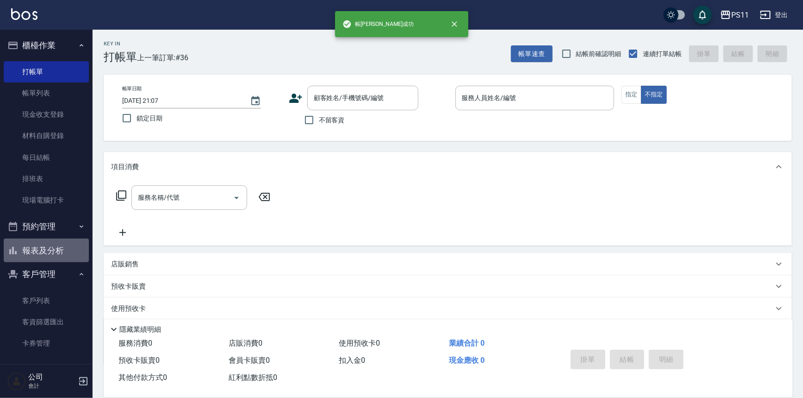
drag, startPoint x: 52, startPoint y: 257, endPoint x: 85, endPoint y: 202, distance: 63.4
click at [52, 256] on button "報表及分析" at bounding box center [46, 250] width 85 height 24
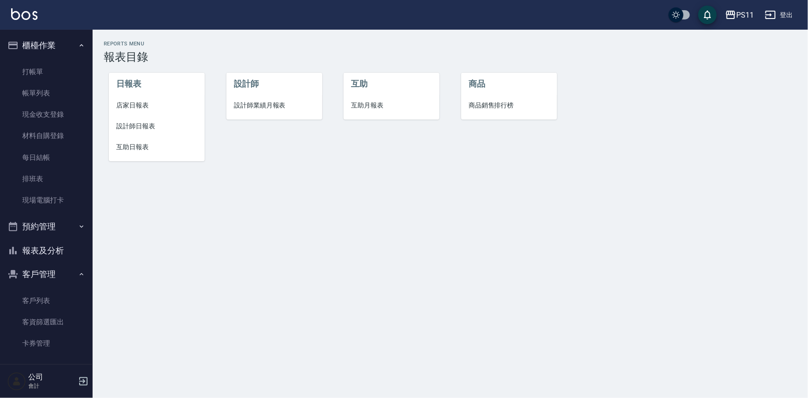
click at [138, 111] on li "店家日報表" at bounding box center [157, 105] width 96 height 21
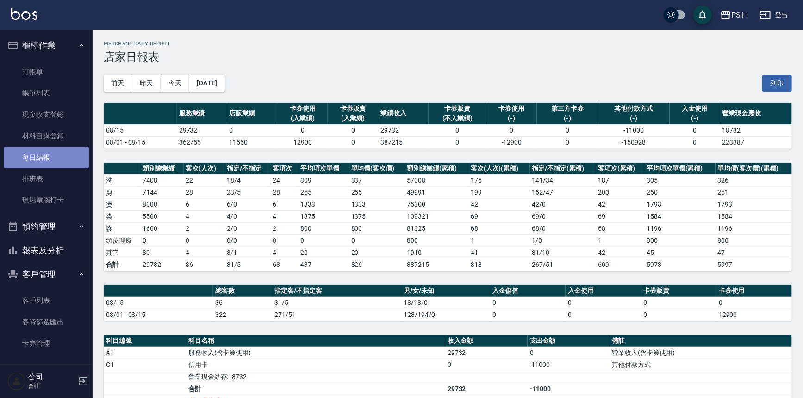
click at [51, 157] on link "每日結帳" at bounding box center [46, 157] width 85 height 21
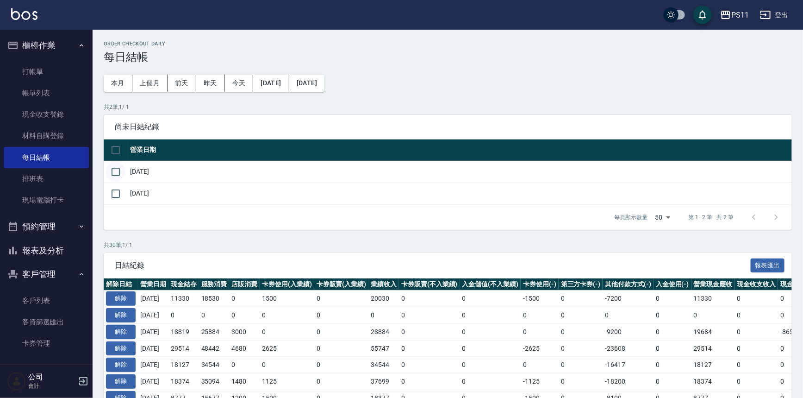
click at [120, 171] on input "checkbox" at bounding box center [115, 171] width 19 height 19
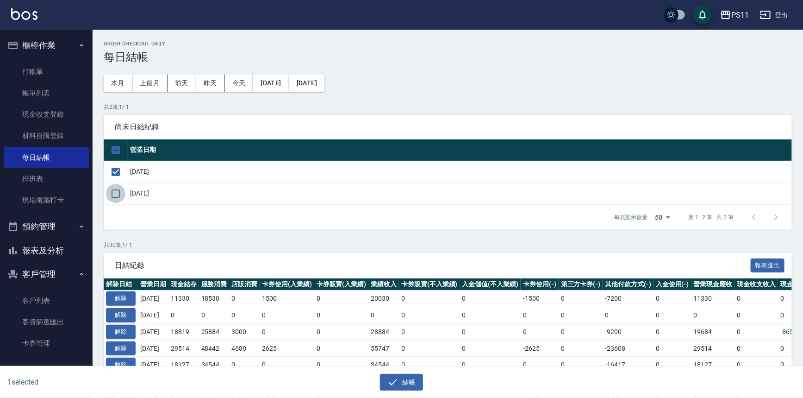
click at [118, 193] on input "checkbox" at bounding box center [115, 193] width 19 height 19
drag, startPoint x: 417, startPoint y: 380, endPoint x: 421, endPoint y: 355, distance: 25.0
click at [418, 378] on button "結帳" at bounding box center [401, 382] width 43 height 17
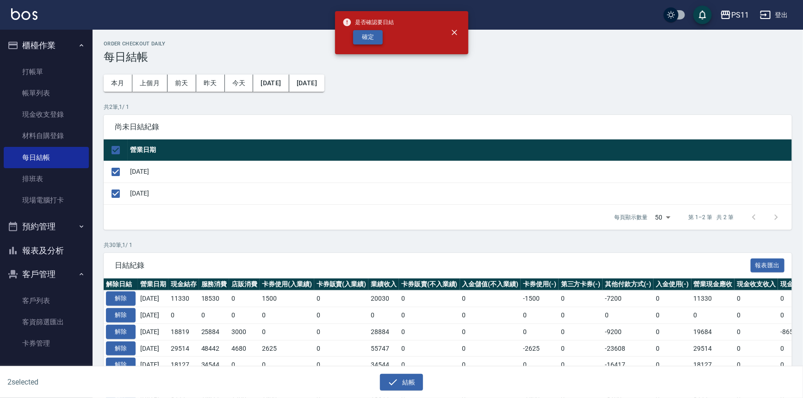
click at [377, 36] on button "確定" at bounding box center [368, 37] width 30 height 14
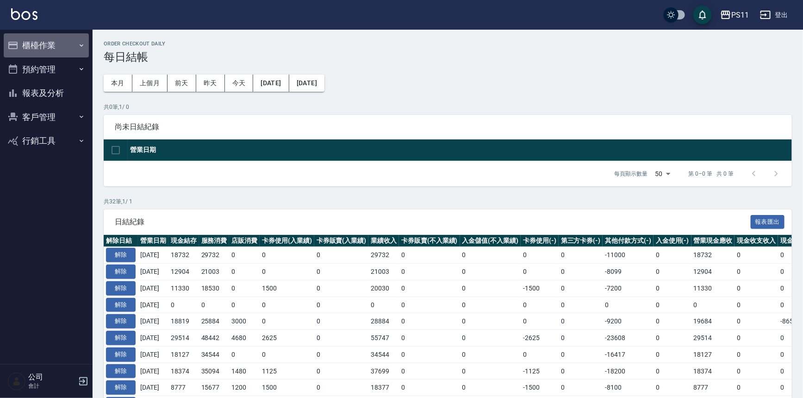
click at [63, 53] on button "櫃檯作業" at bounding box center [46, 45] width 85 height 24
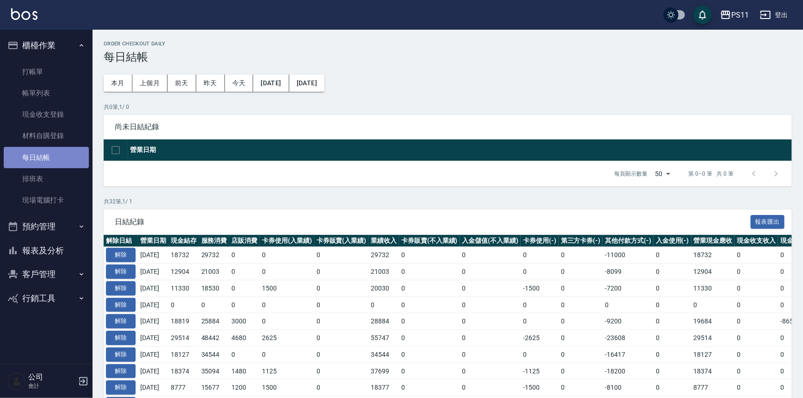
click at [61, 163] on link "每日結帳" at bounding box center [46, 157] width 85 height 21
click at [28, 258] on button "報表及分析" at bounding box center [46, 250] width 85 height 24
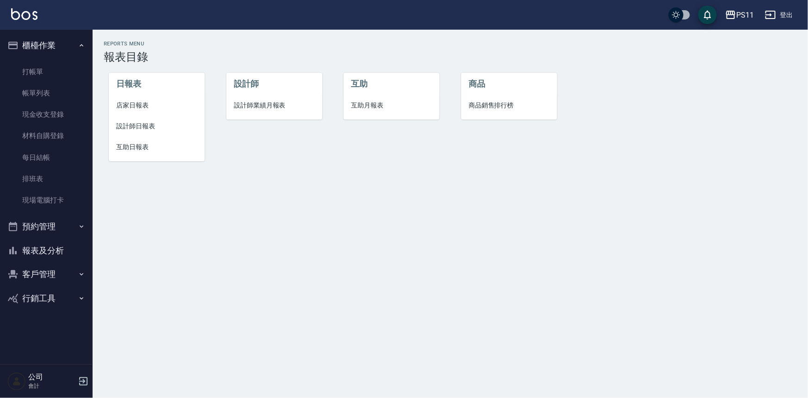
click at [138, 124] on span "設計師日報表" at bounding box center [156, 126] width 81 height 10
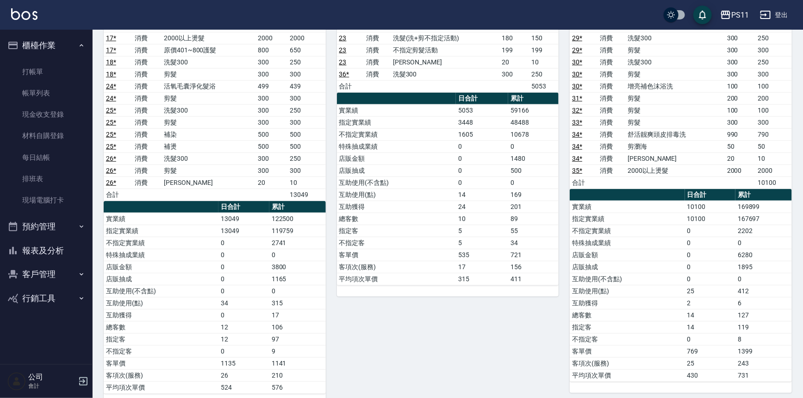
scroll to position [278, 0]
